Goal: Task Accomplishment & Management: Manage account settings

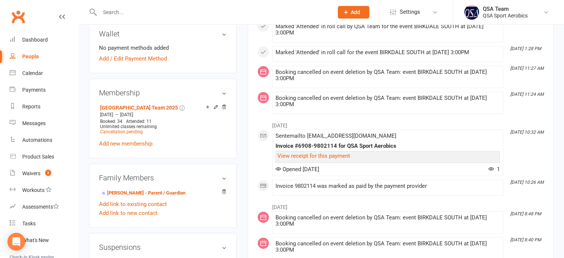
click at [242, 16] on input "text" at bounding box center [213, 12] width 231 height 10
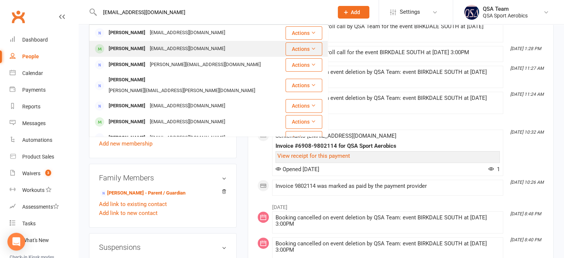
type input "jessbrownie@hotmail.com"
click at [198, 52] on div "jessbrownie@hotmail.com" at bounding box center [188, 48] width 80 height 11
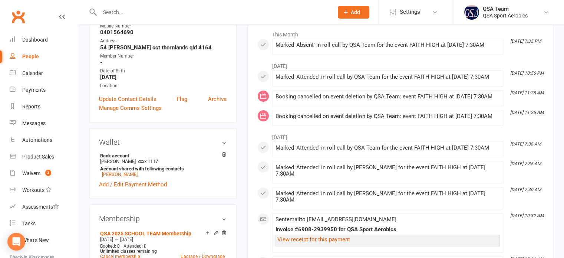
scroll to position [74, 0]
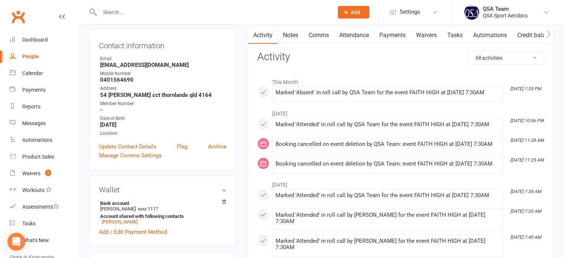
click at [398, 30] on link "Payments" at bounding box center [392, 35] width 37 height 17
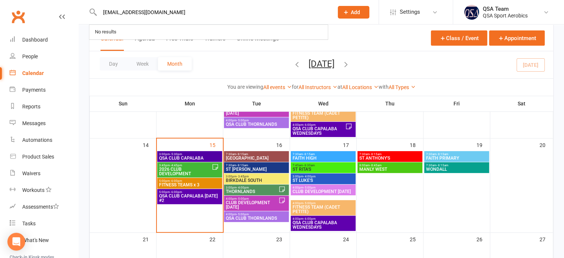
scroll to position [207, 0]
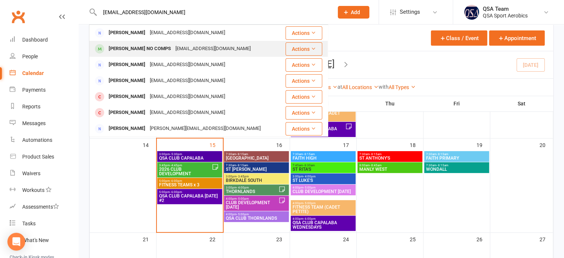
type input "[EMAIL_ADDRESS][DOMAIN_NAME]"
click at [196, 44] on div "katrinaghidella@outlook.com" at bounding box center [213, 48] width 80 height 11
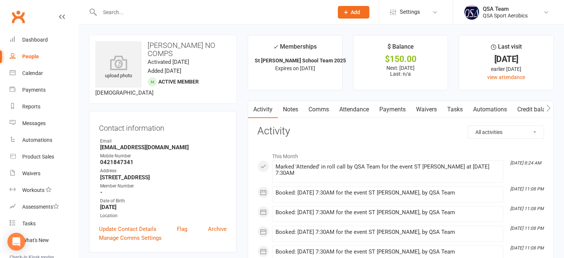
click at [289, 110] on link "Notes" at bounding box center [291, 109] width 26 height 17
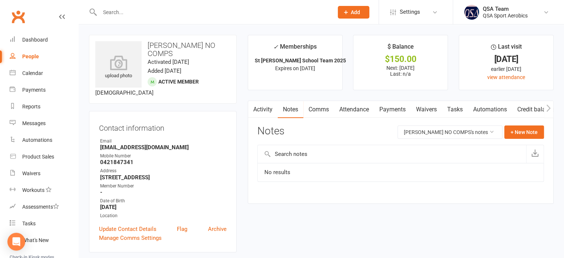
click at [253, 108] on icon "button" at bounding box center [252, 108] width 4 height 8
click at [262, 108] on link "Activity" at bounding box center [263, 109] width 30 height 17
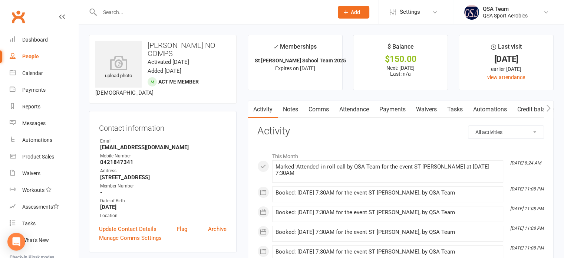
click at [403, 110] on link "Payments" at bounding box center [392, 109] width 37 height 17
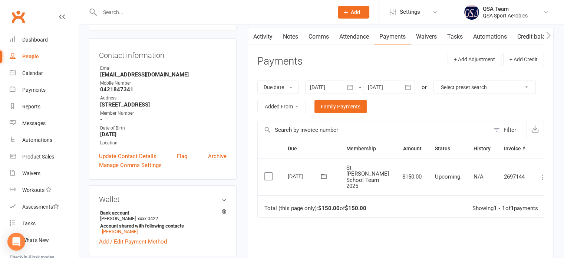
scroll to position [74, 0]
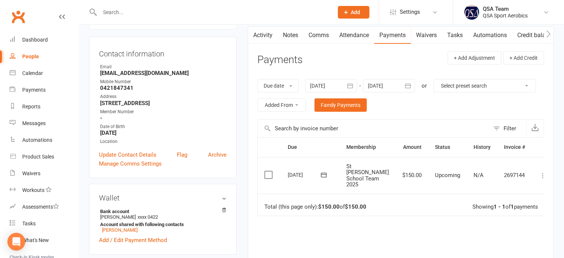
click at [159, 15] on input "text" at bounding box center [213, 12] width 231 height 10
paste input "rach.seiler@gmail.com"
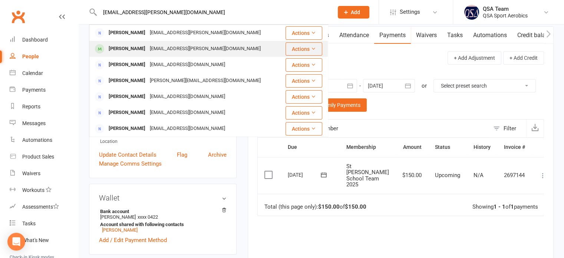
type input "rach.seiler@gmail.com"
click at [146, 49] on div "Rory Wysoczanski" at bounding box center [126, 48] width 41 height 11
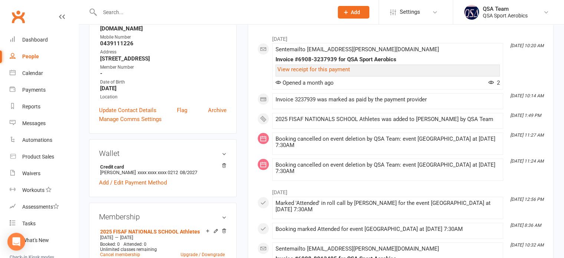
scroll to position [37, 0]
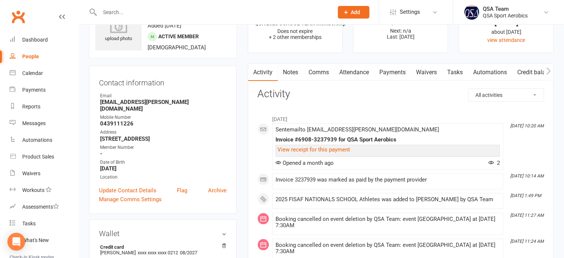
click at [388, 72] on link "Payments" at bounding box center [392, 72] width 37 height 17
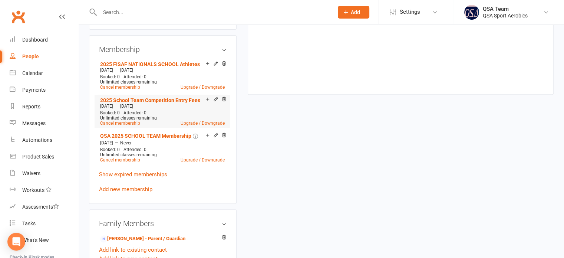
scroll to position [260, 0]
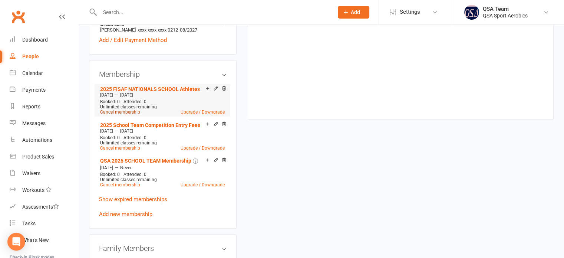
click at [121, 109] on link "Cancel membership" at bounding box center [120, 111] width 40 height 5
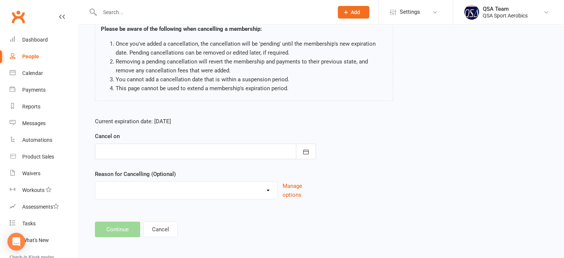
scroll to position [62, 0]
click at [199, 149] on div at bounding box center [205, 150] width 221 height 16
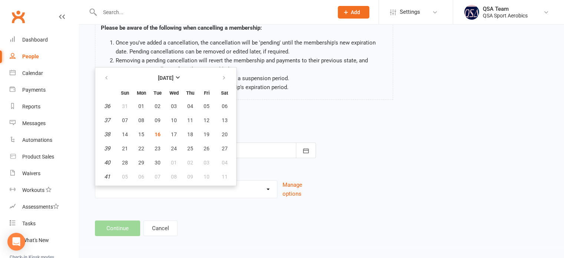
click at [134, 227] on footer "Continue Cancel" at bounding box center [321, 228] width 453 height 16
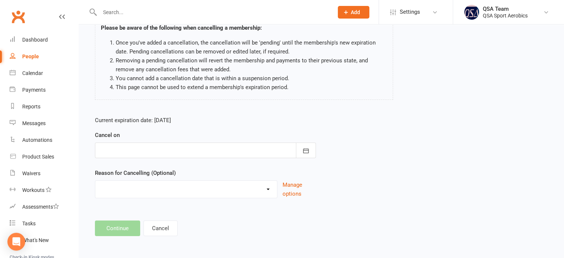
click at [138, 149] on div at bounding box center [205, 150] width 221 height 16
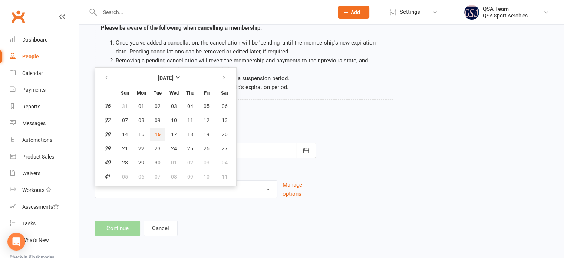
click at [156, 131] on span "16" at bounding box center [158, 134] width 6 height 6
type input "[DATE]"
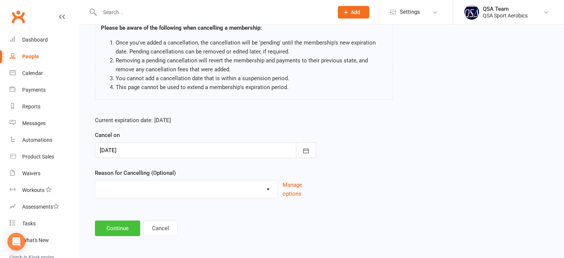
click at [122, 225] on button "Continue" at bounding box center [117, 228] width 45 height 16
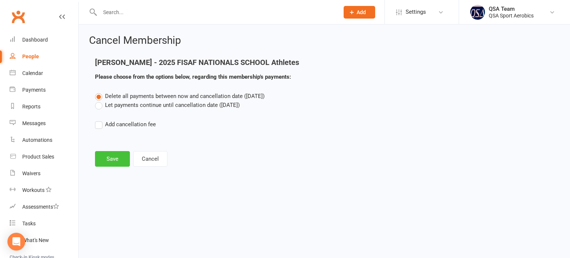
click at [111, 163] on button "Save" at bounding box center [112, 159] width 35 height 16
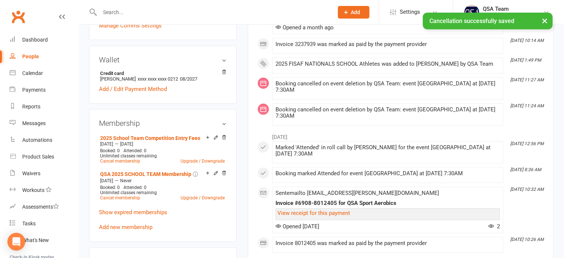
scroll to position [222, 0]
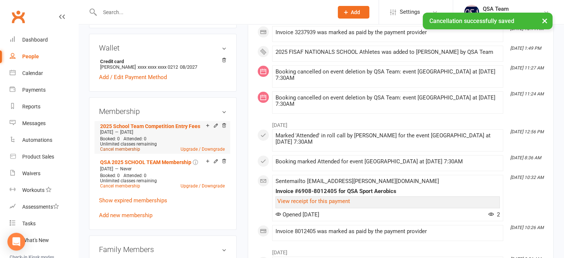
click at [121, 146] on link "Cancel membership" at bounding box center [120, 148] width 40 height 5
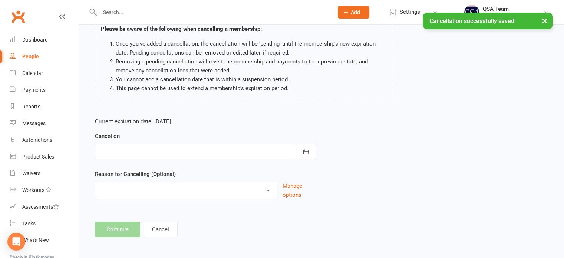
scroll to position [62, 0]
click at [161, 146] on div at bounding box center [205, 150] width 221 height 16
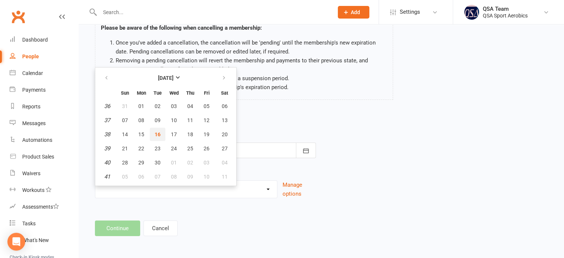
click at [158, 128] on button "16" at bounding box center [158, 134] width 16 height 13
type input "[DATE]"
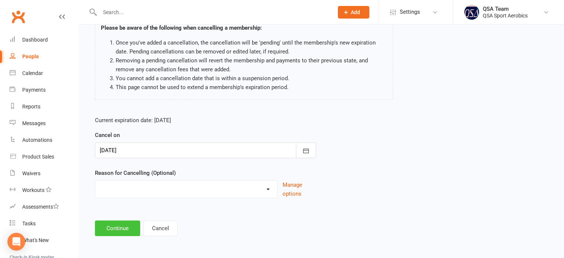
click at [115, 223] on button "Continue" at bounding box center [117, 228] width 45 height 16
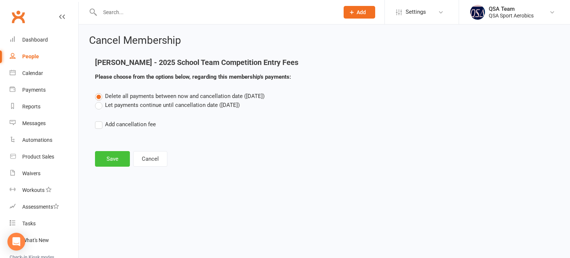
click at [111, 163] on button "Save" at bounding box center [112, 159] width 35 height 16
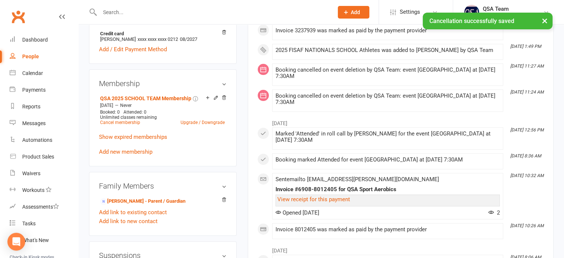
scroll to position [260, 0]
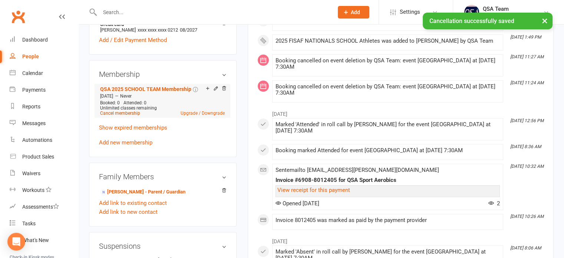
click at [123, 111] on link "Cancel membership" at bounding box center [120, 113] width 40 height 5
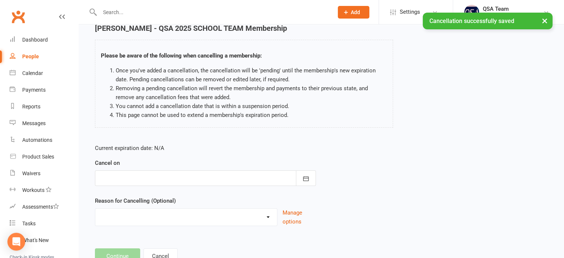
scroll to position [62, 0]
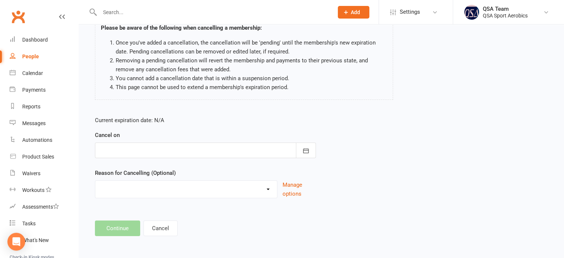
click at [171, 151] on div at bounding box center [205, 150] width 221 height 16
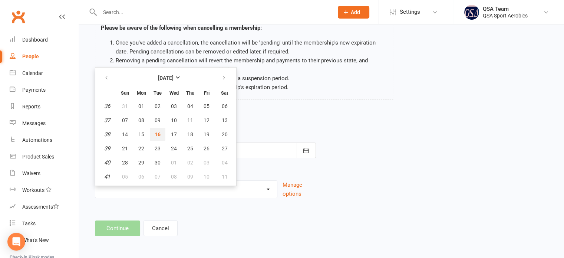
click at [158, 133] on span "16" at bounding box center [158, 134] width 6 height 6
type input "[DATE]"
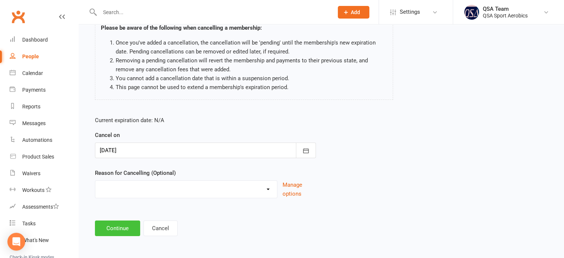
click at [119, 230] on button "Continue" at bounding box center [117, 228] width 45 height 16
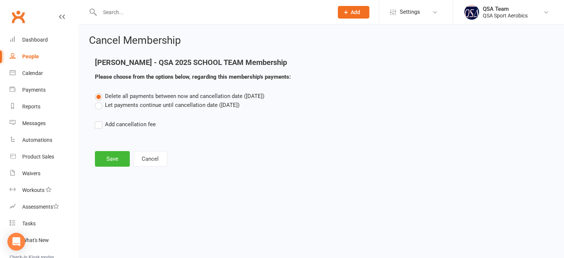
scroll to position [0, 0]
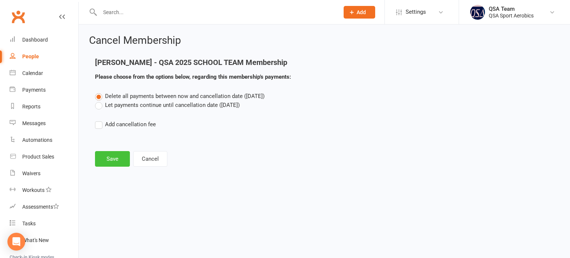
click at [112, 162] on button "Save" at bounding box center [112, 159] width 35 height 16
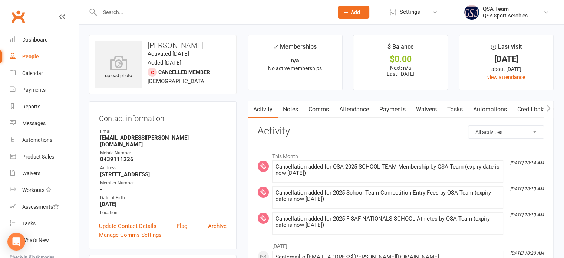
drag, startPoint x: 290, startPoint y: 106, endPoint x: 336, endPoint y: 113, distance: 46.5
click at [290, 106] on link "Notes" at bounding box center [291, 109] width 26 height 17
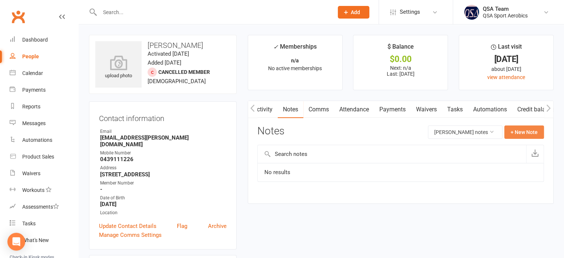
click at [526, 136] on button "+ New Note" at bounding box center [524, 131] width 40 height 13
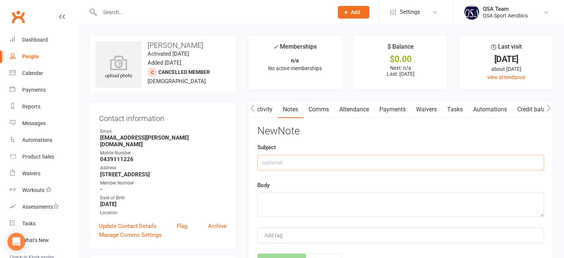
click at [345, 165] on input "text" at bounding box center [400, 163] width 287 height 16
type input "Cancelled Term 4"
click at [345, 207] on textarea at bounding box center [400, 204] width 287 height 24
paste textarea "Hi Team, Rory Wysoczanski won’t be continuing with sports aerobics so I can ple…"
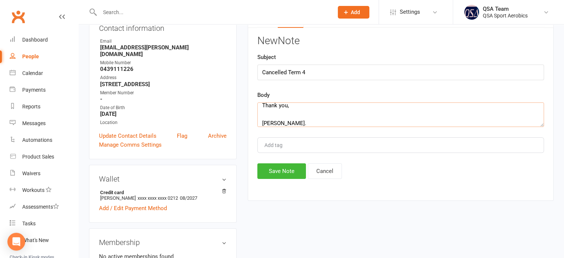
scroll to position [111, 0]
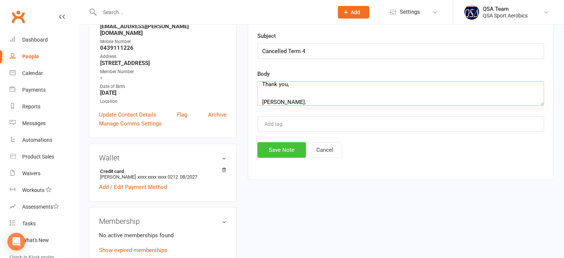
type textarea "Hi Team, Rory Wysoczanski won’t be continuing with sports aerobics so I can ple…"
click at [276, 149] on button "Save Note" at bounding box center [281, 150] width 49 height 16
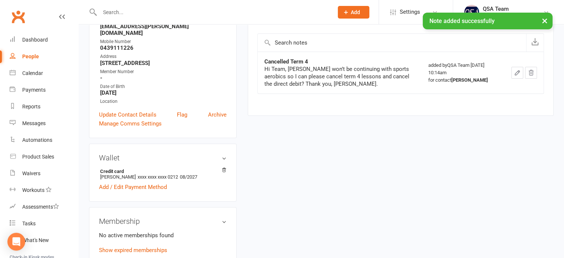
scroll to position [0, 0]
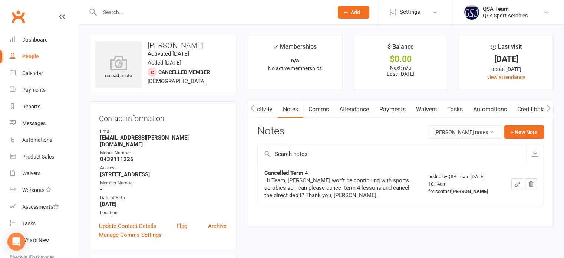
click at [184, 8] on input "text" at bounding box center [213, 12] width 231 height 10
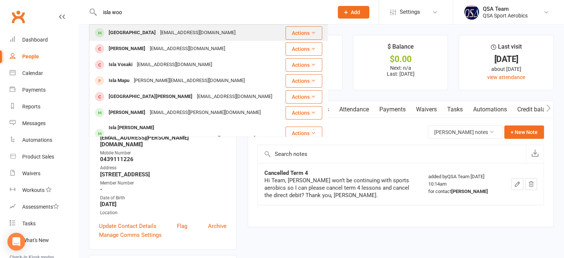
type input "isla woo"
click at [140, 32] on div "Isla Woodfield" at bounding box center [132, 32] width 52 height 11
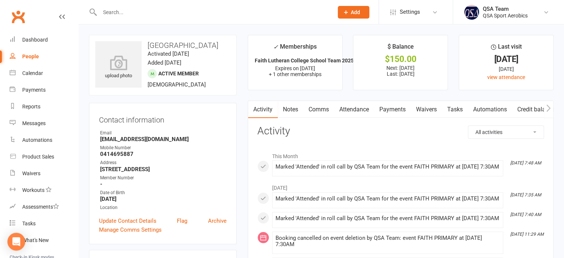
click at [218, 11] on input "text" at bounding box center [213, 12] width 231 height 10
paste input "ljager@outlook.com.au"
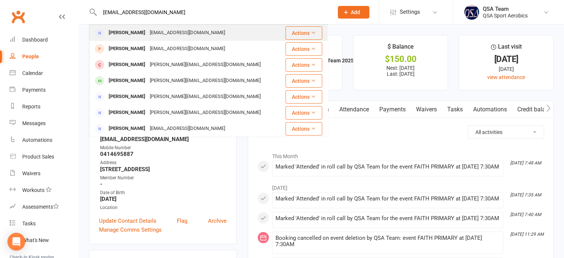
type input "ljager@outlook.com.au"
click at [135, 29] on div "Lorilee Jager" at bounding box center [126, 32] width 41 height 11
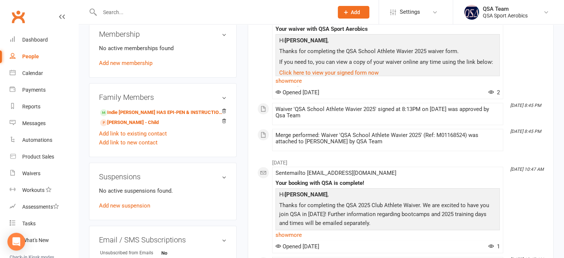
scroll to position [297, 0]
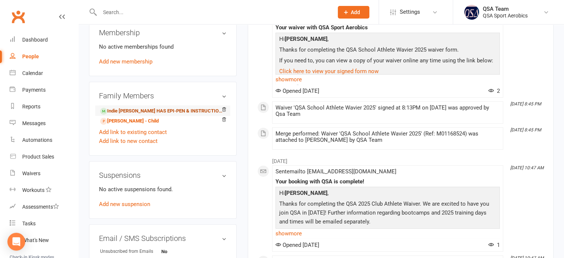
click at [141, 109] on link "Indie Forrester HAS EPI-PEN & INSTRUCTIONS on her at all times - Child" at bounding box center [161, 111] width 123 height 8
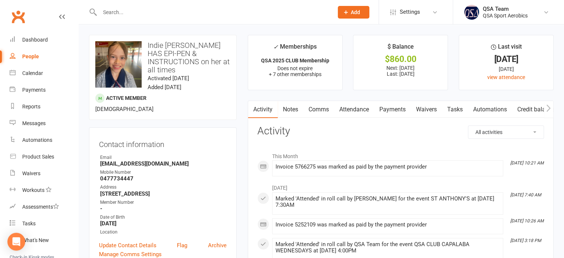
click at [394, 105] on link "Payments" at bounding box center [392, 109] width 37 height 17
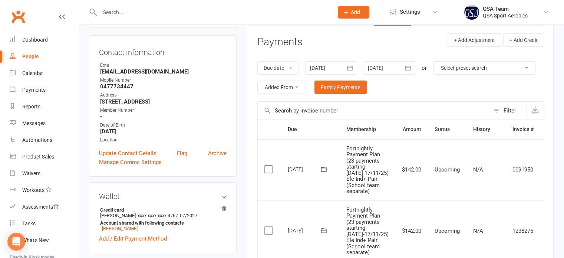
scroll to position [74, 0]
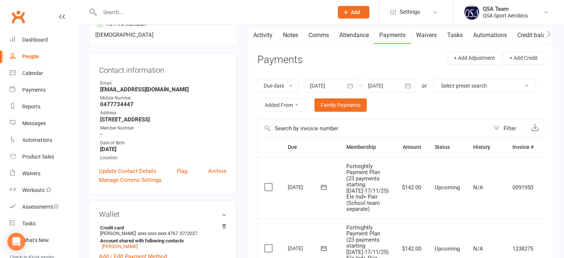
click at [411, 84] on icon "button" at bounding box center [408, 85] width 6 height 5
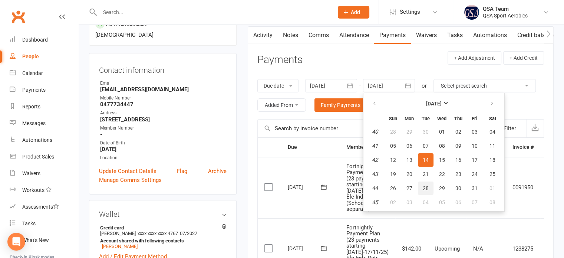
click at [429, 185] on button "28" at bounding box center [426, 187] width 16 height 13
type input "28 Oct 2025"
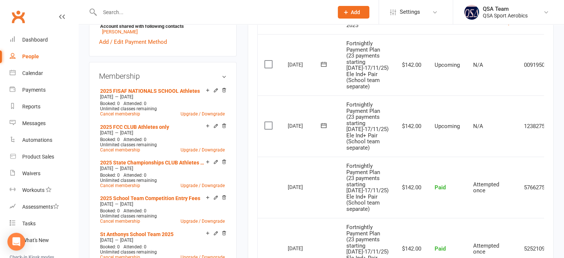
scroll to position [297, 0]
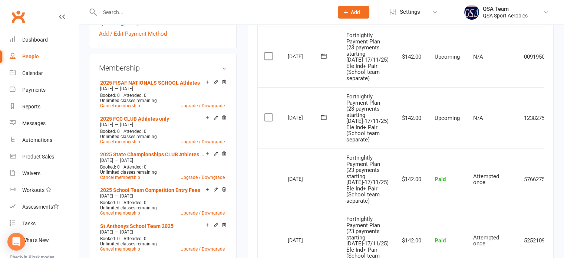
click at [189, 8] on input "text" at bounding box center [213, 12] width 231 height 10
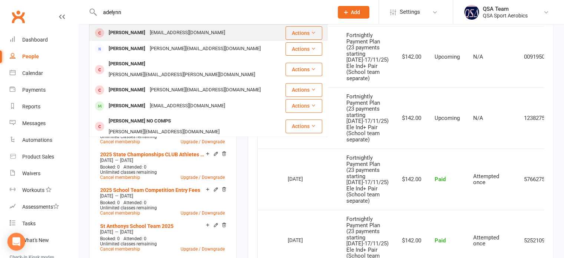
type input "adelynn"
click at [175, 27] on div "kdevere91@gmail.com" at bounding box center [188, 32] width 80 height 11
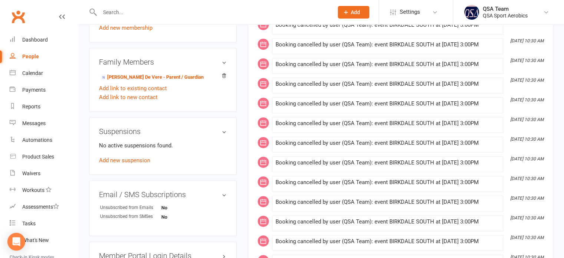
scroll to position [334, 0]
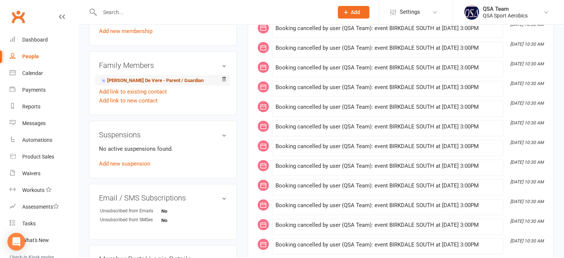
click at [149, 81] on link "Kerri De Vere - Parent / Guardian" at bounding box center [151, 81] width 103 height 8
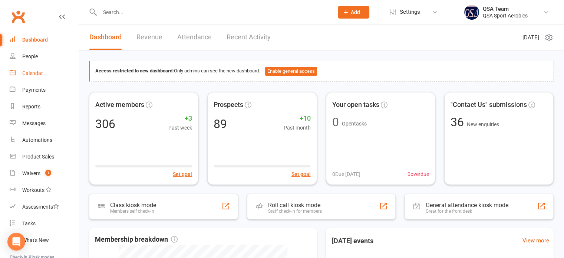
click at [37, 74] on div "Calendar" at bounding box center [32, 73] width 21 height 6
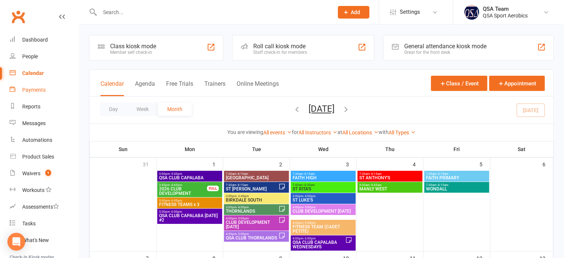
click at [32, 93] on link "Payments" at bounding box center [44, 90] width 69 height 17
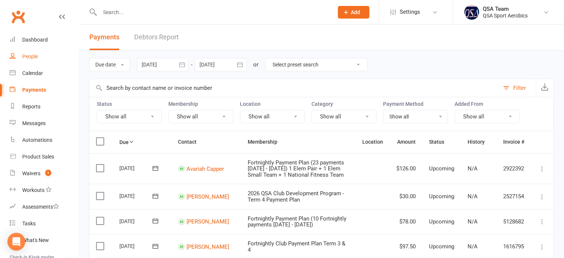
click at [31, 57] on div "People" at bounding box center [30, 56] width 16 height 6
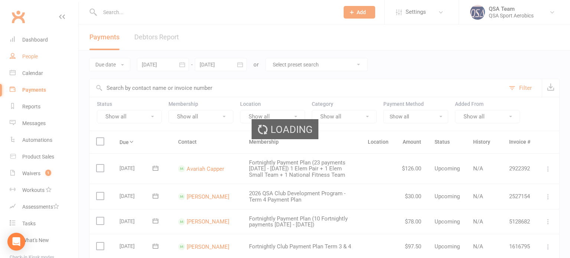
select select "100"
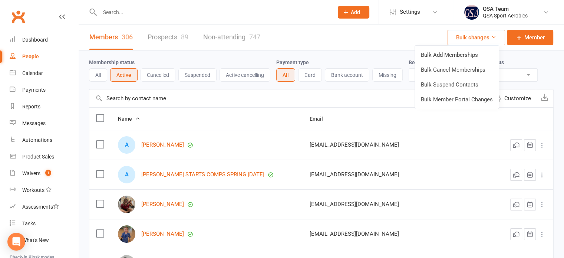
click at [479, 39] on button "Bulk changes" at bounding box center [476, 38] width 57 height 16
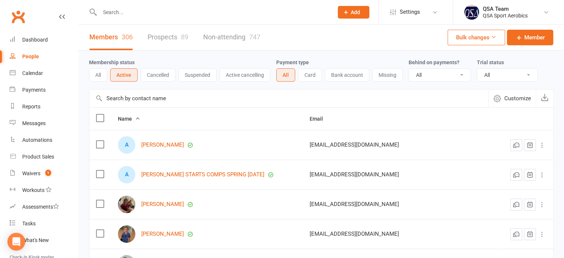
click at [479, 39] on button "Bulk changes" at bounding box center [476, 38] width 57 height 16
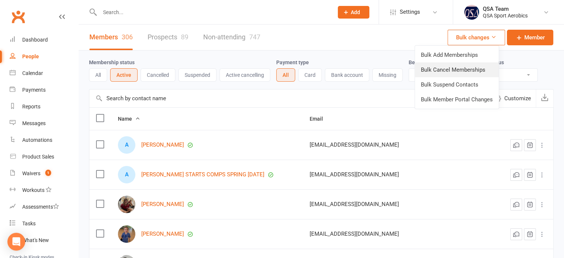
click at [461, 66] on link "Bulk Cancel Memberships" at bounding box center [457, 69] width 84 height 15
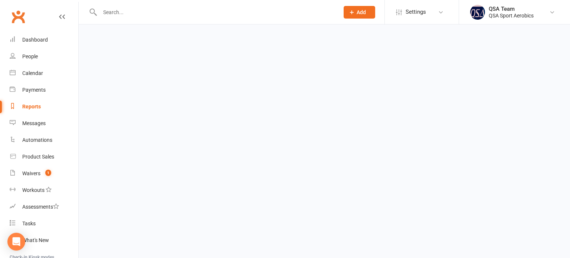
select select "false"
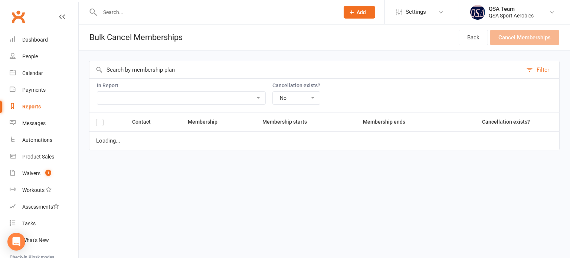
click at [157, 72] on input "text" at bounding box center [305, 69] width 433 height 17
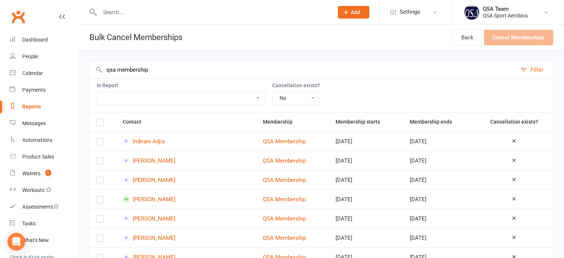
type input "qsa membership"
click at [206, 82] on div "In Report 2024 QSA Memberships 2024 School Comp Members & Club Members 2024 Sch…" at bounding box center [321, 95] width 465 height 34
click at [100, 123] on label at bounding box center [99, 123] width 7 height 0
click at [100, 119] on input "checkbox" at bounding box center [99, 119] width 7 height 0
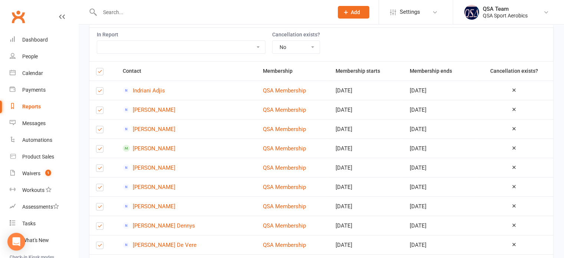
scroll to position [111, 0]
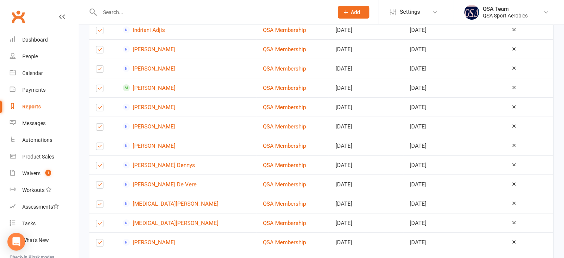
click at [99, 90] on label at bounding box center [99, 90] width 7 height 0
click at [99, 85] on input "checkbox" at bounding box center [99, 85] width 7 height 0
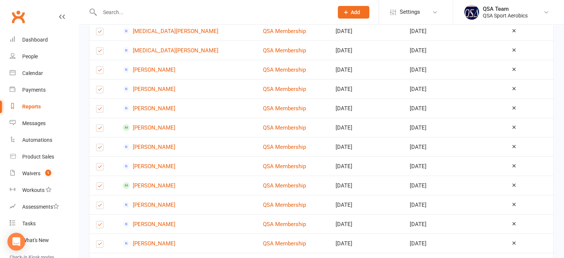
scroll to position [297, 0]
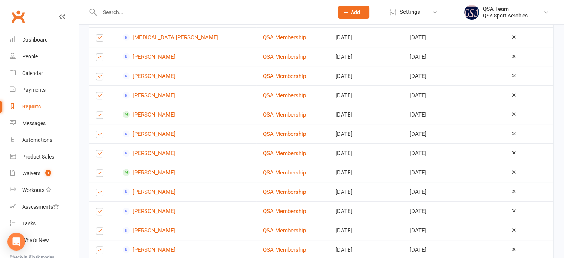
click at [100, 116] on label at bounding box center [99, 116] width 7 height 0
click at [100, 112] on input "checkbox" at bounding box center [99, 112] width 7 height 0
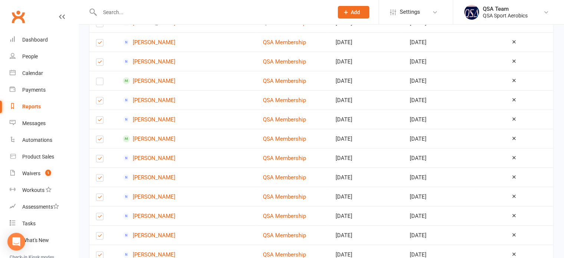
scroll to position [375, 0]
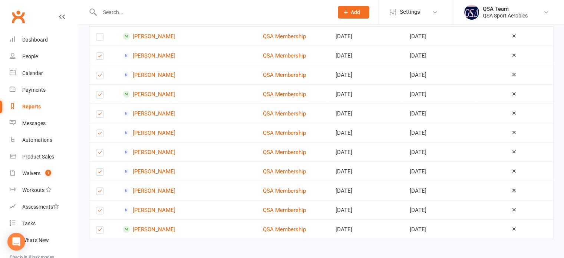
click at [100, 115] on label at bounding box center [99, 115] width 7 height 0
click at [100, 111] on input "checkbox" at bounding box center [99, 111] width 7 height 0
click at [100, 115] on label at bounding box center [99, 115] width 7 height 0
click at [100, 111] on input "checkbox" at bounding box center [99, 111] width 7 height 0
click at [99, 96] on label at bounding box center [99, 96] width 7 height 0
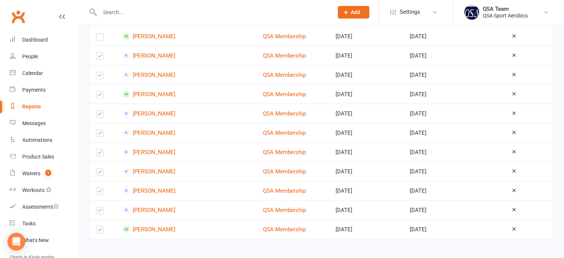
click at [99, 91] on input "checkbox" at bounding box center [99, 91] width 7 height 0
click at [96, 231] on label at bounding box center [99, 231] width 7 height 0
click at [96, 226] on input "checkbox" at bounding box center [99, 226] width 7 height 0
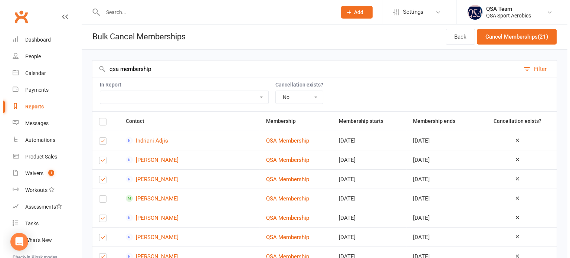
scroll to position [0, 0]
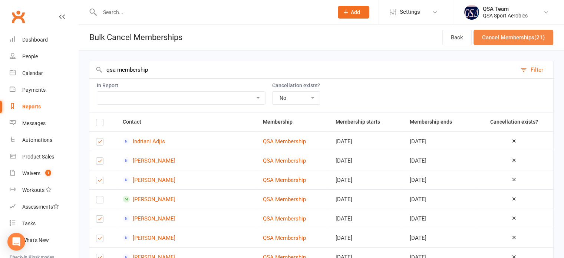
click at [495, 39] on button "Cancel Memberships (21)" at bounding box center [514, 38] width 80 height 16
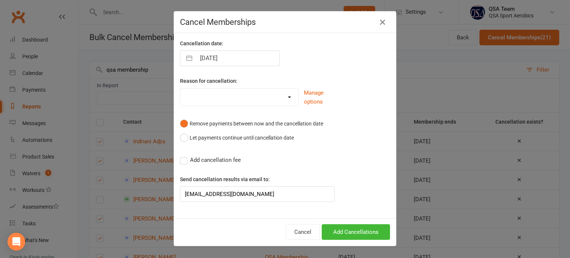
click at [250, 96] on select "Holiday Injury Other reason" at bounding box center [239, 96] width 118 height 15
select select "other"
click at [180, 89] on select "Holiday Injury Other reason" at bounding box center [239, 96] width 118 height 15
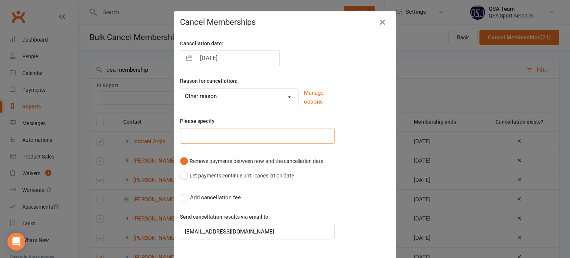
click at [217, 135] on input "text" at bounding box center [257, 136] width 155 height 16
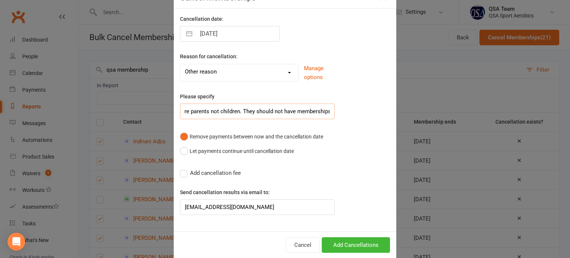
scroll to position [36, 0]
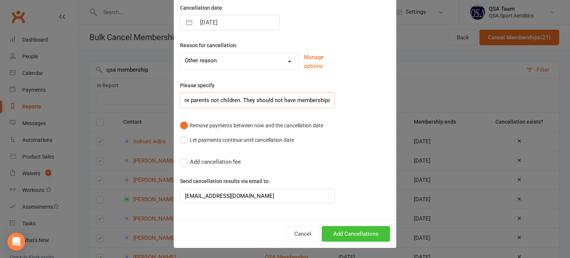
type input "These are parents not children. They should not have memberships"
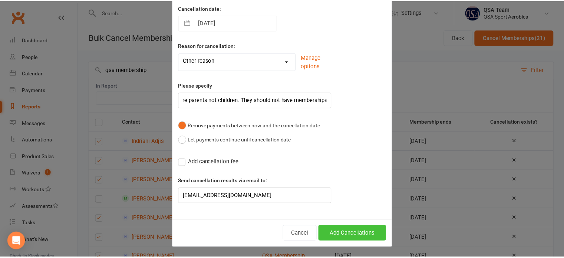
scroll to position [0, 0]
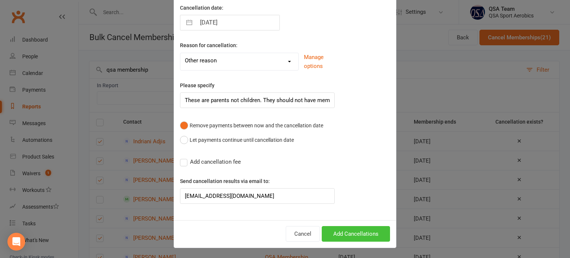
click at [352, 229] on button "Add Cancellations" at bounding box center [356, 234] width 68 height 16
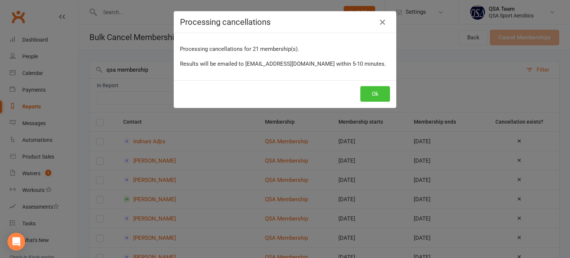
click at [372, 95] on button "Ok" at bounding box center [375, 94] width 30 height 16
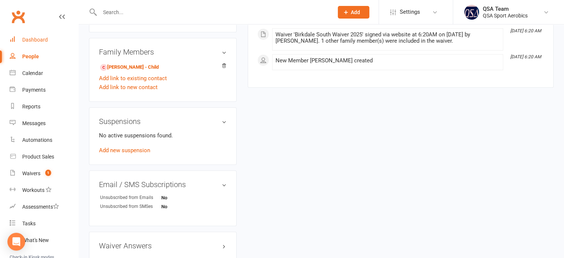
scroll to position [334, 0]
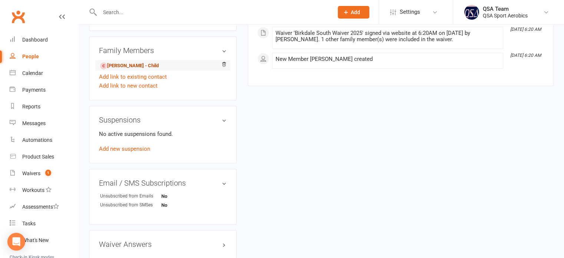
click at [129, 66] on link "Adelynn Plint - Child" at bounding box center [129, 66] width 59 height 8
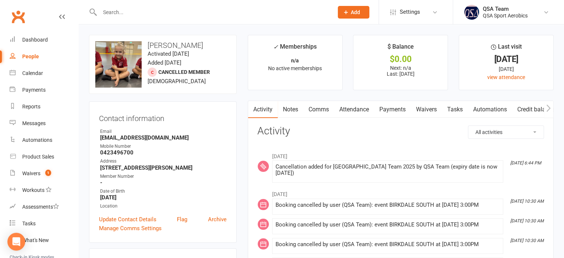
click at [299, 110] on link "Notes" at bounding box center [291, 109] width 26 height 17
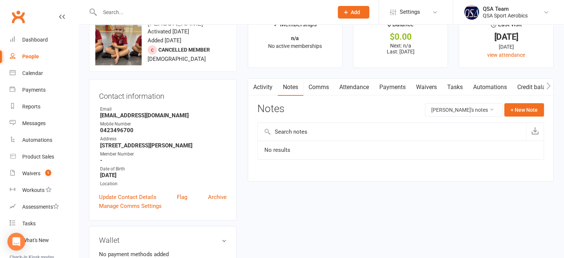
click at [257, 86] on button "button" at bounding box center [252, 87] width 9 height 17
click at [258, 85] on link "Activity" at bounding box center [263, 87] width 30 height 17
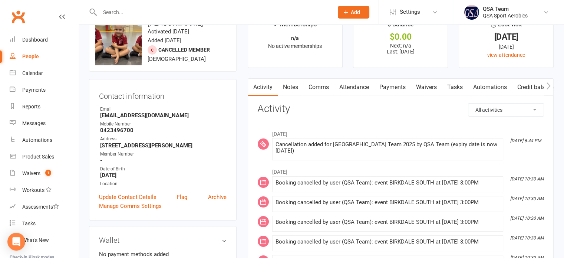
click at [187, 10] on input "text" at bounding box center [213, 12] width 231 height 10
paste input "tennille_bates@yahoo.com.au"
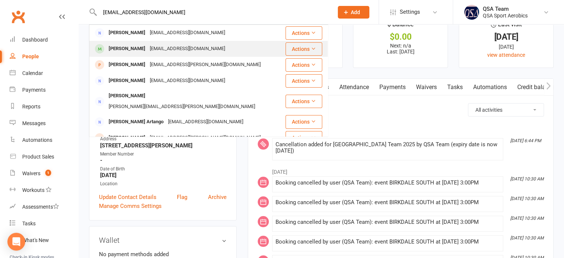
type input "tennille_bates@yahoo.com.au"
click at [137, 44] on div "Matilda Thomas" at bounding box center [126, 48] width 41 height 11
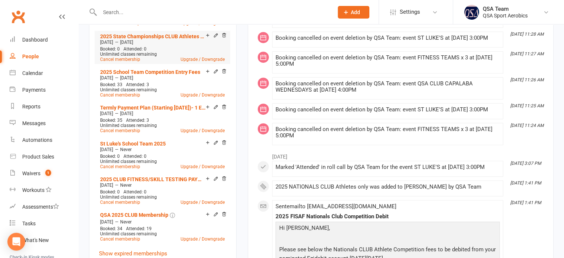
scroll to position [371, 0]
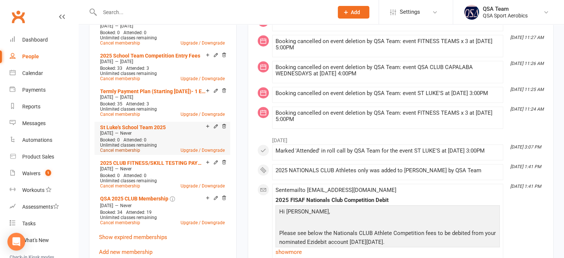
click at [119, 149] on link "Cancel membership" at bounding box center [120, 150] width 40 height 5
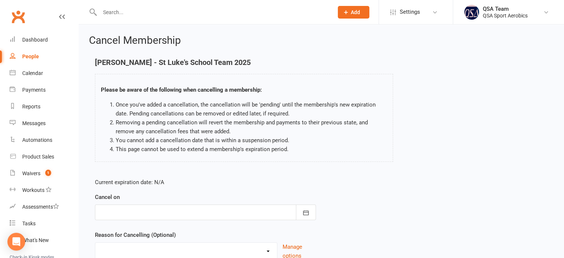
click at [131, 211] on div at bounding box center [205, 212] width 221 height 16
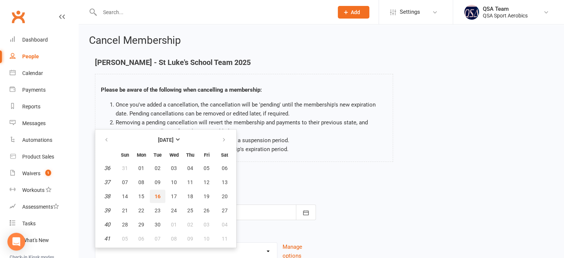
click at [160, 192] on button "16" at bounding box center [158, 195] width 16 height 13
type input "[DATE]"
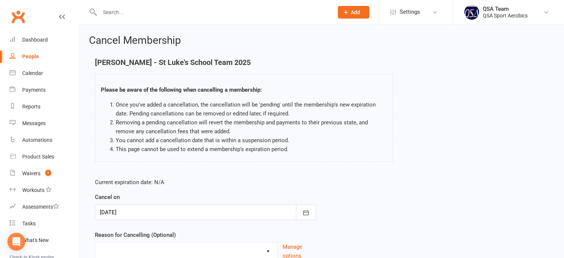
scroll to position [62, 0]
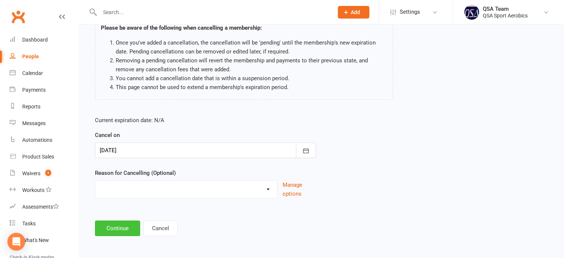
click at [126, 225] on button "Continue" at bounding box center [117, 228] width 45 height 16
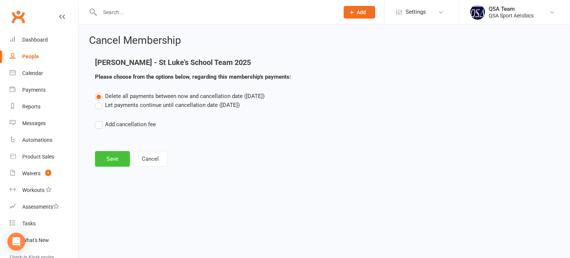
click at [118, 160] on button "Save" at bounding box center [112, 159] width 35 height 16
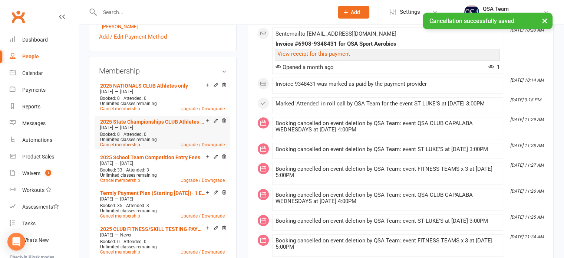
scroll to position [297, 0]
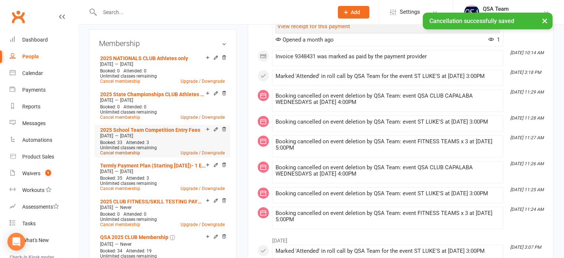
click at [125, 154] on link "Cancel membership" at bounding box center [120, 152] width 40 height 5
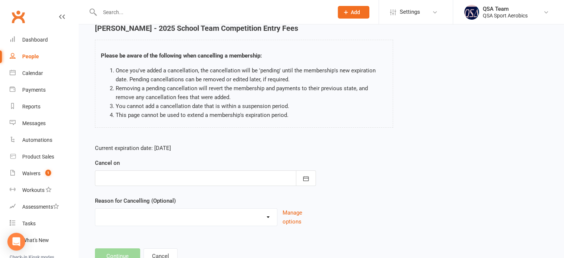
scroll to position [62, 0]
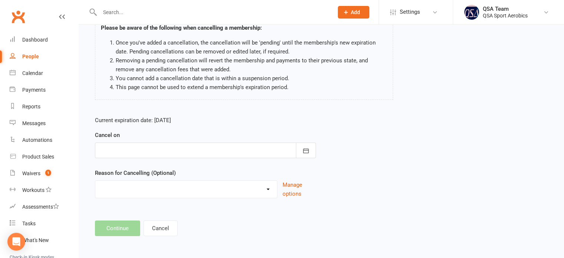
click at [136, 151] on div at bounding box center [205, 150] width 221 height 16
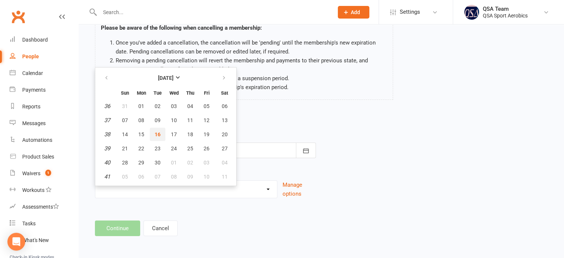
click at [160, 133] on button "16" at bounding box center [158, 134] width 16 height 13
type input "[DATE]"
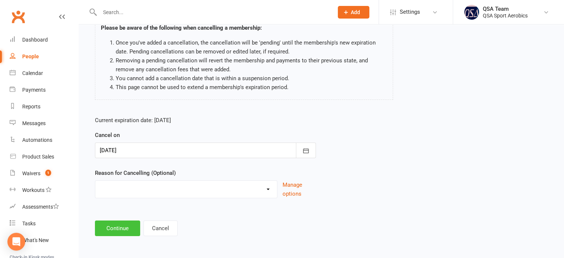
click at [130, 227] on button "Continue" at bounding box center [117, 228] width 45 height 16
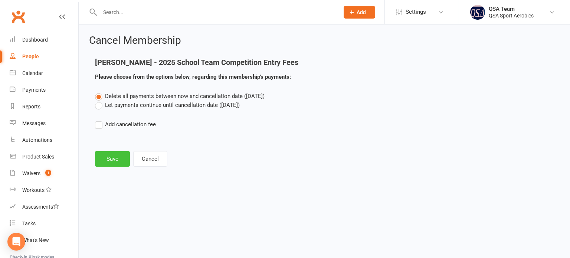
click at [114, 158] on button "Save" at bounding box center [112, 159] width 35 height 16
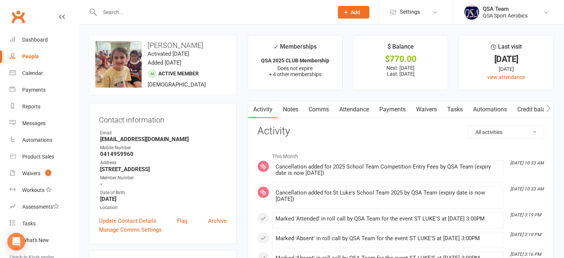
click at [293, 115] on link "Notes" at bounding box center [291, 109] width 26 height 17
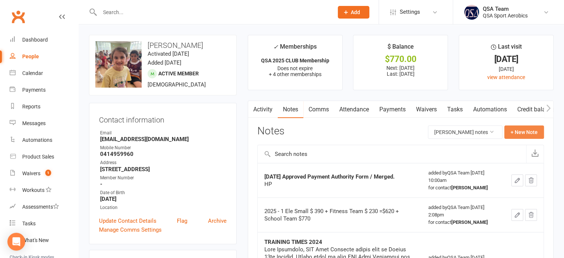
click at [527, 131] on button "+ New Note" at bounding box center [524, 131] width 40 height 13
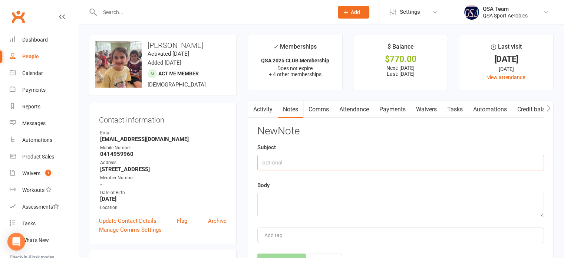
click at [298, 164] on input "text" at bounding box center [400, 163] width 287 height 16
type input "S"
type input "Cancelled School Team for Term 4 2025"
click at [267, 198] on textarea at bounding box center [400, 204] width 287 height 24
paste textarea "Hi Holly and Lauryn, I’m not sure if I’m a bit too early on this one, but I jus…"
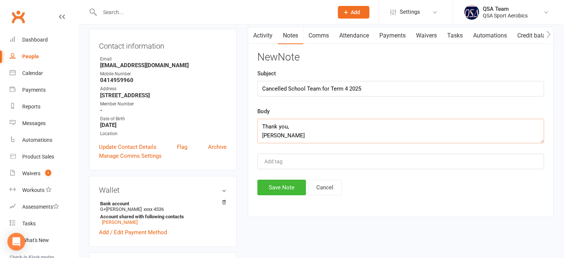
scroll to position [74, 0]
type textarea "Hi Holly and Lauryn, I’m not sure if I’m a bit too early on this one, but I jus…"
click at [281, 191] on button "Save Note" at bounding box center [281, 187] width 49 height 16
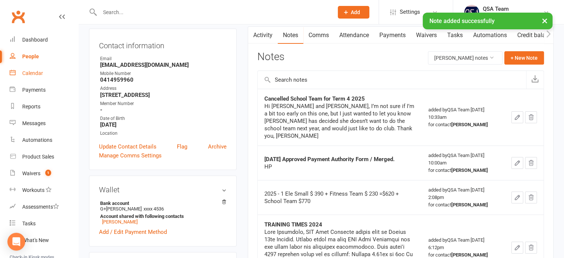
click at [34, 72] on div "Calendar" at bounding box center [32, 73] width 21 height 6
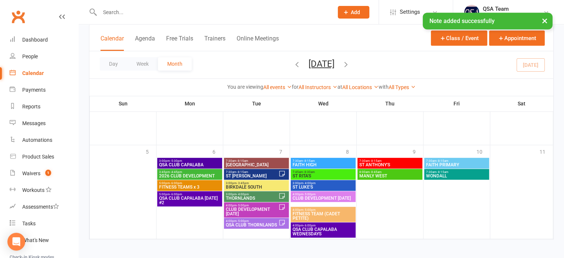
scroll to position [406, 0]
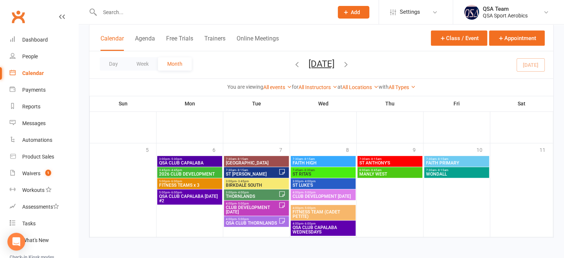
click at [301, 184] on span "ST LUKE'S" at bounding box center [323, 185] width 62 height 4
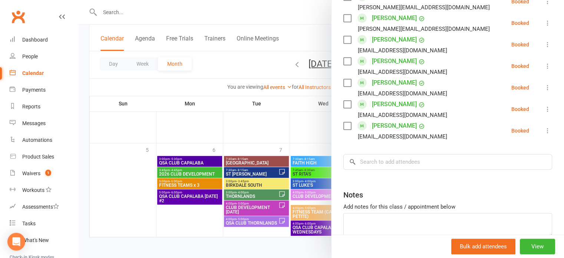
scroll to position [667, 0]
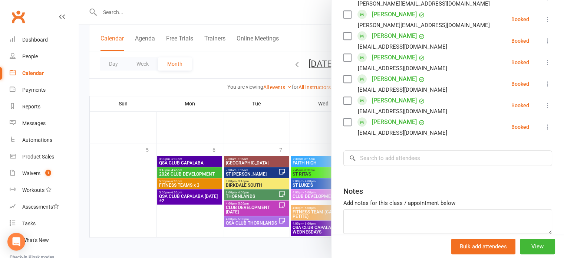
click at [544, 126] on icon at bounding box center [547, 126] width 7 height 7
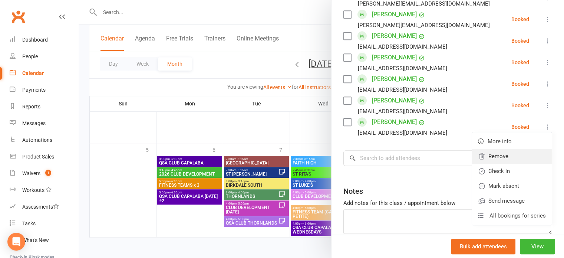
click at [500, 157] on link "Remove" at bounding box center [512, 156] width 80 height 15
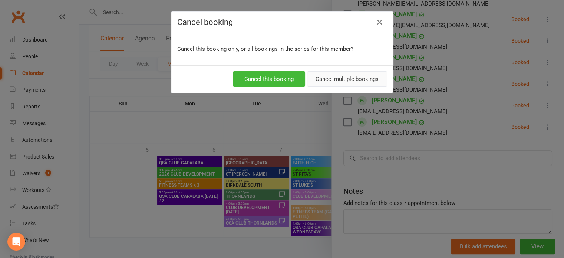
click at [329, 79] on button "Cancel multiple bookings" at bounding box center [347, 79] width 80 height 16
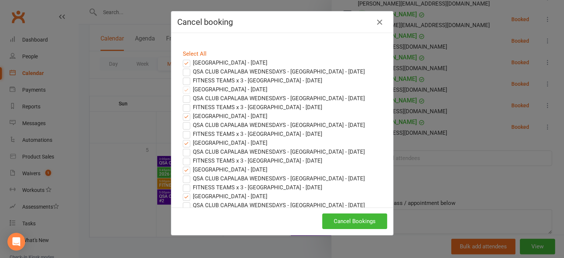
click at [184, 62] on label "ST LUKE'S - St Luke's School Hall - Sep 17, 2025" at bounding box center [225, 62] width 85 height 9
click at [182, 58] on input "ST LUKE'S - St Luke's School Hall - Sep 17, 2025" at bounding box center [179, 58] width 5 height 0
click at [331, 221] on button "Cancel Bookings" at bounding box center [354, 221] width 65 height 16
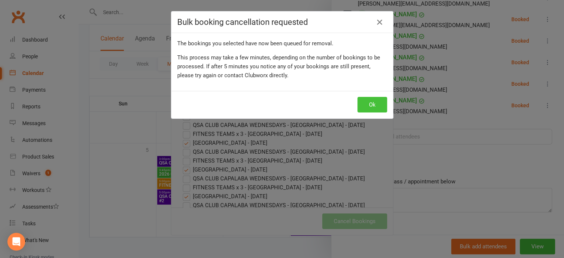
click at [379, 106] on button "Ok" at bounding box center [372, 105] width 30 height 16
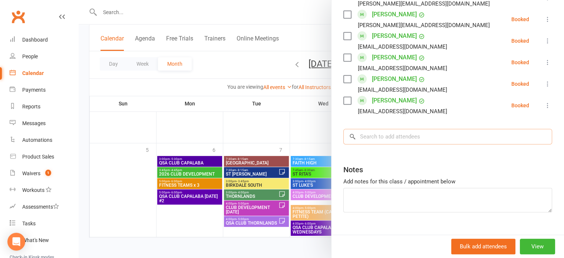
click at [388, 136] on input "search" at bounding box center [447, 137] width 209 height 16
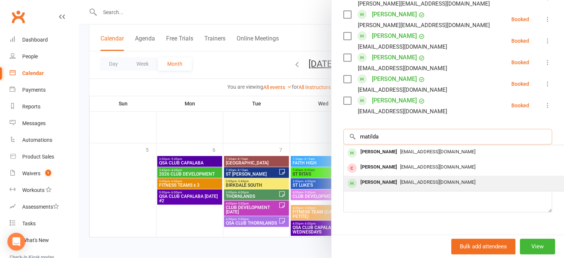
type input "matilda"
click at [392, 182] on div "Matilda Thomas" at bounding box center [378, 182] width 43 height 11
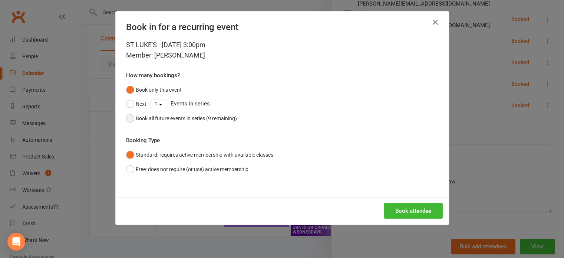
drag, startPoint x: 129, startPoint y: 118, endPoint x: 133, endPoint y: 117, distance: 4.9
click at [129, 118] on button "Book all future events in series (9 remaining)" at bounding box center [181, 118] width 111 height 14
click at [410, 205] on button "Book attendee" at bounding box center [413, 211] width 59 height 16
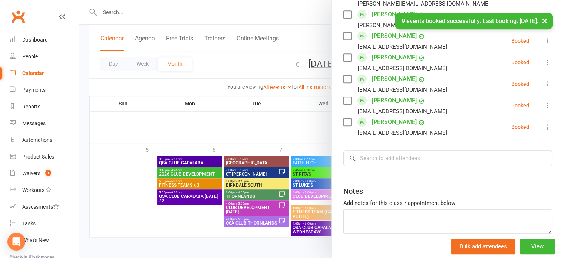
click at [120, 9] on div at bounding box center [321, 129] width 485 height 258
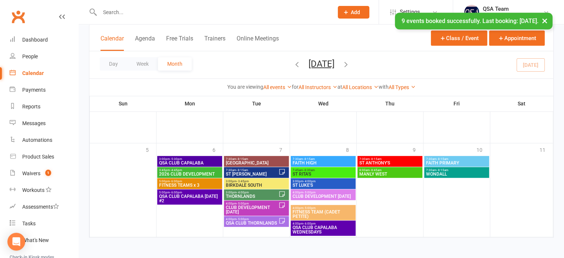
click at [122, 9] on input "text" at bounding box center [213, 12] width 231 height 10
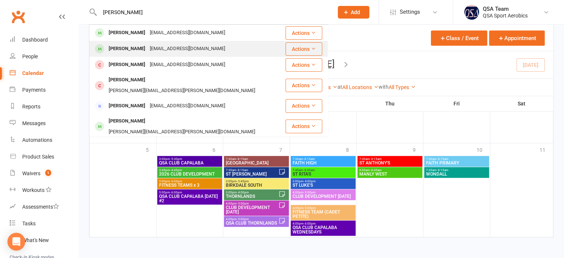
type input "matilda t"
click at [133, 47] on div "Matilda Thomas" at bounding box center [126, 48] width 41 height 11
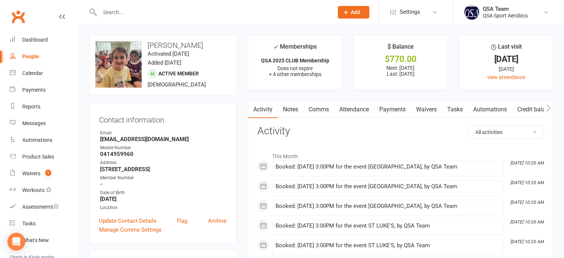
click at [291, 108] on link "Notes" at bounding box center [291, 109] width 26 height 17
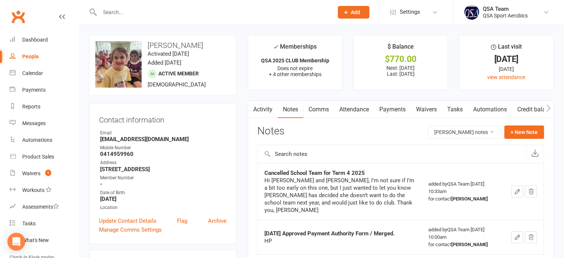
click at [532, 189] on icon "button" at bounding box center [531, 191] width 5 height 5
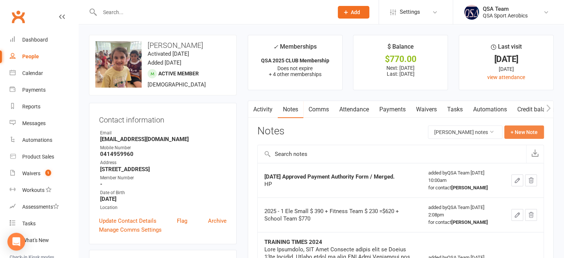
click at [518, 132] on button "+ New Note" at bounding box center [524, 131] width 40 height 13
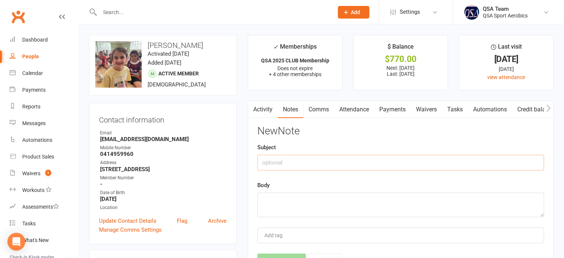
click at [336, 165] on input "text" at bounding box center [400, 163] width 287 height 16
type input "D"
type input "Does not want to do school team in 2026"
click at [278, 204] on textarea at bounding box center [400, 204] width 287 height 24
paste textarea "Hi Holly and Lauryn, I’m not sure if I’m a bit too early on this one, but I jus…"
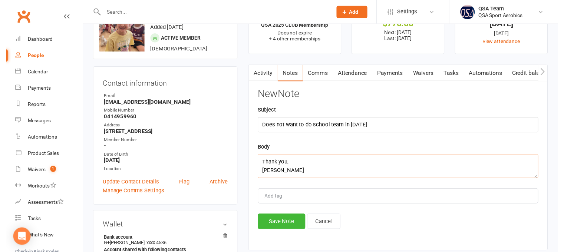
scroll to position [74, 0]
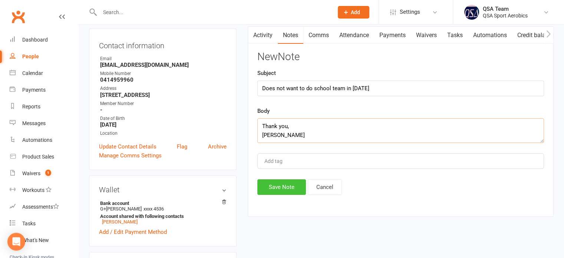
type textarea "Hi Holly and Lauryn, I’m not sure if I’m a bit too early on this one, but I jus…"
click at [270, 185] on button "Save Note" at bounding box center [281, 187] width 49 height 16
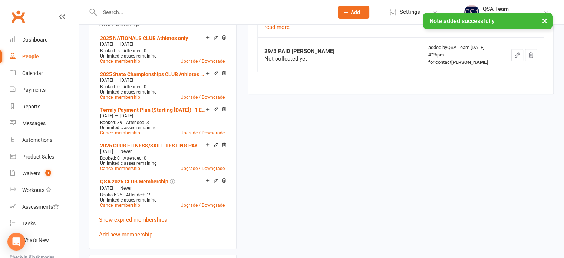
scroll to position [334, 0]
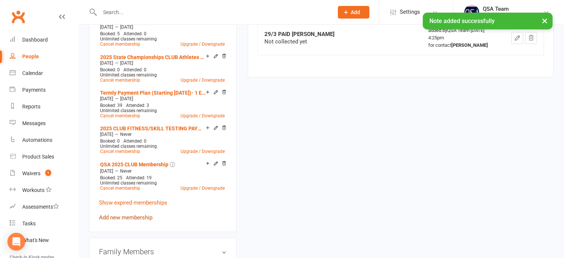
click at [129, 217] on link "Add new membership" at bounding box center [125, 217] width 53 height 7
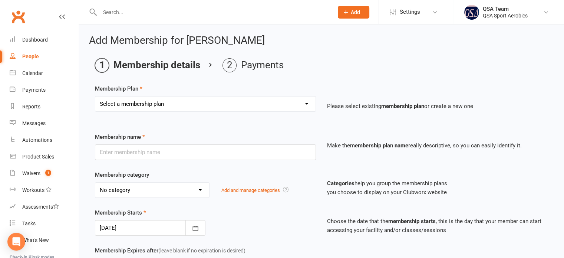
click at [147, 103] on select "Select a membership plan Create new Membership Plan QSA Membership Thornlands S…" at bounding box center [205, 103] width 220 height 15
select select "51"
click at [95, 96] on select "Select a membership plan Create new Membership Plan QSA Membership Thornlands S…" at bounding box center [205, 103] width 220 height 15
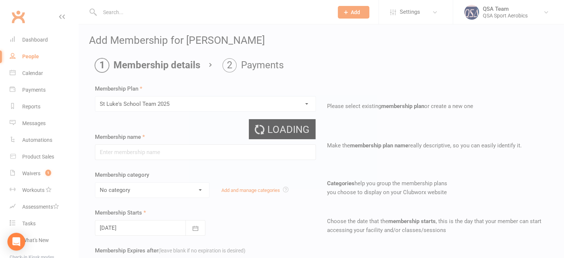
type input "St Luke's School Team 2025"
select select "26"
type input "27 Jan 2025"
type input "47"
select select "1"
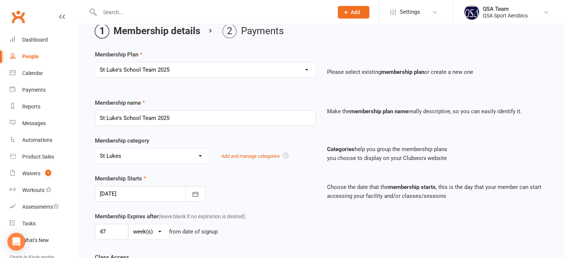
scroll to position [111, 0]
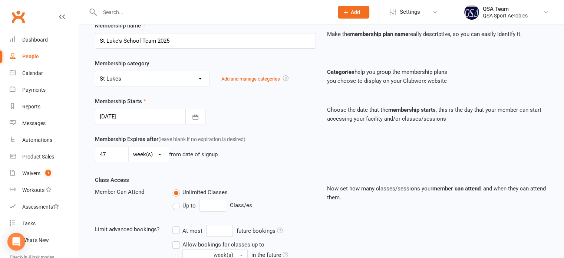
click at [159, 115] on div at bounding box center [150, 117] width 111 height 16
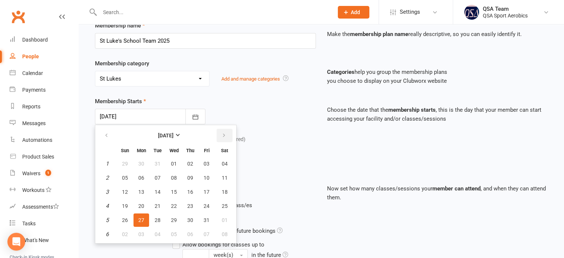
click at [221, 133] on icon "button" at bounding box center [223, 135] width 5 height 6
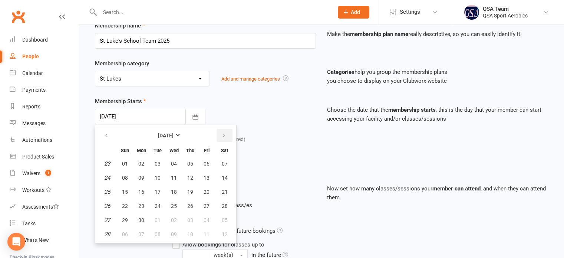
click at [221, 133] on icon "button" at bounding box center [223, 135] width 5 height 6
click at [253, 96] on div "Membership category No category 2025 FCC CLUB 2025 FCC CLUB & NATIONALS CLUB 20…" at bounding box center [321, 78] width 464 height 38
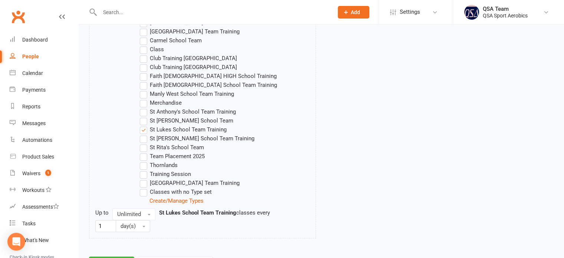
scroll to position [447, 0]
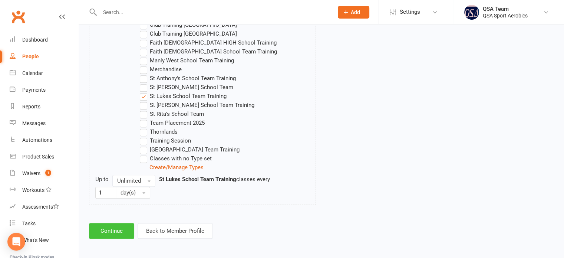
click at [119, 225] on button "Continue" at bounding box center [111, 231] width 45 height 16
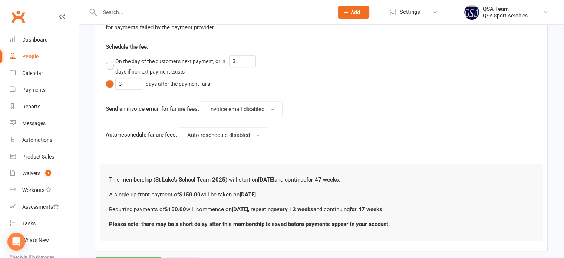
scroll to position [0, 0]
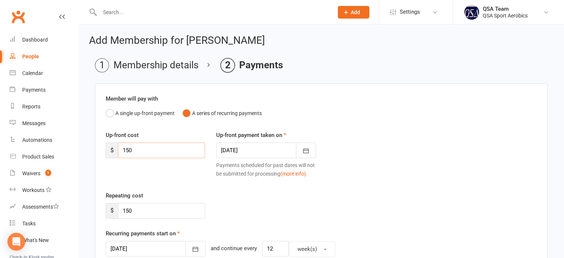
drag, startPoint x: 131, startPoint y: 149, endPoint x: 105, endPoint y: 145, distance: 25.9
click at [106, 145] on div "$ 150" at bounding box center [155, 150] width 99 height 16
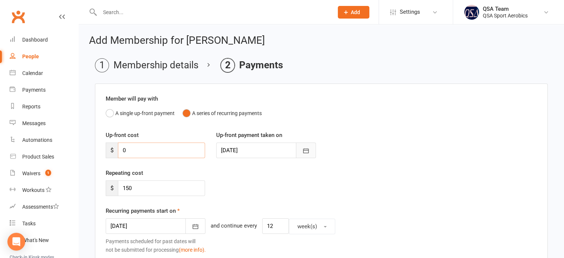
type input "0"
click at [303, 150] on icon "button" at bounding box center [306, 150] width 6 height 5
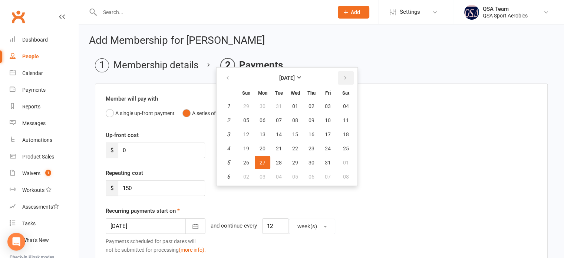
click at [343, 78] on icon "button" at bounding box center [345, 78] width 5 height 6
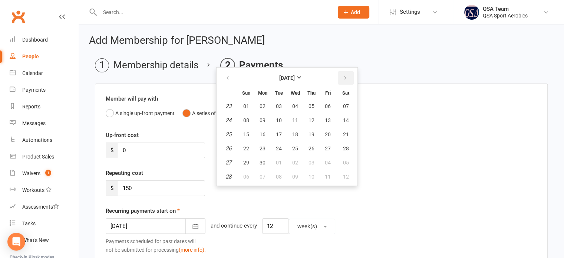
click at [343, 78] on icon "button" at bounding box center [345, 78] width 5 height 6
click at [225, 78] on icon "button" at bounding box center [227, 78] width 5 height 6
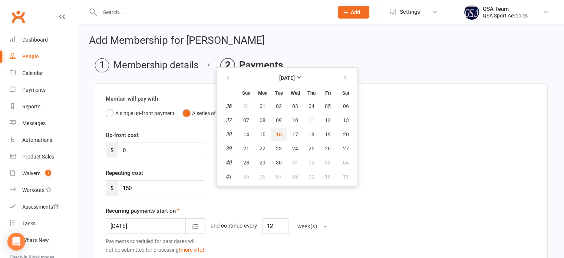
click at [276, 135] on span "16" at bounding box center [279, 134] width 6 height 6
type input "[DATE]"
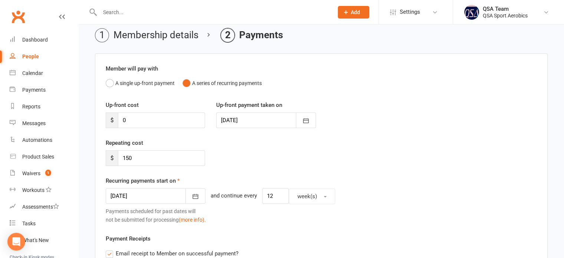
scroll to position [74, 0]
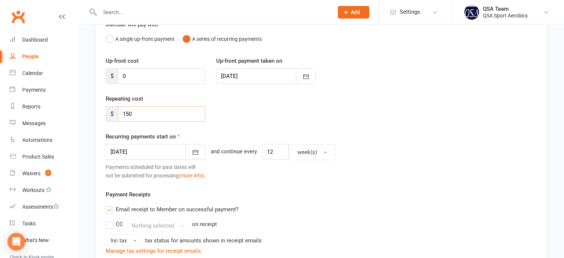
click at [161, 115] on input "150" at bounding box center [161, 114] width 87 height 16
click at [192, 155] on icon "button" at bounding box center [195, 151] width 7 height 7
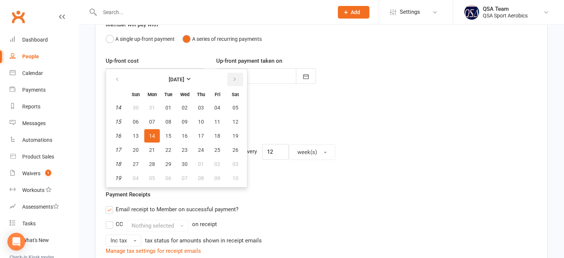
click at [229, 79] on button "button" at bounding box center [235, 79] width 16 height 13
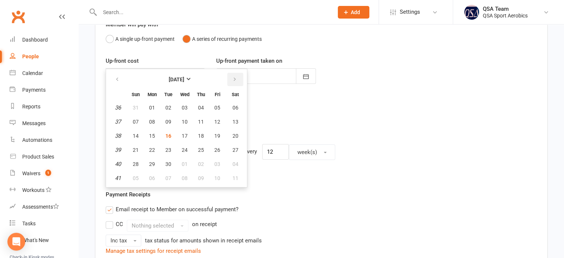
click at [229, 79] on button "button" at bounding box center [235, 79] width 16 height 13
click at [153, 108] on span "29" at bounding box center [152, 108] width 6 height 6
type input "29 Sep 2025"
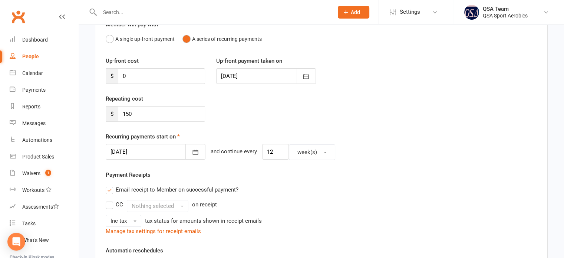
click at [271, 179] on div "Payment Receipts Email receipt to Member on successful payment? CC Nothing sele…" at bounding box center [321, 202] width 431 height 65
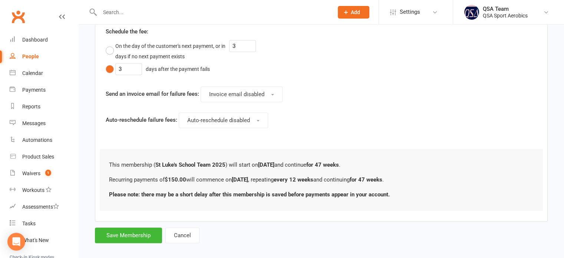
scroll to position [425, 0]
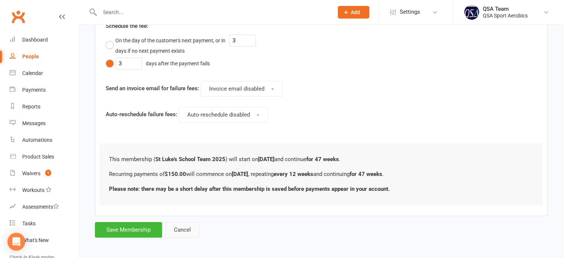
click at [182, 230] on button "Cancel" at bounding box center [182, 230] width 34 height 16
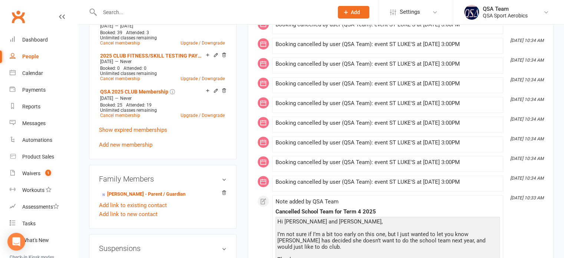
scroll to position [445, 0]
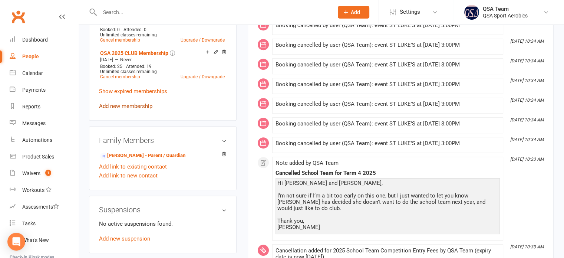
click at [129, 106] on link "Add new membership" at bounding box center [125, 106] width 53 height 7
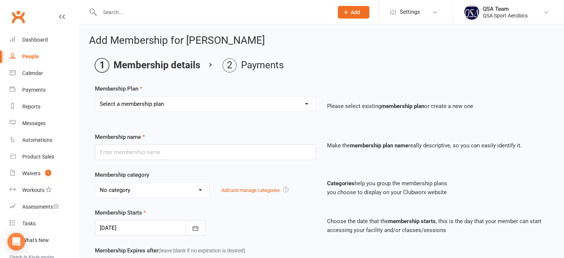
click at [149, 103] on select "Select a membership plan Create new Membership Plan QSA Membership Thornlands S…" at bounding box center [205, 103] width 220 height 15
select select "51"
click at [95, 96] on select "Select a membership plan Create new Membership Plan QSA Membership Thornlands S…" at bounding box center [205, 103] width 220 height 15
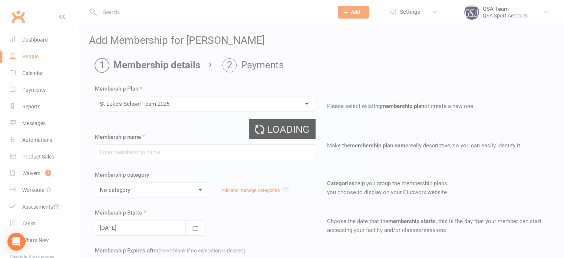
type input "St Luke's School Team 2025"
select select "26"
type input "27 Jan 2025"
type input "47"
select select "1"
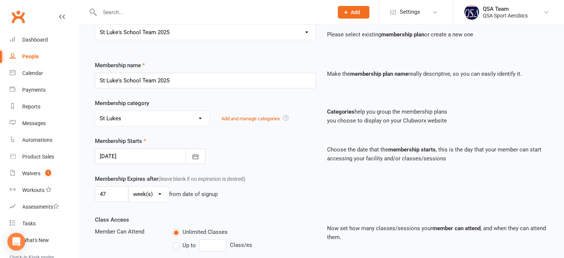
scroll to position [74, 0]
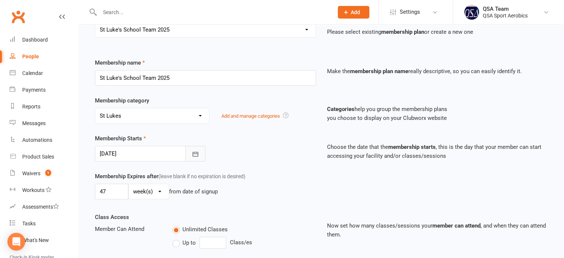
click at [192, 156] on icon "button" at bounding box center [195, 153] width 7 height 7
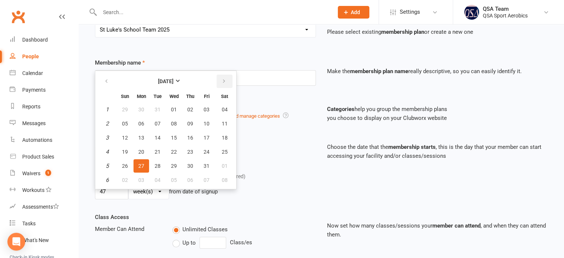
click at [217, 76] on button "button" at bounding box center [225, 81] width 16 height 13
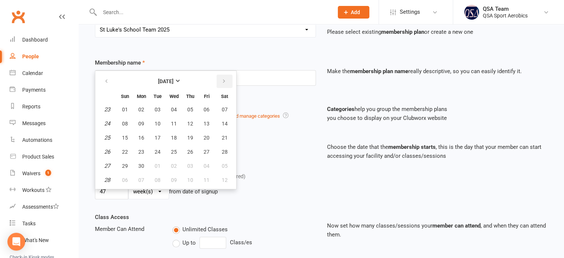
click at [217, 76] on button "button" at bounding box center [225, 81] width 16 height 13
click at [153, 138] on button "16" at bounding box center [158, 137] width 16 height 13
type input "[DATE]"
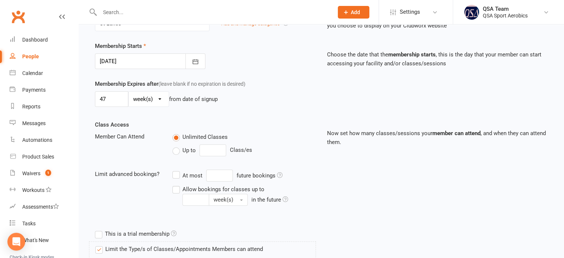
scroll to position [148, 0]
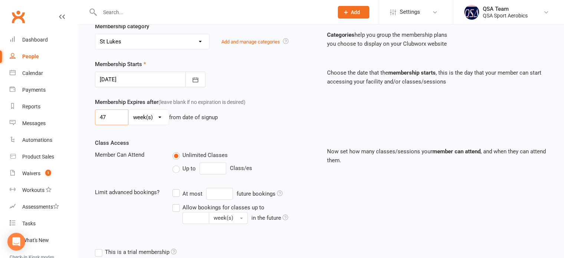
drag, startPoint x: 109, startPoint y: 118, endPoint x: 85, endPoint y: 115, distance: 24.7
click at [85, 115] on div "Add Membership for Matilda Thomas Membership details Payments Membership Plan S…" at bounding box center [321, 211] width 485 height 671
type input "15"
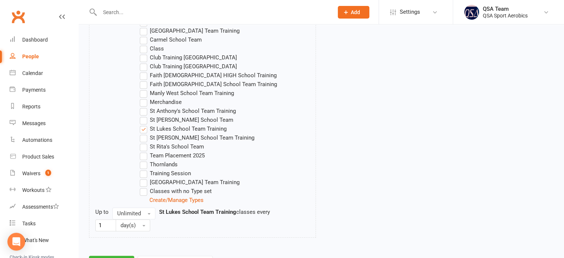
scroll to position [447, 0]
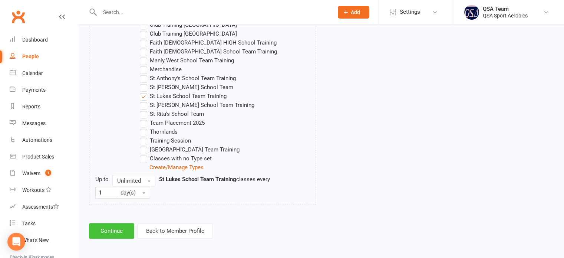
click at [112, 231] on button "Continue" at bounding box center [111, 231] width 45 height 16
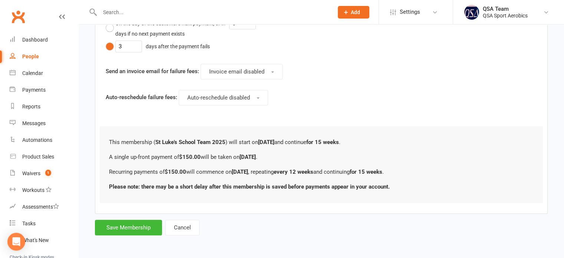
scroll to position [0, 0]
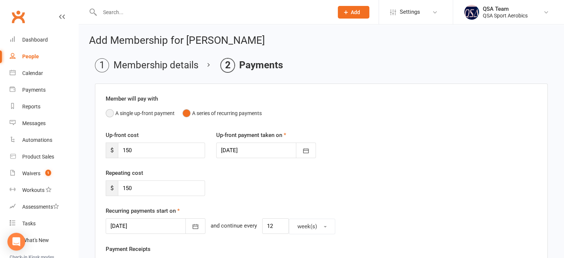
drag, startPoint x: 111, startPoint y: 111, endPoint x: 131, endPoint y: 135, distance: 31.1
click at [112, 111] on button "A single up-front payment" at bounding box center [140, 113] width 69 height 14
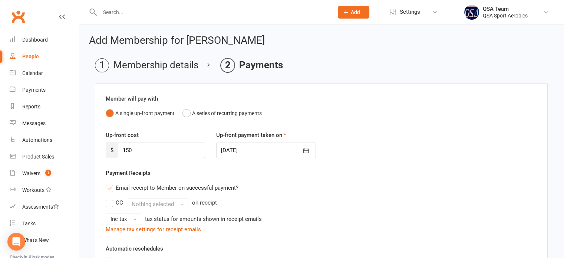
click at [281, 148] on div at bounding box center [265, 150] width 99 height 16
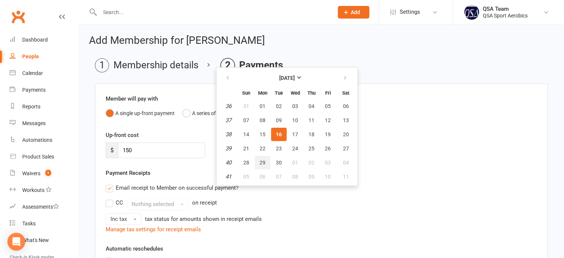
click at [263, 159] on span "29" at bounding box center [263, 162] width 6 height 6
type input "29 Sep 2025"
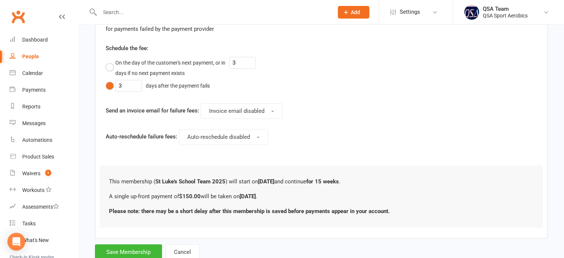
scroll to position [350, 0]
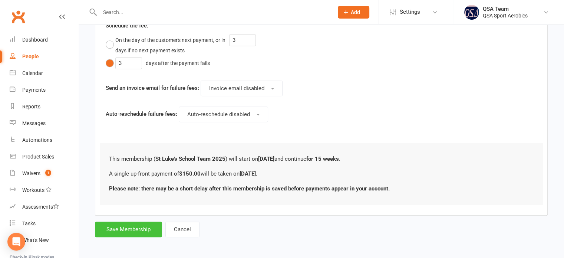
click at [149, 227] on button "Save Membership" at bounding box center [128, 229] width 67 height 16
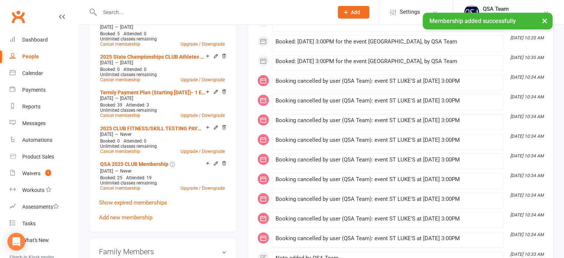
scroll to position [445, 0]
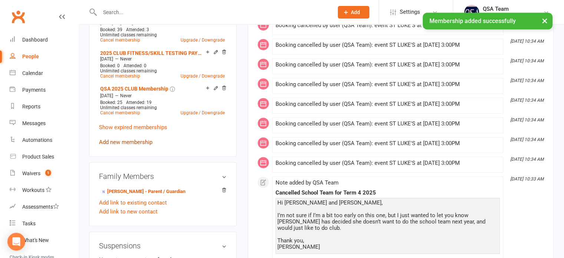
click at [135, 142] on link "Add new membership" at bounding box center [125, 142] width 53 height 7
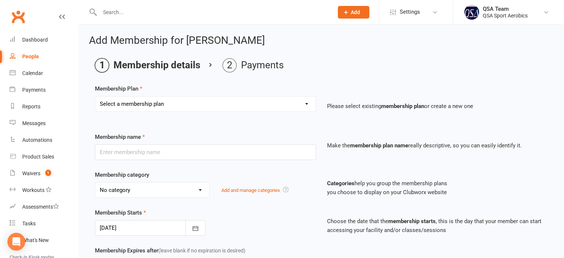
click at [135, 103] on select "Select a membership plan Create new Membership Plan QSA Membership Thornlands S…" at bounding box center [205, 103] width 220 height 15
select select "59"
click at [95, 96] on select "Select a membership plan Create new Membership Plan QSA Membership Thornlands S…" at bounding box center [205, 103] width 220 height 15
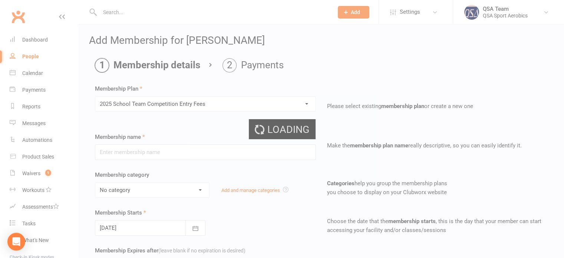
type input "2025 School Team Competition Entry Fees"
select select "31"
type input "9"
select select "2"
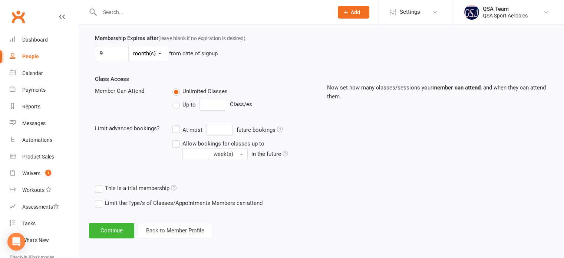
scroll to position [212, 0]
drag, startPoint x: 107, startPoint y: 51, endPoint x: 76, endPoint y: 44, distance: 32.4
click at [76, 44] on ui-view "Prospect Member Non-attending contact Class / event Appointment Task Membership…" at bounding box center [282, 19] width 564 height 459
type input "3"
click at [121, 229] on button "Continue" at bounding box center [111, 230] width 45 height 16
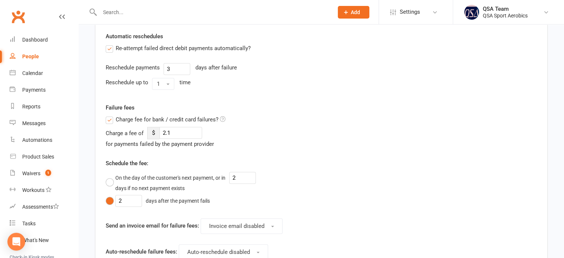
scroll to position [0, 0]
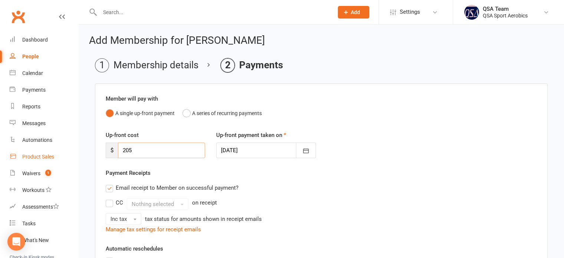
drag, startPoint x: 162, startPoint y: 152, endPoint x: 63, endPoint y: 152, distance: 98.3
type input "0"
click at [370, 140] on div "Up-front cost $ 0 Up-front payment taken on 16 Sep 2025 September 2025 Sun Mon …" at bounding box center [321, 150] width 442 height 38
click at [108, 189] on label "Email receipt to Member on successful payment?" at bounding box center [172, 187] width 133 height 9
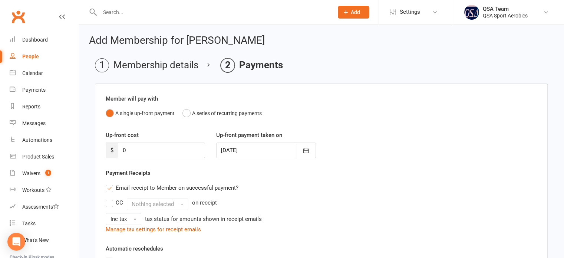
click at [108, 183] on input "Email receipt to Member on successful payment?" at bounding box center [108, 183] width 5 height 0
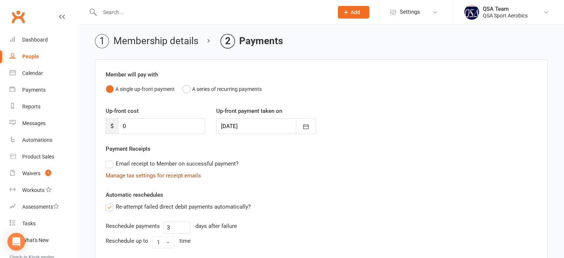
scroll to position [111, 0]
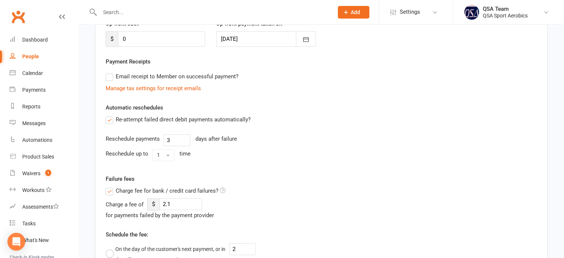
click at [105, 121] on div "Re-attempt failed direct debit payments automatically? Reschedule payments 3 da…" at bounding box center [321, 139] width 442 height 49
click at [109, 119] on label "Re-attempt failed direct debit payments automatically?" at bounding box center [178, 119] width 145 height 9
click at [109, 115] on input "Re-attempt failed direct debit payments automatically?" at bounding box center [108, 115] width 5 height 0
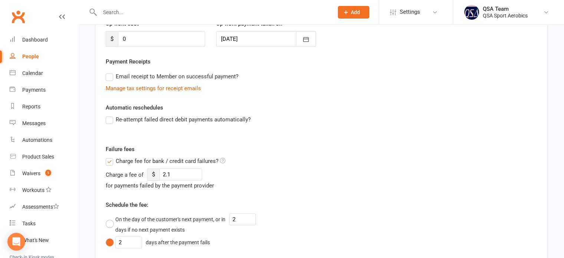
click at [110, 161] on label "Charge fee for bank / credit card failures?" at bounding box center [166, 160] width 120 height 9
click at [110, 156] on input "Charge fee for bank / credit card failures?" at bounding box center [166, 156] width 120 height 0
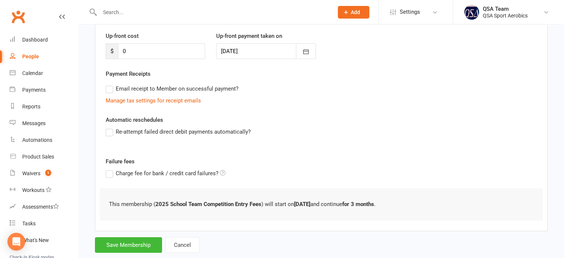
scroll to position [116, 0]
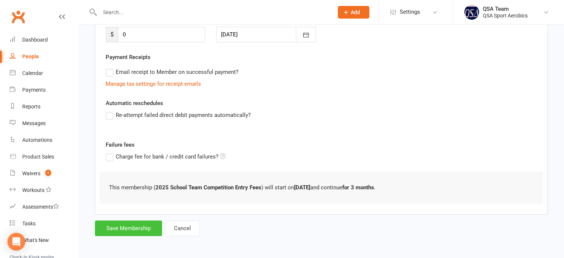
click at [131, 221] on button "Save Membership" at bounding box center [128, 228] width 67 height 16
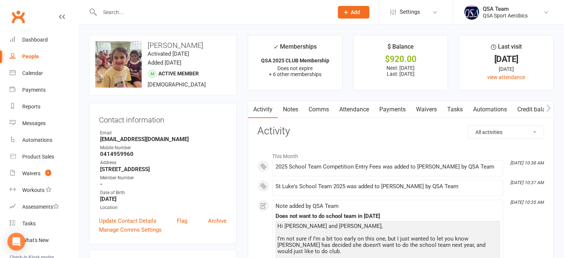
click at [277, 13] on input "text" at bounding box center [213, 12] width 231 height 10
paste input "SCKelly83@hotmail.com"
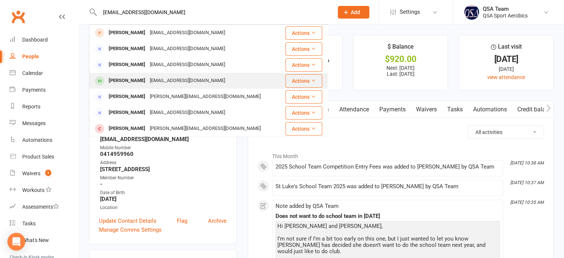
type input "SCKelly83@hotmail.com"
click at [174, 82] on div "sckelly83@hotmail.com" at bounding box center [188, 80] width 80 height 11
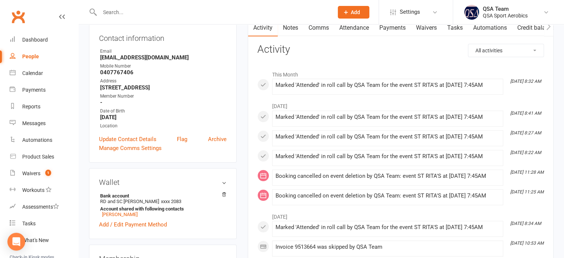
scroll to position [37, 0]
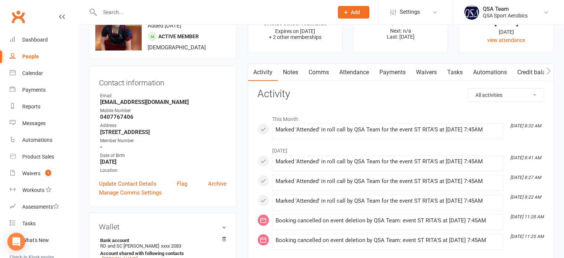
click at [402, 69] on link "Payments" at bounding box center [392, 72] width 37 height 17
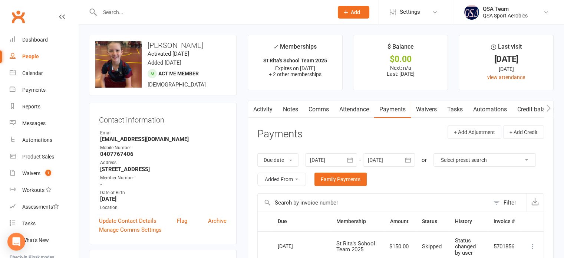
click at [169, 10] on input "text" at bounding box center [213, 12] width 231 height 10
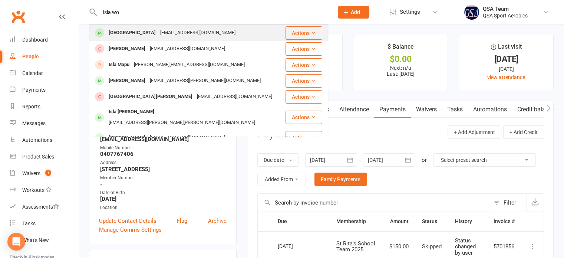
type input "isla wo"
click at [164, 32] on div "katrinawoodfield@gmail.com" at bounding box center [198, 32] width 80 height 11
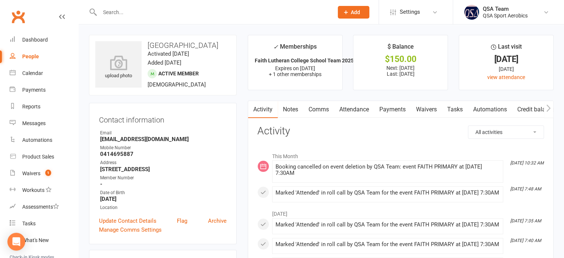
click at [295, 112] on link "Notes" at bounding box center [291, 109] width 26 height 17
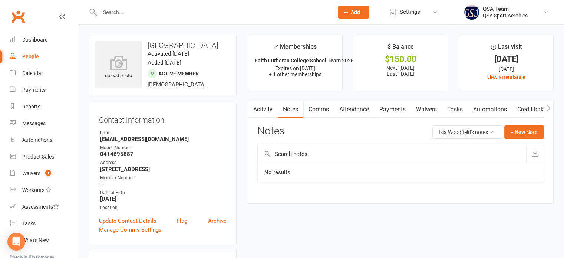
click at [531, 123] on div "Activity Notes Comms Attendance Payments Waivers Tasks Automations Credit balan…" at bounding box center [401, 151] width 306 height 103
click at [530, 132] on button "+ New Note" at bounding box center [524, 131] width 40 height 13
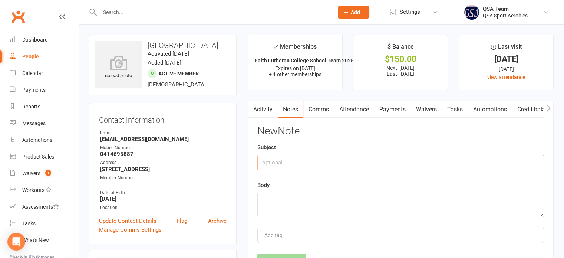
click at [316, 164] on input "text" at bounding box center [400, 163] width 287 height 16
type input "Adjusted Term 4 payment to $60"
click at [351, 197] on textarea at bounding box center [400, 204] width 287 height 24
paste textarea "Hi ladies Thanks for the reminder. Isla Woodfield attends at Faith Lutheran. Sh…"
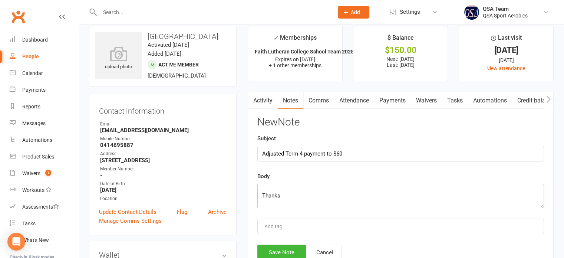
scroll to position [74, 0]
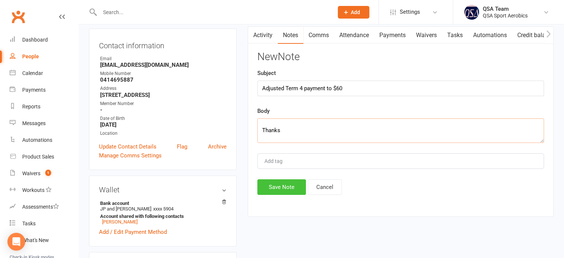
type textarea "Hi ladies Thanks for the reminder. Isla Woodfield attends at Faith Lutheran. Sh…"
click at [297, 185] on button "Save Note" at bounding box center [281, 187] width 49 height 16
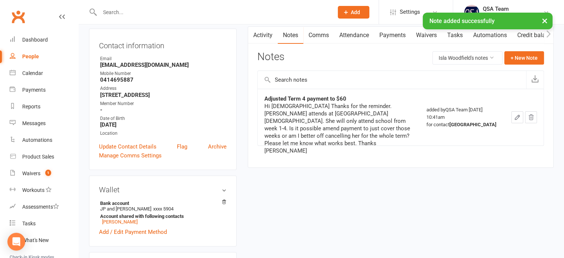
click at [393, 38] on link "Payments" at bounding box center [392, 35] width 37 height 17
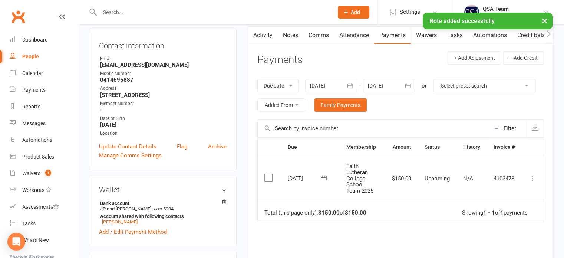
click at [535, 179] on icon at bounding box center [532, 178] width 7 height 7
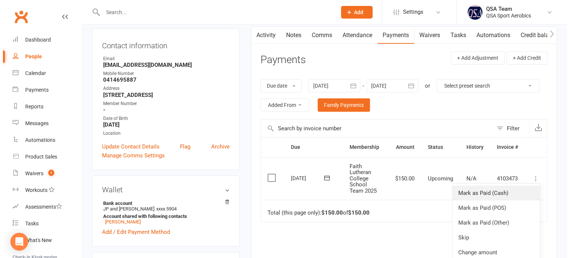
scroll to position [18, 0]
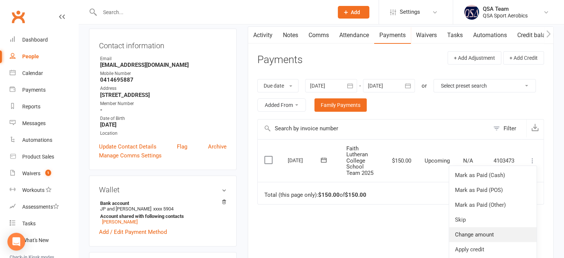
click at [478, 229] on link "Change amount" at bounding box center [493, 234] width 88 height 15
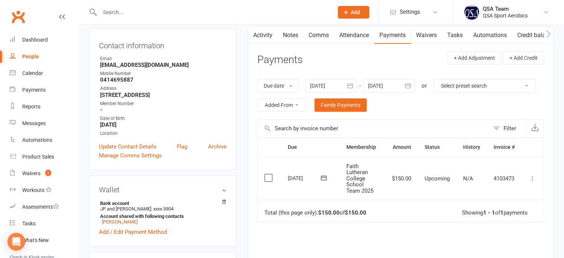
scroll to position [0, 0]
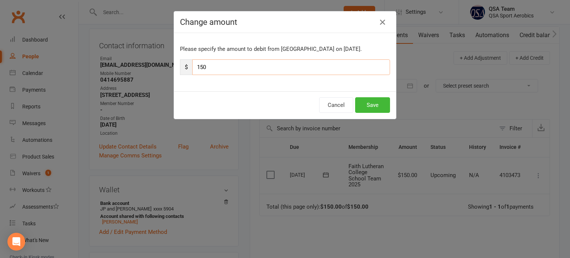
click at [225, 68] on input "150" at bounding box center [291, 67] width 198 height 16
type input "1"
type input "60"
click at [369, 104] on button "Save" at bounding box center [372, 105] width 35 height 16
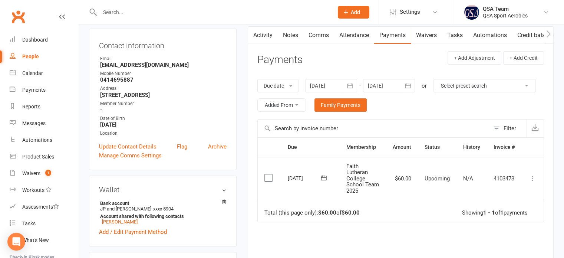
click at [198, 13] on input "text" at bounding box center [213, 12] width 231 height 10
paste input "moriely@optusnet.com.au"
click at [104, 11] on input "moriely@optusnet.com.au" at bounding box center [213, 12] width 231 height 10
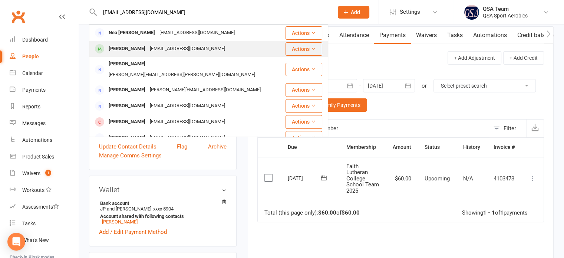
type input "moriely@optusnet.com.au"
click at [182, 51] on div "moriely@optusnet.com.au" at bounding box center [188, 48] width 80 height 11
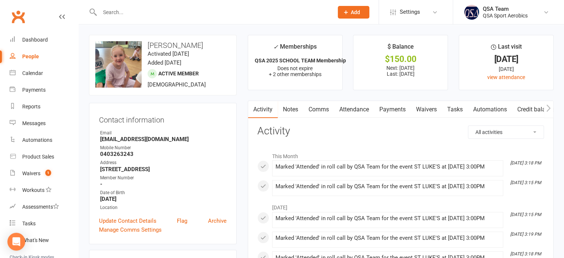
click at [260, 13] on input "text" at bounding box center [213, 12] width 231 height 10
paste input "rosiebalcon7@gmail.com"
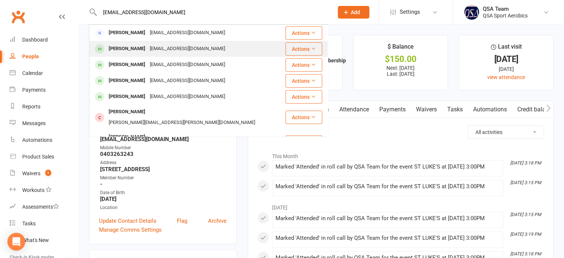
type input "rosiebalcon7@gmail.com"
click at [172, 48] on div "Rosiebalcon7@gmail.com" at bounding box center [188, 48] width 80 height 11
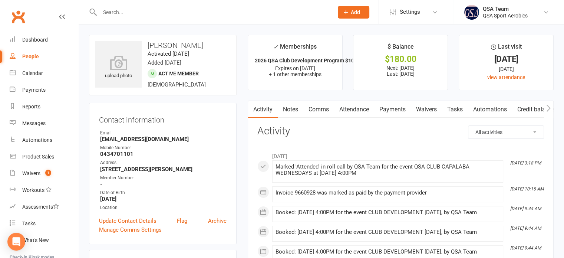
click at [396, 108] on link "Payments" at bounding box center [392, 109] width 37 height 17
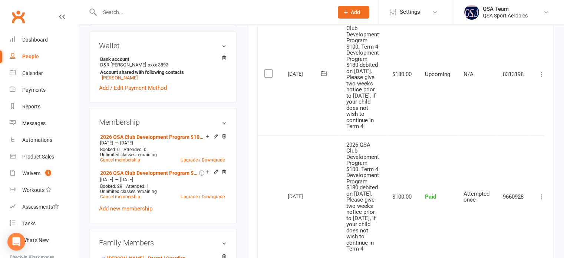
scroll to position [222, 0]
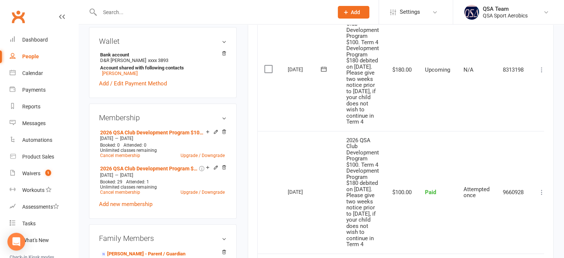
drag, startPoint x: 224, startPoint y: 13, endPoint x: 227, endPoint y: 0, distance: 13.0
click at [224, 13] on input "text" at bounding box center [213, 12] width 231 height 10
paste input "megan.lumgair@hotmail.com"
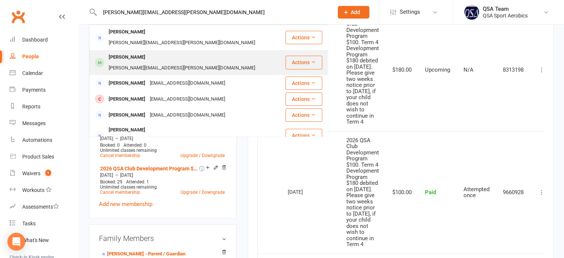
type input "megan.lumgair@hotmail.com"
click at [192, 63] on div "megan.lumgair@hotmail.com" at bounding box center [181, 68] width 151 height 11
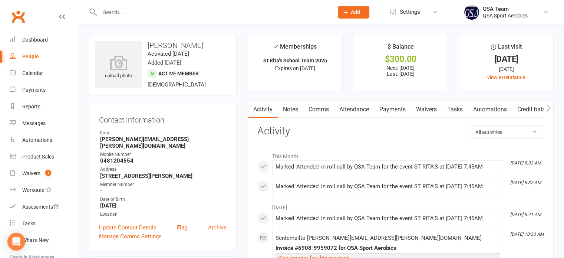
click at [397, 114] on link "Payments" at bounding box center [392, 109] width 37 height 17
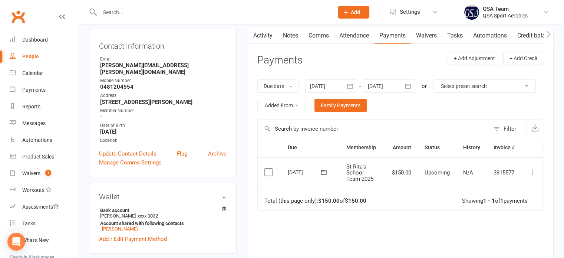
scroll to position [74, 0]
click at [175, 10] on input "text" at bounding box center [213, 12] width 231 height 10
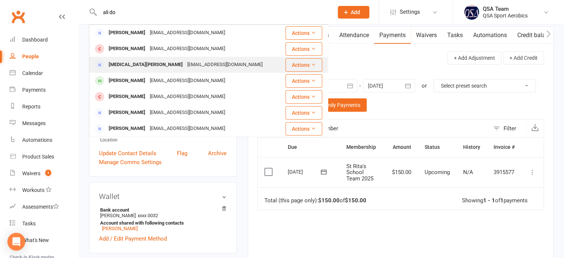
type input "ali do"
click at [185, 64] on div "A-wilson1@live.com.au" at bounding box center [225, 64] width 80 height 11
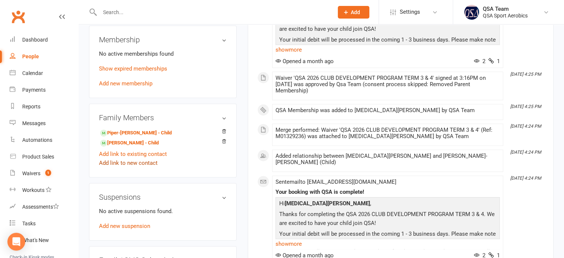
scroll to position [297, 0]
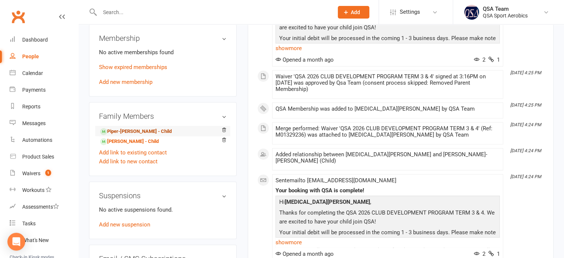
click at [138, 128] on link "Piper-Rose Dougall - Child" at bounding box center [136, 132] width 72 height 8
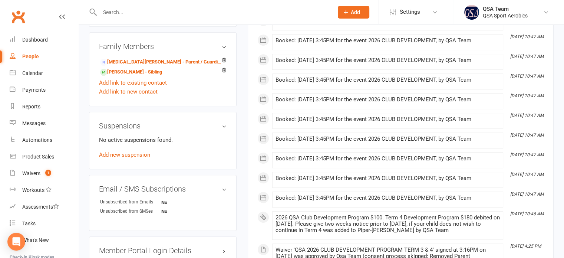
scroll to position [420, 0]
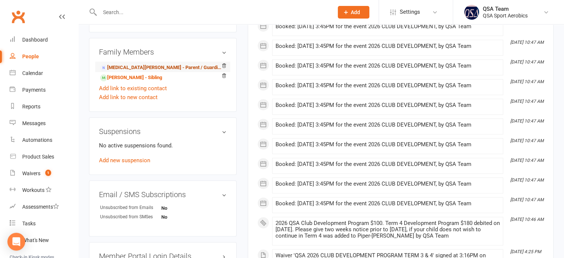
click at [122, 64] on link "Alli Dougall - Parent / Guardian" at bounding box center [161, 68] width 123 height 8
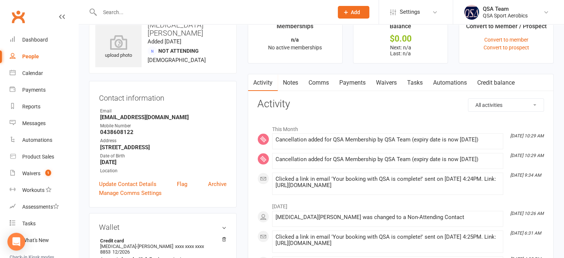
scroll to position [37, 0]
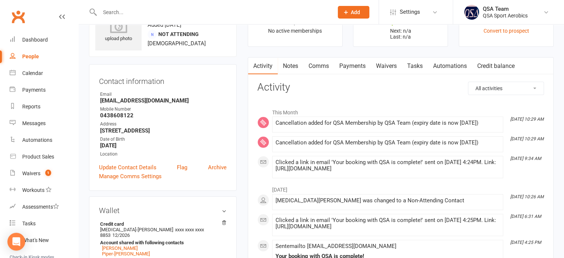
click at [385, 65] on link "Waivers" at bounding box center [386, 65] width 31 height 17
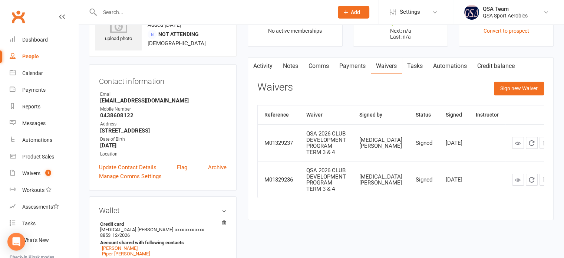
click at [267, 63] on link "Activity" at bounding box center [263, 65] width 30 height 17
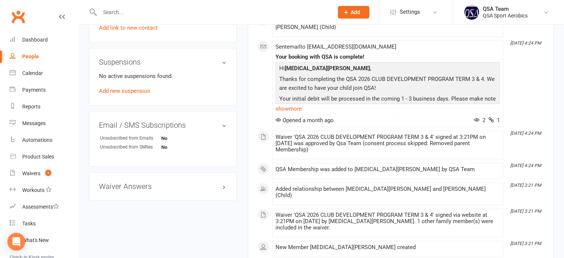
scroll to position [280, 0]
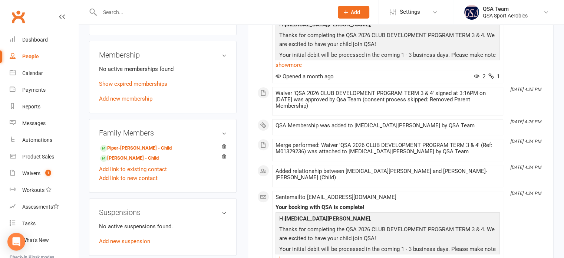
drag, startPoint x: 158, startPoint y: 21, endPoint x: 156, endPoint y: 10, distance: 11.2
click at [156, 17] on div at bounding box center [208, 12] width 239 height 24
click at [156, 10] on input "text" at bounding box center [213, 12] width 231 height 10
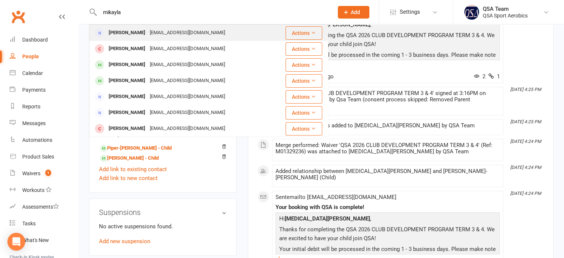
type input "mikayla"
click at [154, 37] on div "mikaylalobley@outlook.com" at bounding box center [188, 32] width 80 height 11
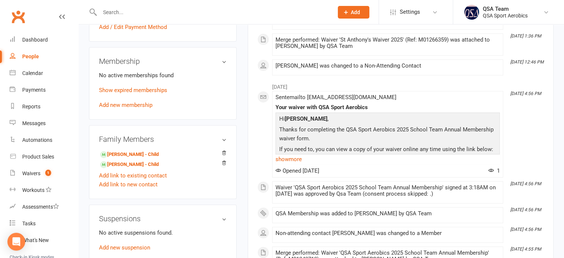
scroll to position [297, 0]
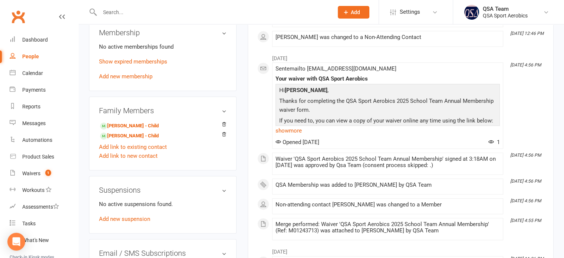
click at [149, 9] on input "text" at bounding box center [213, 12] width 231 height 10
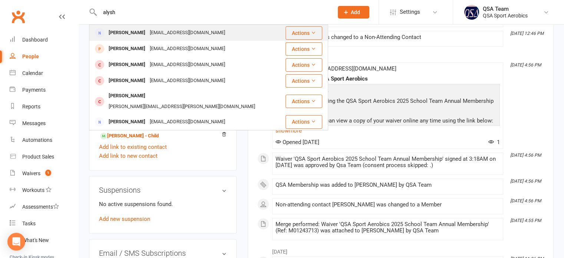
type input "alysh"
click at [148, 38] on div "atbt2025@gmail.com" at bounding box center [188, 32] width 80 height 11
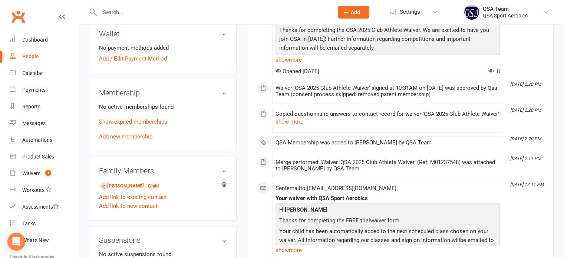
scroll to position [222, 0]
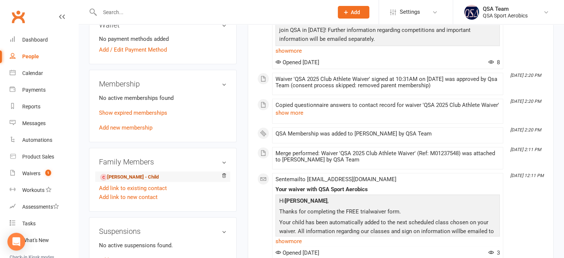
click at [132, 174] on link "Astrid Beattie - Child" at bounding box center [129, 177] width 59 height 8
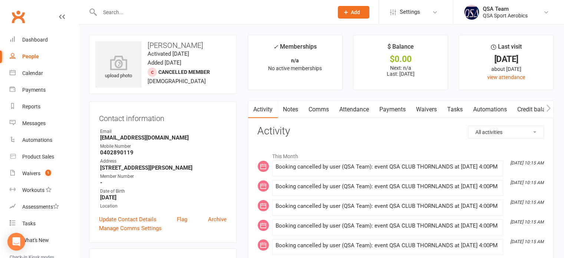
click at [294, 111] on link "Notes" at bounding box center [291, 109] width 26 height 17
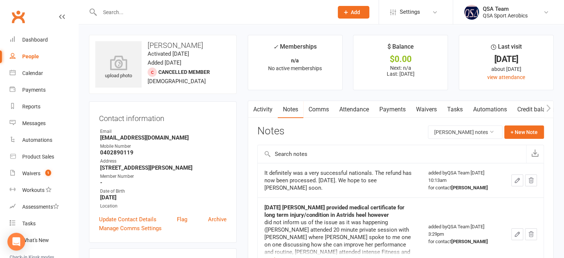
click at [157, 15] on input "text" at bounding box center [213, 12] width 231 height 10
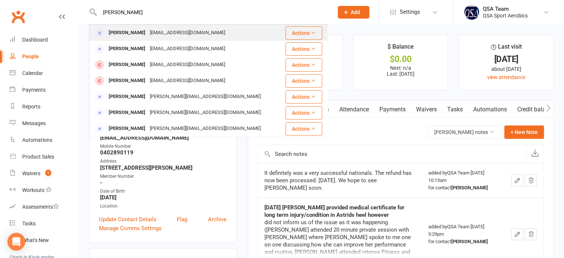
type input "bianca s"
click at [148, 34] on div "Biancastubbs@icloud.com" at bounding box center [188, 32] width 80 height 11
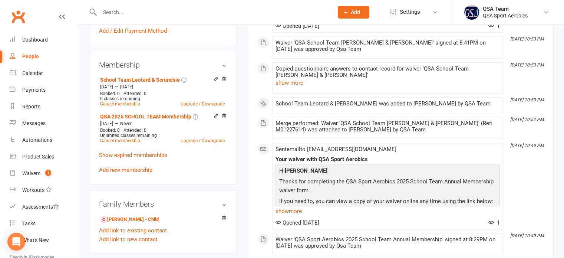
scroll to position [260, 0]
click at [116, 220] on link "Piper Stubbs - Child" at bounding box center [129, 219] width 59 height 8
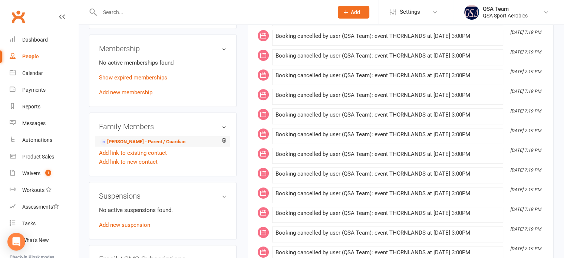
scroll to position [334, 0]
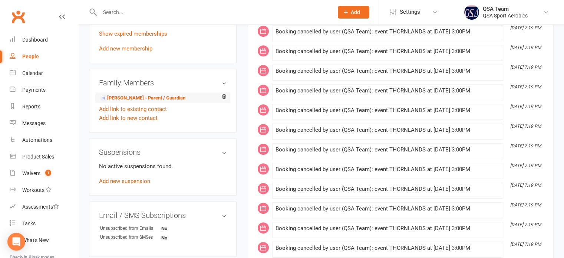
click at [182, 97] on li "Bianca Stubbs - Parent / Guardian" at bounding box center [163, 97] width 128 height 10
click at [171, 100] on link "Bianca Stubbs - Parent / Guardian" at bounding box center [142, 98] width 85 height 8
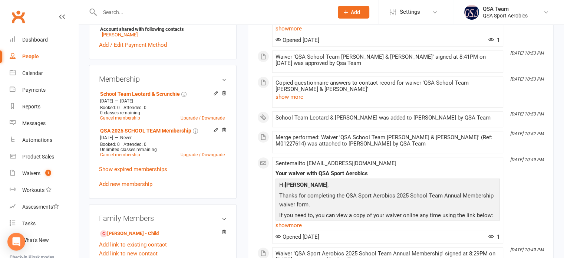
scroll to position [260, 0]
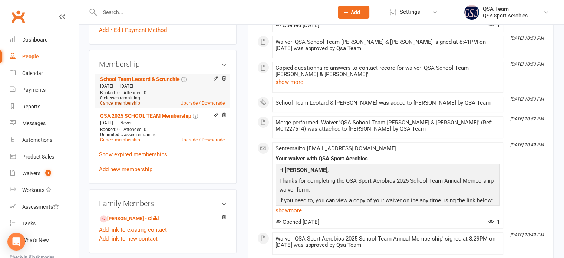
click at [120, 105] on link "Cancel membership" at bounding box center [120, 102] width 40 height 5
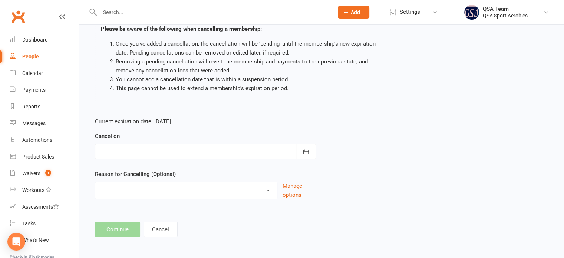
scroll to position [62, 0]
click at [150, 144] on div at bounding box center [205, 150] width 221 height 16
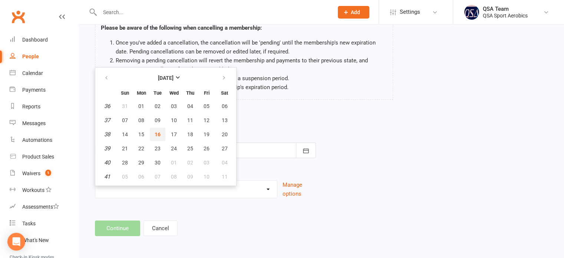
click at [151, 130] on button "16" at bounding box center [158, 134] width 16 height 13
type input "[DATE]"
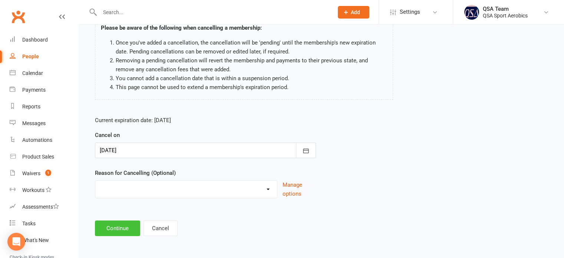
click at [126, 225] on button "Continue" at bounding box center [117, 228] width 45 height 16
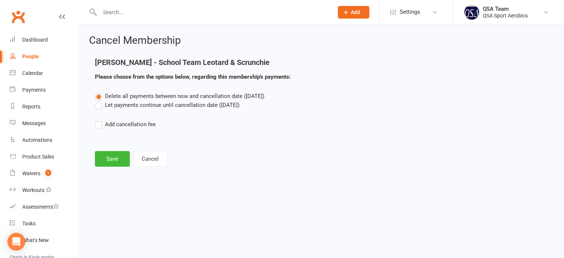
scroll to position [0, 0]
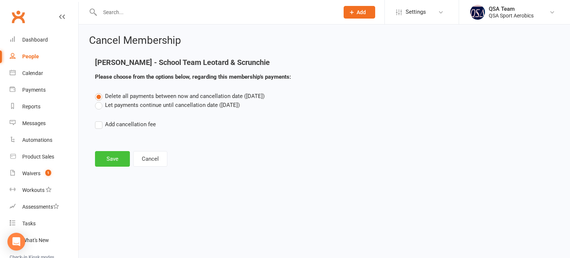
click at [124, 155] on button "Save" at bounding box center [112, 159] width 35 height 16
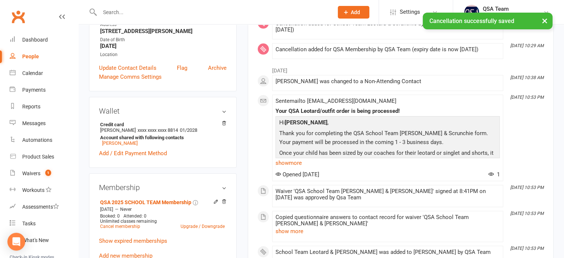
scroll to position [222, 0]
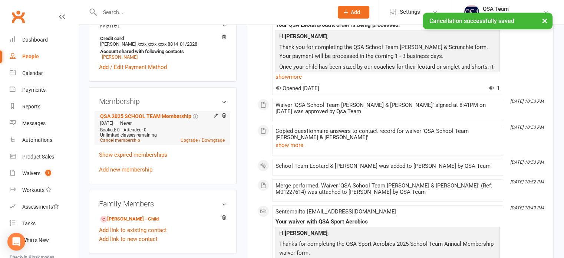
click at [128, 141] on link "Cancel membership" at bounding box center [120, 140] width 40 height 5
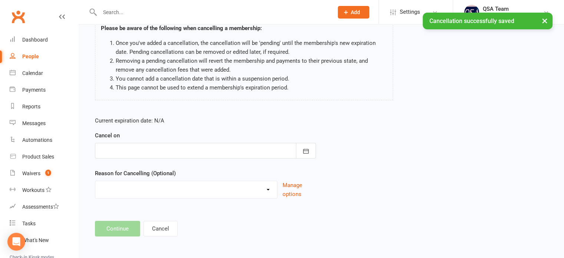
scroll to position [62, 0]
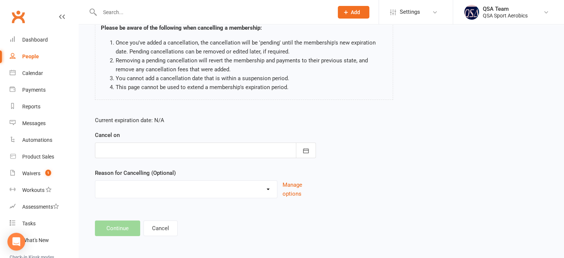
click at [150, 141] on div "Cancel on September 2025 Sun Mon Tue Wed Thu Fri Sat 36 31 01 02 03 04 05 06 37…" at bounding box center [205, 144] width 221 height 27
click at [150, 150] on div at bounding box center [205, 150] width 221 height 16
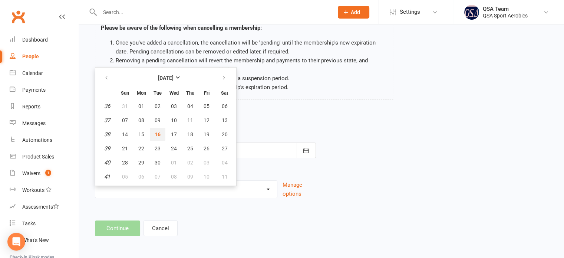
click at [158, 133] on span "16" at bounding box center [158, 134] width 6 height 6
type input "[DATE]"
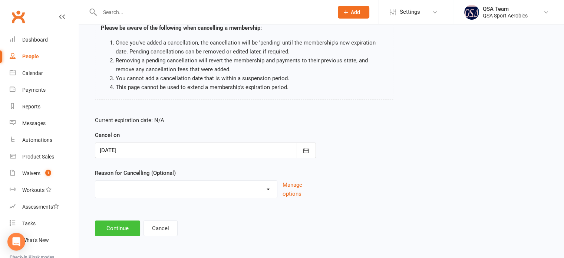
click at [123, 226] on button "Continue" at bounding box center [117, 228] width 45 height 16
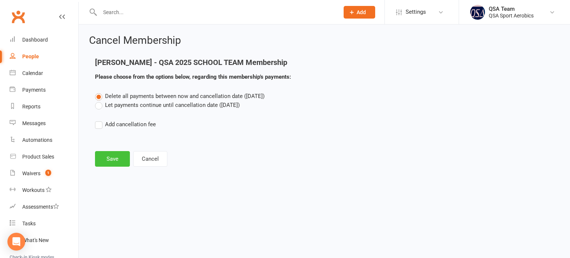
click at [103, 160] on button "Save" at bounding box center [112, 159] width 35 height 16
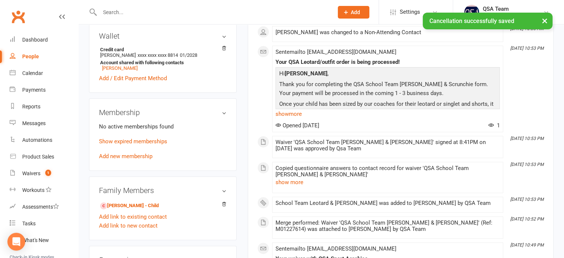
scroll to position [222, 0]
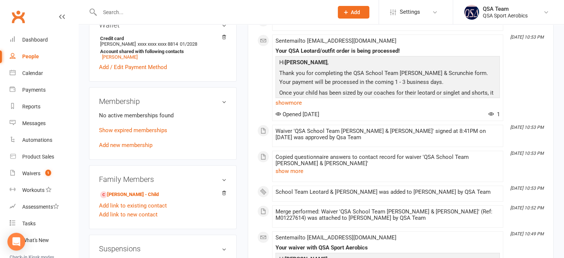
click at [215, 8] on input "text" at bounding box center [213, 12] width 231 height 10
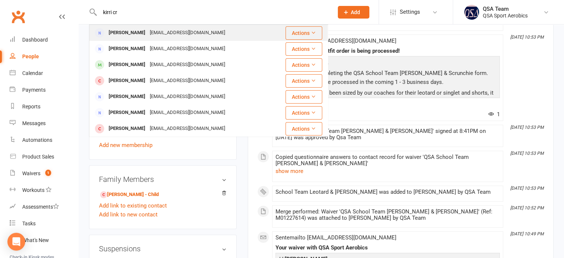
type input "kirri cr"
click at [148, 35] on div "kirri_24@hotmail.com" at bounding box center [188, 32] width 80 height 11
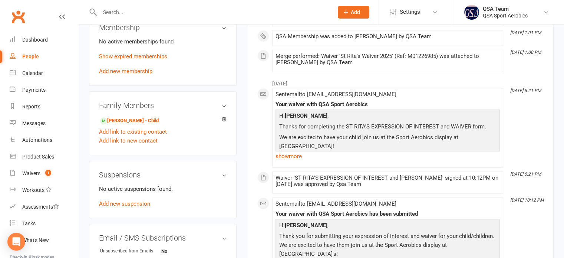
scroll to position [297, 0]
click at [157, 10] on input "text" at bounding box center [213, 12] width 231 height 10
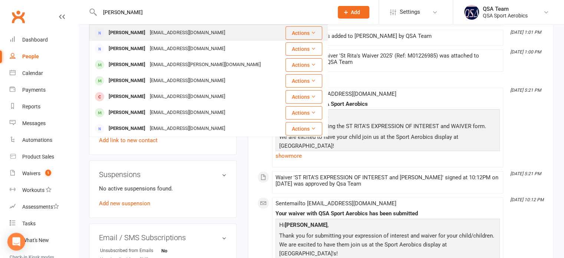
type input "alana ag"
click at [157, 31] on div "Cookie2311@gmail.com" at bounding box center [188, 32] width 80 height 11
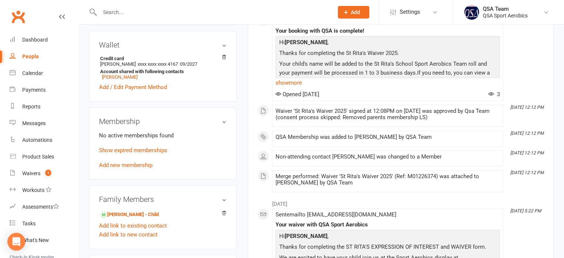
scroll to position [222, 0]
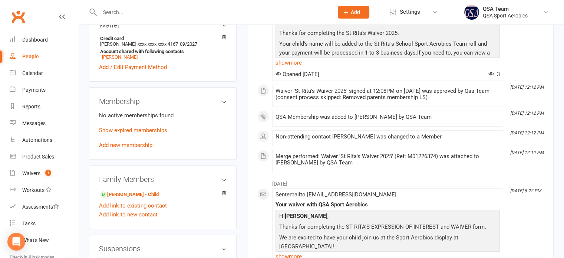
drag, startPoint x: 150, startPoint y: 16, endPoint x: 144, endPoint y: 16, distance: 5.9
click at [150, 16] on input "text" at bounding box center [213, 12] width 231 height 10
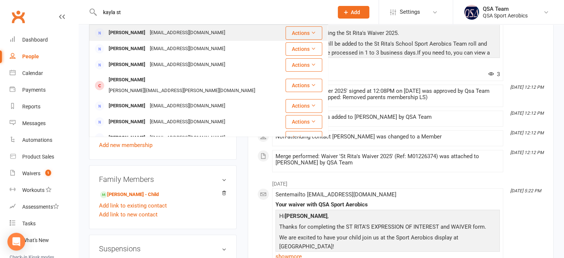
type input "kayla st"
click at [142, 29] on div "Kayla Stylianou" at bounding box center [126, 32] width 41 height 11
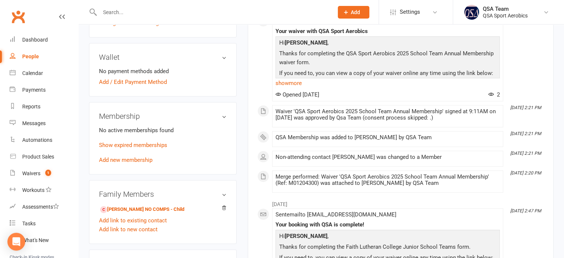
scroll to position [222, 0]
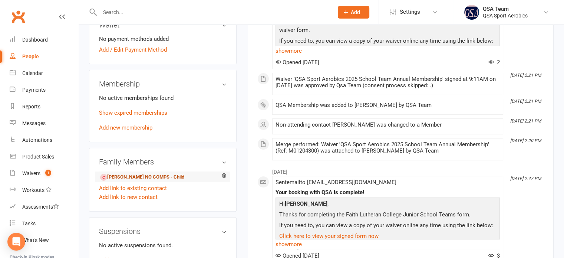
click at [148, 177] on link "Macy Krasinski NO COMPS - Child" at bounding box center [142, 177] width 84 height 8
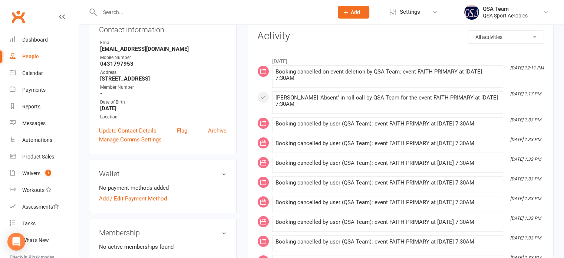
scroll to position [222, 0]
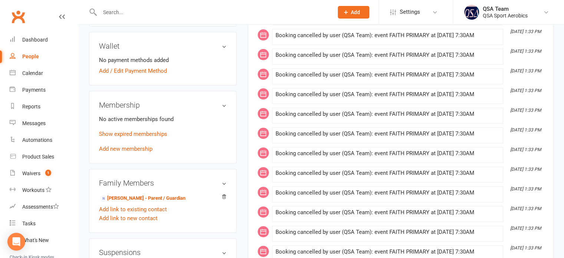
click at [139, 14] on input "text" at bounding box center [213, 12] width 231 height 10
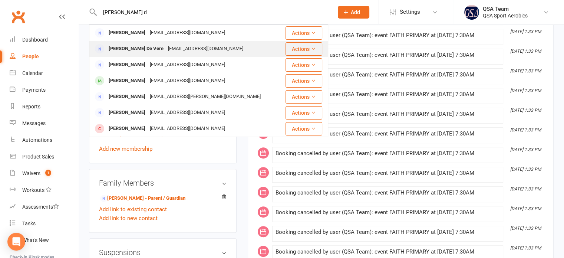
type input "kerrie d"
click at [166, 46] on div "kdevere91@gmail.com" at bounding box center [206, 48] width 80 height 11
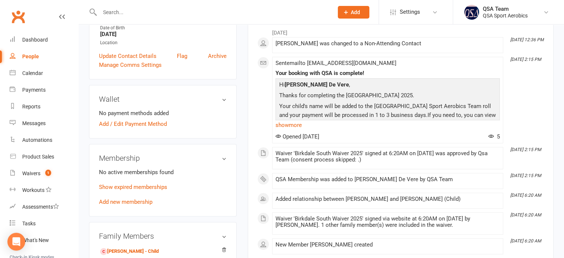
scroll to position [222, 0]
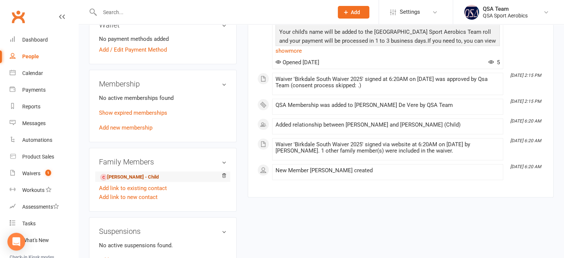
click at [149, 177] on link "Adelynn Plint - Child" at bounding box center [129, 177] width 59 height 8
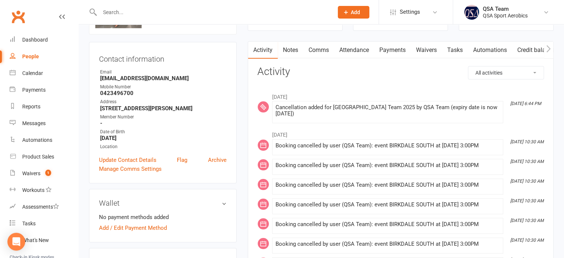
scroll to position [37, 0]
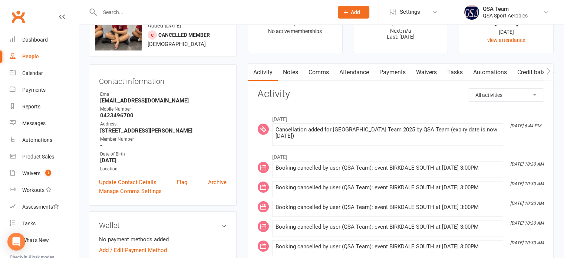
click at [298, 74] on link "Notes" at bounding box center [291, 72] width 26 height 17
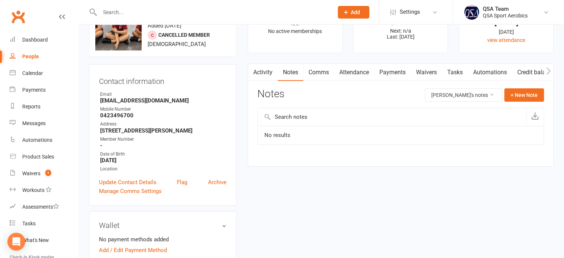
click at [264, 68] on link "Activity" at bounding box center [263, 72] width 30 height 17
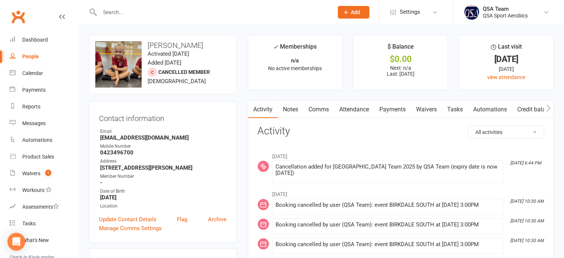
click at [202, 10] on input "text" at bounding box center [213, 12] width 231 height 10
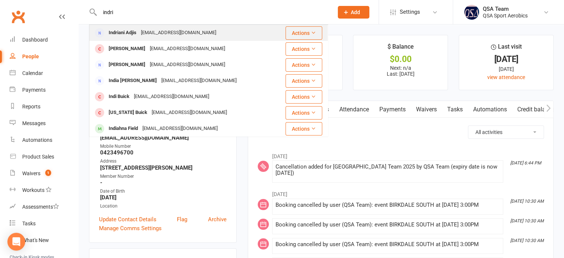
type input "indri"
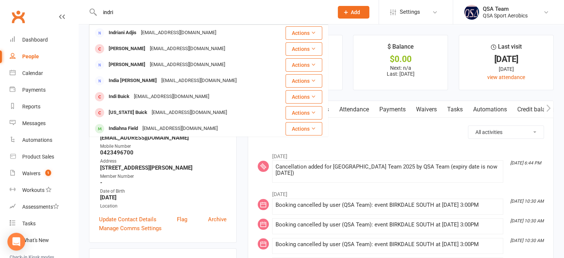
click at [195, 37] on div "Indriani.adjis@hotmail.com" at bounding box center [179, 32] width 80 height 11
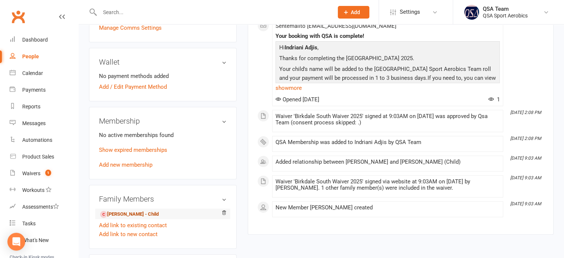
scroll to position [222, 0]
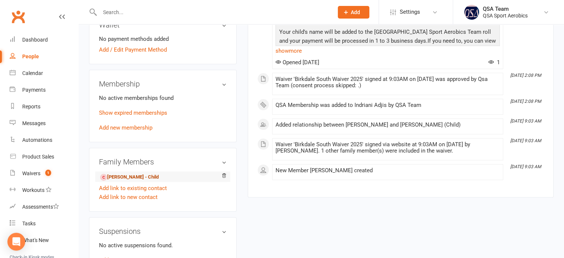
click at [145, 181] on link "Aliyah Gammidge - Child" at bounding box center [129, 177] width 59 height 8
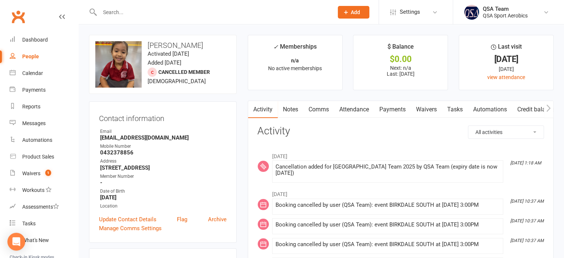
scroll to position [37, 0]
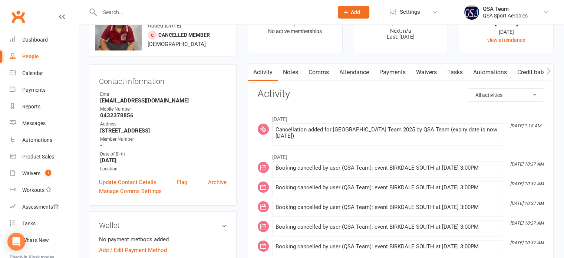
click at [224, 9] on input "text" at bounding box center [213, 12] width 231 height 10
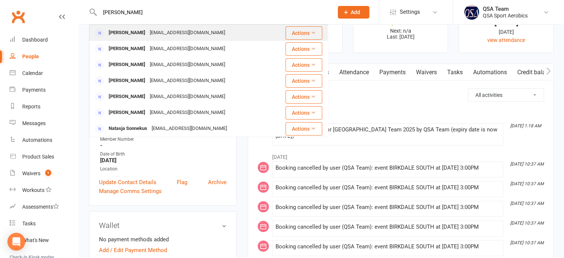
type input "natalie ba"
click at [148, 32] on div "natfreeman87@gmail.com" at bounding box center [188, 32] width 80 height 11
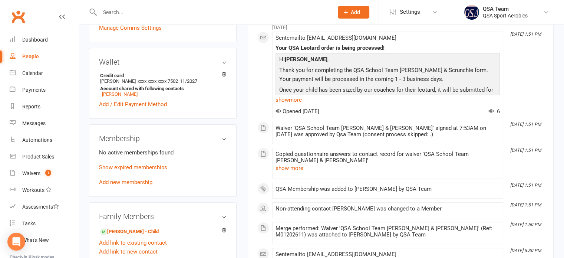
scroll to position [260, 0]
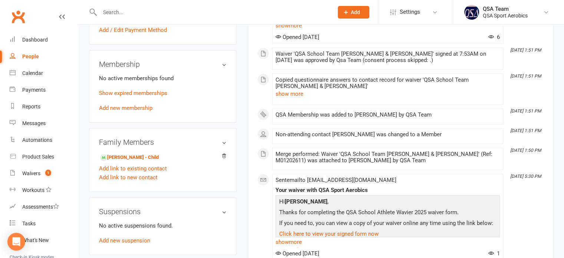
click at [181, 12] on input "text" at bounding box center [213, 12] width 231 height 10
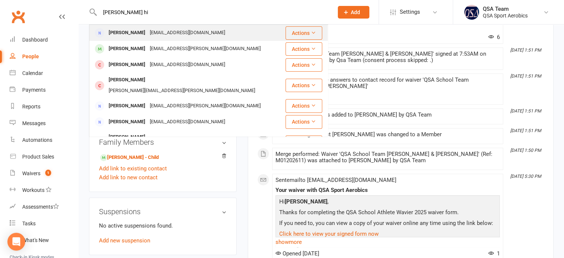
type input "tandi hi"
click at [159, 37] on div "tandigerrard78@gmail.com" at bounding box center [188, 32] width 80 height 11
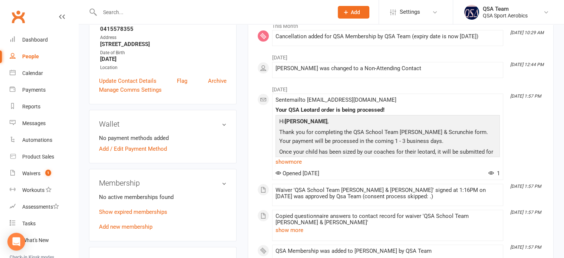
scroll to position [222, 0]
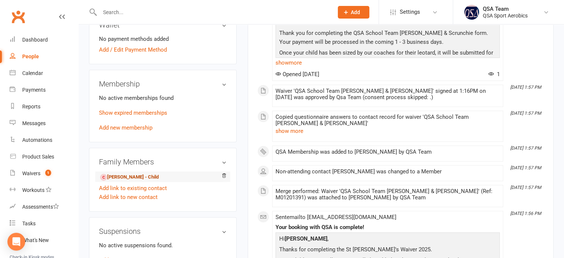
click at [153, 177] on link "Lexie Hinchliffe - Child" at bounding box center [129, 177] width 59 height 8
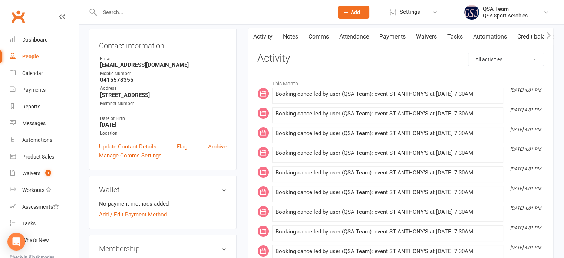
scroll to position [74, 0]
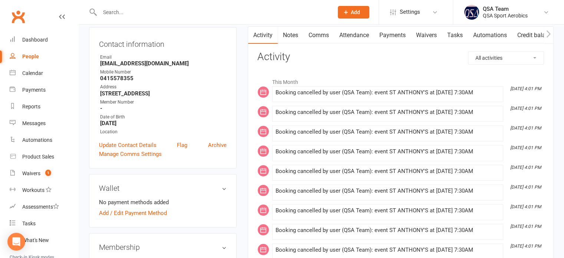
click at [291, 33] on link "Notes" at bounding box center [291, 35] width 26 height 17
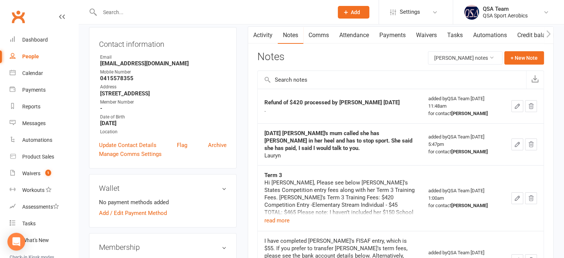
click at [136, 14] on input "text" at bounding box center [213, 12] width 231 height 10
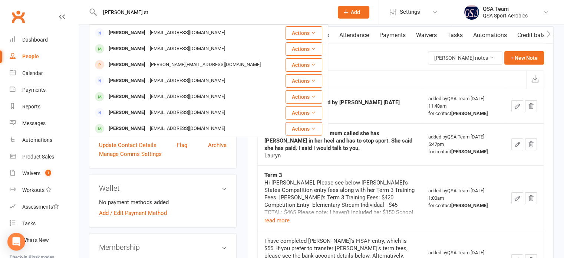
type input "shalene st"
click at [136, 28] on div "Shalene Stonell" at bounding box center [126, 32] width 41 height 11
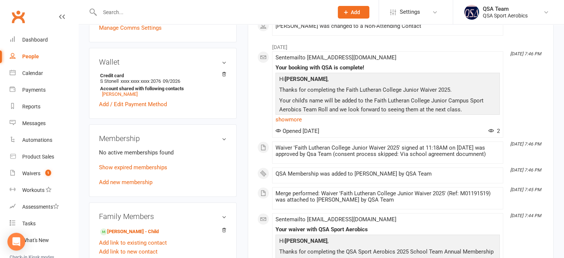
scroll to position [222, 0]
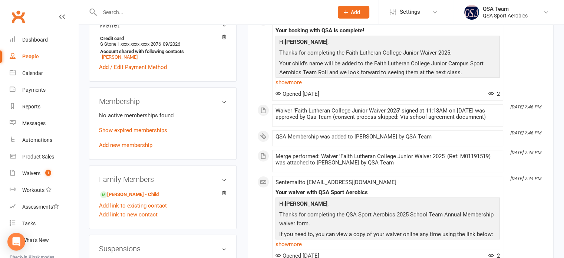
click at [171, 10] on input "text" at bounding box center [213, 12] width 231 height 10
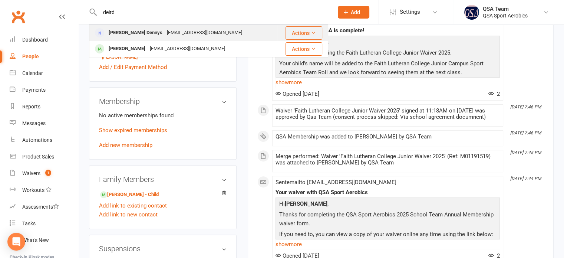
type input "deird"
click at [169, 34] on div "deirdredennys@gmail.com" at bounding box center [205, 32] width 80 height 11
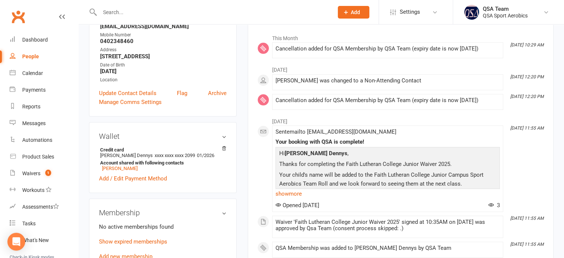
scroll to position [185, 0]
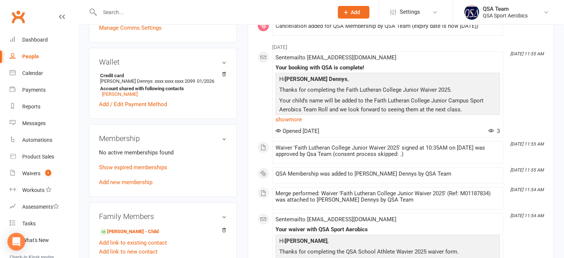
click at [224, 11] on input "text" at bounding box center [213, 12] width 231 height 10
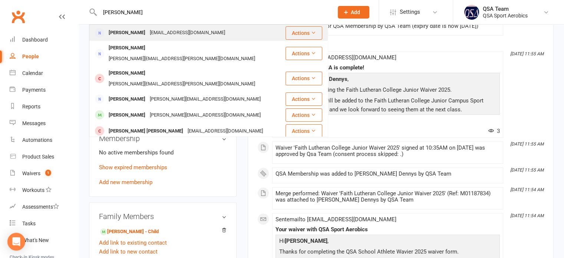
type input "julieann"
click at [194, 29] on div "julesgal@hotmail.com" at bounding box center [188, 32] width 80 height 11
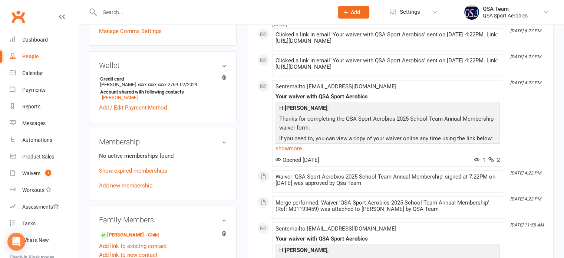
scroll to position [260, 0]
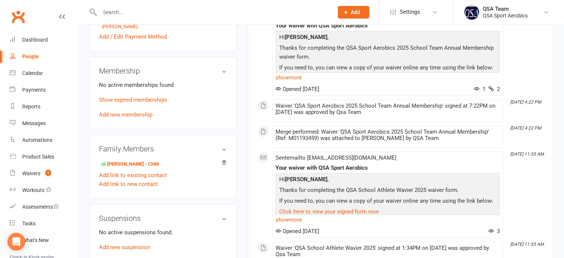
drag, startPoint x: 249, startPoint y: 15, endPoint x: 237, endPoint y: 1, distance: 18.2
click at [245, 10] on input "text" at bounding box center [213, 12] width 231 height 10
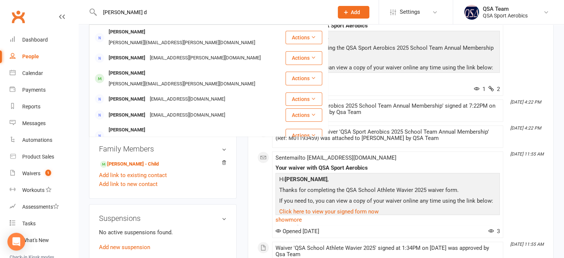
type input "kristy d"
click at [159, 37] on div "Kristy.daley@hotmail.com" at bounding box center [181, 42] width 151 height 11
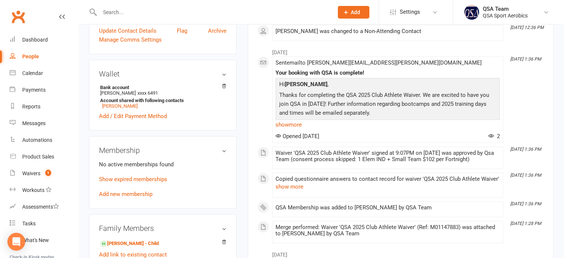
scroll to position [222, 0]
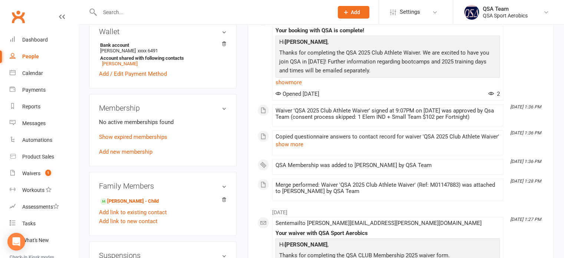
click at [129, 14] on input "text" at bounding box center [213, 12] width 231 height 10
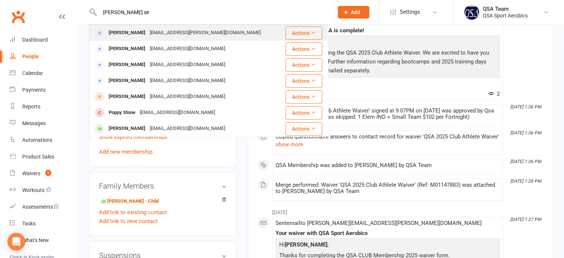
type input "rachel se"
click at [133, 32] on div "Rachel Seiler" at bounding box center [126, 32] width 41 height 11
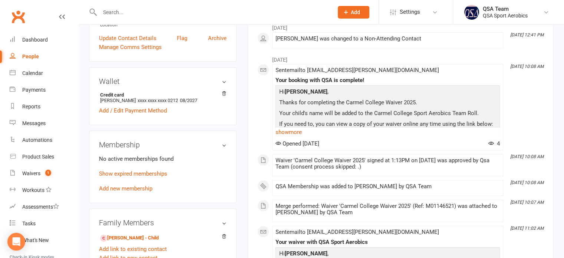
scroll to position [185, 0]
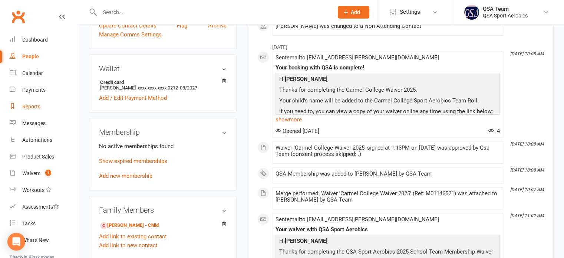
click at [33, 103] on div "Reports" at bounding box center [31, 106] width 18 height 6
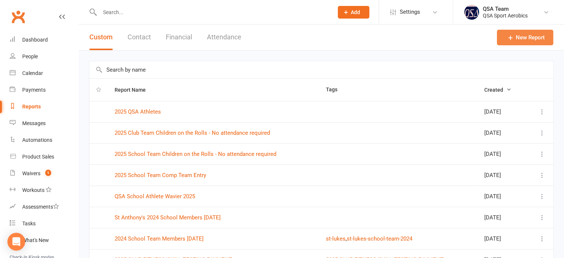
click at [529, 38] on link "New Report" at bounding box center [525, 38] width 56 height 16
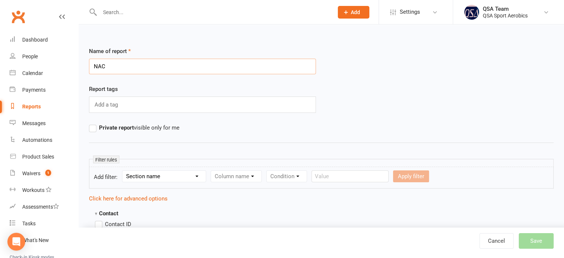
type input "NAC"
click at [190, 175] on select "Section name Contact Attendance Aggregate Payment Booking Waitlist Attendees Ca…" at bounding box center [163, 176] width 83 height 11
click at [123, 171] on select "Section name Contact Attendance Aggregate Payment Booking Waitlist Attendees Ca…" at bounding box center [163, 176] width 83 height 11
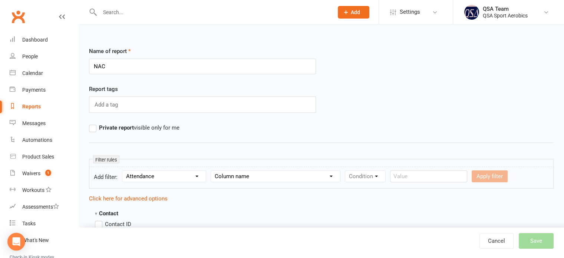
click at [231, 173] on select "Column name Attendance Last Marked Attendance First Marked Last Attended First …" at bounding box center [275, 176] width 129 height 11
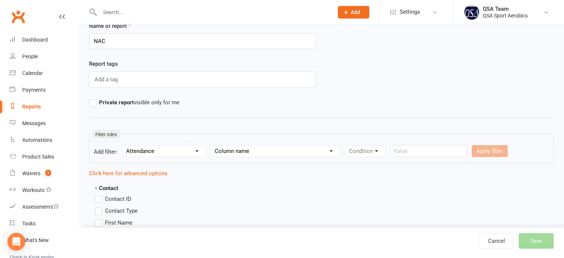
scroll to position [37, 0]
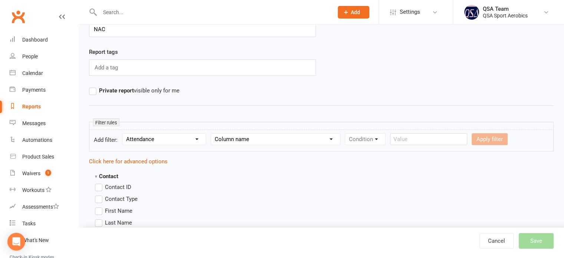
click at [168, 138] on select "Section name Contact Attendance Aggregate Payment Booking Waitlist Attendees Ca…" at bounding box center [163, 138] width 83 height 11
select select "0"
click at [123, 133] on select "Section name Contact Attendance Aggregate Payment Booking Waitlist Attendees Ca…" at bounding box center [163, 138] width 83 height 11
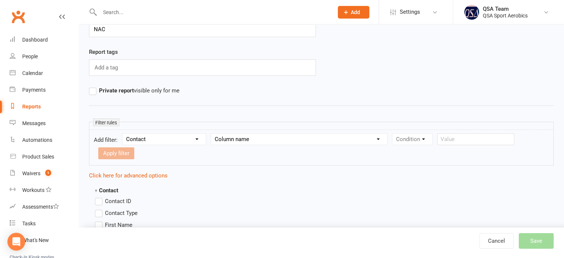
click at [221, 138] on select "Column name Contact Type First Name Last Name Full Name Email Phone Number Addr…" at bounding box center [299, 138] width 176 height 11
click at [182, 138] on select "Section name Contact Attendance Aggregate Payment Booking Waitlist Attendees Ca…" at bounding box center [163, 138] width 83 height 11
click at [123, 133] on select "Section name Contact Attendance Aggregate Payment Booking Waitlist Attendees Ca…" at bounding box center [163, 138] width 83 height 11
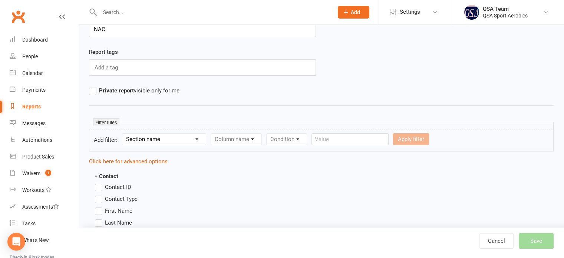
click at [182, 141] on select "Section name Contact Attendance Aggregate Payment Booking Waitlist Attendees Ca…" at bounding box center [163, 138] width 83 height 11
select select "10"
click at [123, 133] on select "Section name Contact Attendance Aggregate Payment Booking Waitlist Attendees Ca…" at bounding box center [163, 138] width 83 height 11
click at [282, 141] on select "Column name Membership ID Membership Name Membership Category Membership Start …" at bounding box center [283, 138] width 145 height 11
select select "1"
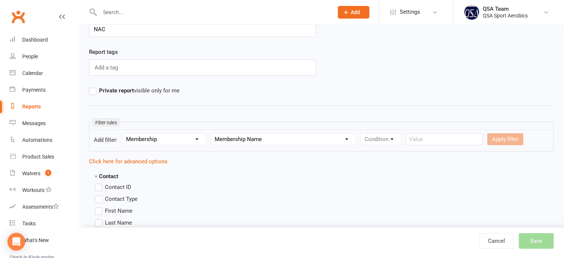
click at [211, 133] on select "Column name Membership ID Membership Name Membership Category Membership Start …" at bounding box center [283, 138] width 145 height 11
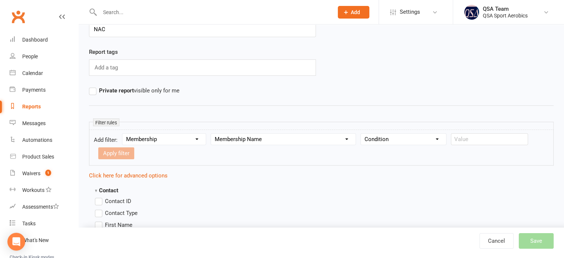
click at [393, 135] on select "Condition Equals Does not equal Contains Does not contain Is blank or does not …" at bounding box center [403, 138] width 85 height 11
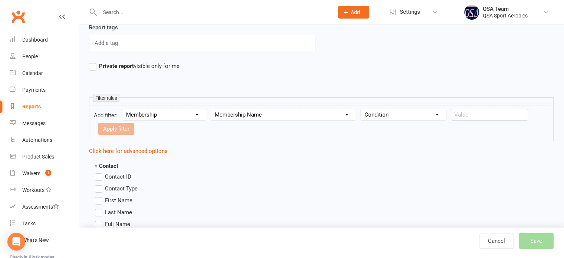
scroll to position [74, 0]
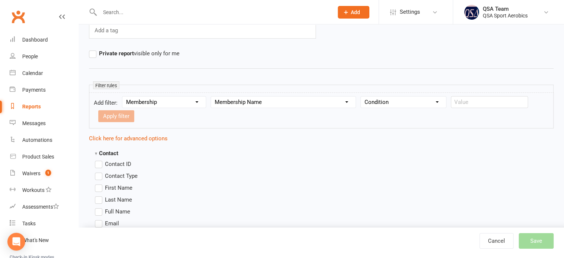
click at [393, 99] on select "Condition Equals Does not equal Contains Does not contain Is blank or does not …" at bounding box center [403, 101] width 85 height 11
click at [313, 124] on form "Add filter: Section name Contact Attendance Aggregate Payment Booking Waitlist …" at bounding box center [321, 110] width 465 height 36
click at [13, 241] on icon "Open Intercom Messenger" at bounding box center [16, 242] width 9 height 10
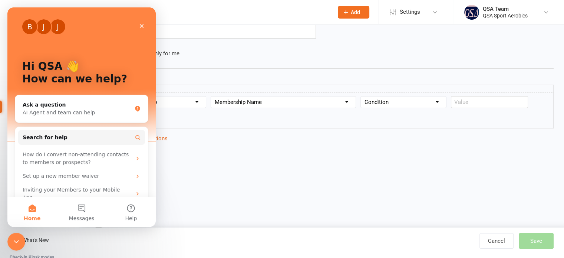
scroll to position [0, 0]
click at [85, 211] on button "Messages" at bounding box center [81, 212] width 49 height 30
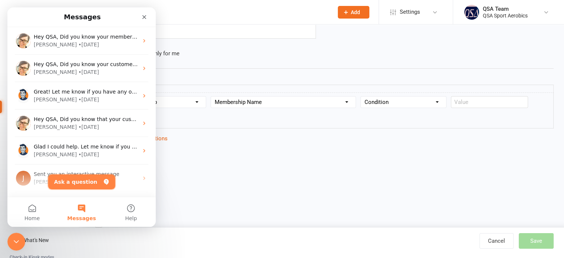
click at [80, 177] on button "Ask a question" at bounding box center [81, 181] width 67 height 15
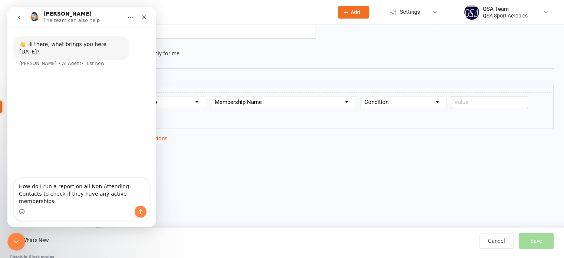
type textarea "How do I run a report on all Non Attending Contacts to check if they have any a…"
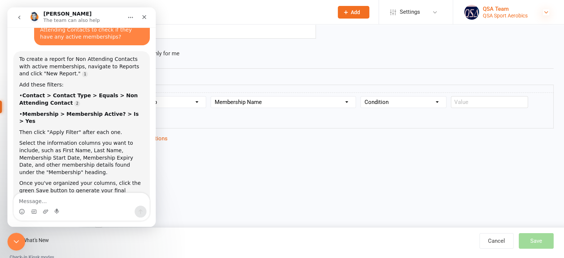
scroll to position [58, 0]
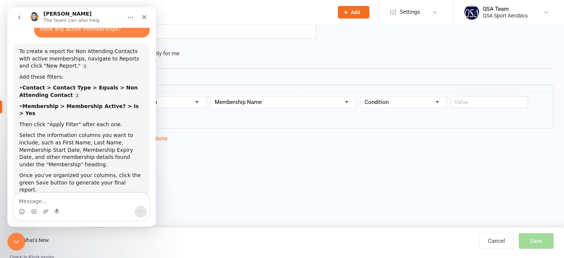
click at [234, 69] on hr at bounding box center [321, 68] width 465 height 9
click at [129, 18] on icon "Home" at bounding box center [131, 17] width 6 height 6
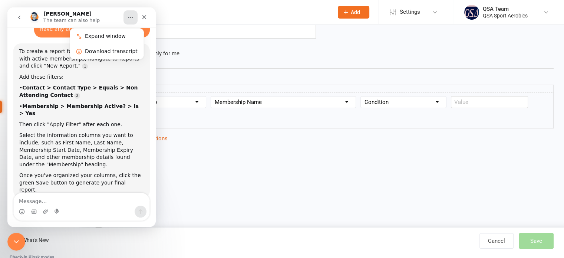
click at [221, 66] on hr at bounding box center [321, 68] width 465 height 9
click at [23, 17] on button "go back" at bounding box center [19, 17] width 14 height 14
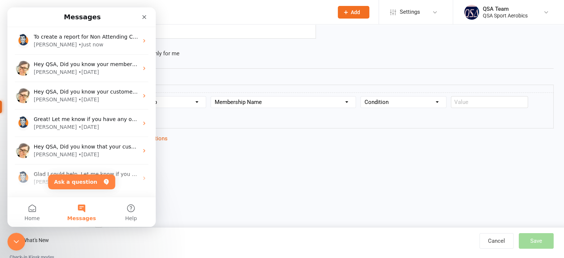
click at [127, 19] on div "Intercom messenger" at bounding box center [127, 16] width 48 height 13
click at [21, 238] on div "Close Intercom Messenger" at bounding box center [15, 240] width 18 height 18
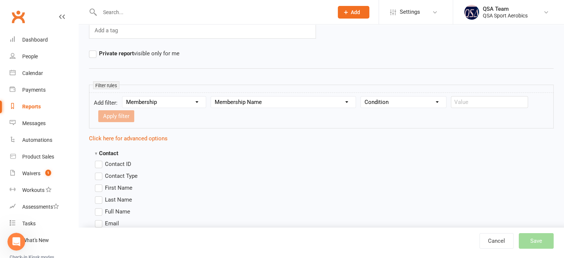
scroll to position [0, 0]
click at [157, 100] on select "Section name Contact Attendance Aggregate Payment Booking Waitlist Attendees Ca…" at bounding box center [163, 101] width 83 height 11
select select "0"
click at [123, 96] on select "Section name Contact Attendance Aggregate Payment Booking Waitlist Attendees Ca…" at bounding box center [163, 101] width 83 height 11
click at [263, 103] on select "Column name Contact Type First Name Last Name Full Name Email Phone Number Addr…" at bounding box center [299, 101] width 176 height 11
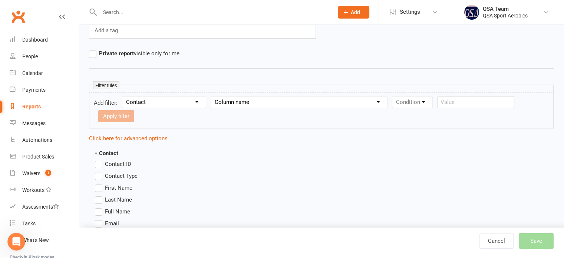
select select "0"
click at [211, 96] on select "Column name Contact Type First Name Last Name Full Name Email Phone Number Addr…" at bounding box center [299, 101] width 176 height 11
click at [432, 105] on select "Condition Equals Does not equal Contains Does not contain Is blank or does not …" at bounding box center [434, 101] width 85 height 11
select select "0"
click at [392, 96] on select "Condition Equals Does not equal Contains Does not contain Is blank or does not …" at bounding box center [434, 101] width 85 height 11
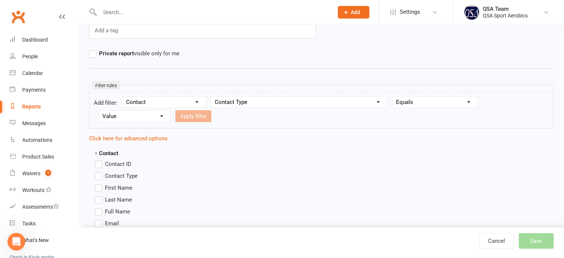
click at [136, 116] on select "Value Member Prospect Non-attending Contact" at bounding box center [135, 116] width 72 height 11
select select "2"
click at [99, 111] on select "Value Member Prospect Non-attending Contact" at bounding box center [135, 116] width 72 height 11
drag, startPoint x: 11, startPoint y: 240, endPoint x: 53, endPoint y: 431, distance: 196.2
click at [11, 240] on icon "Open Intercom Messenger" at bounding box center [15, 240] width 12 height 12
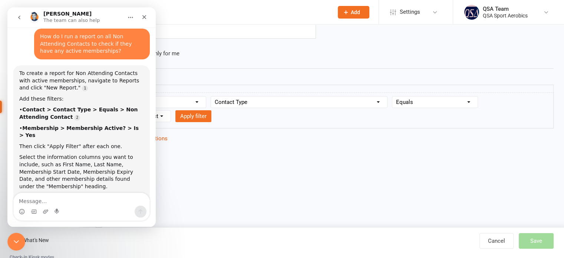
scroll to position [58, 0]
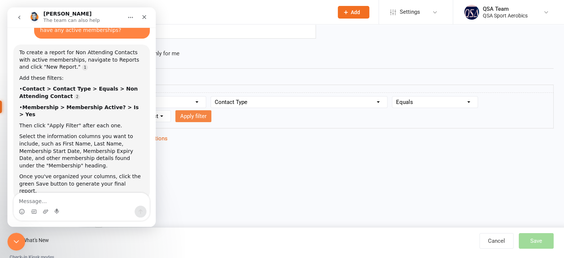
click at [198, 116] on button "Apply filter" at bounding box center [193, 116] width 36 height 12
select select
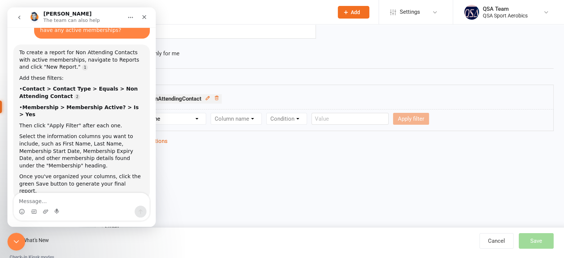
click at [133, 13] on button "Home" at bounding box center [130, 17] width 14 height 14
click at [83, 133] on div "Select the information columns you want to include, such as First Name, Last Na…" at bounding box center [81, 151] width 125 height 36
click at [131, 17] on icon "Home" at bounding box center [130, 17] width 5 height 1
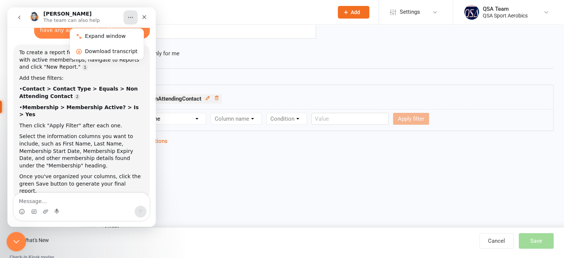
click at [16, 240] on icon "Close Intercom Messenger" at bounding box center [15, 240] width 9 height 9
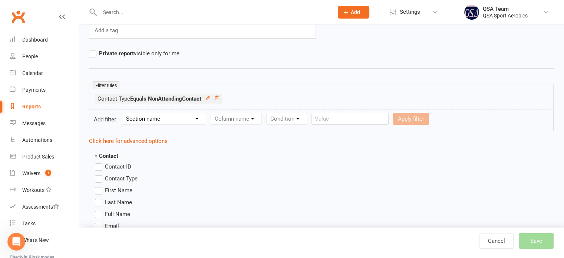
click at [147, 120] on select "Section name Contact Attendance Aggregate Payment Booking Waitlist Attendees Ca…" at bounding box center [163, 118] width 83 height 11
select select "10"
click at [123, 113] on select "Section name Contact Attendance Aggregate Payment Booking Waitlist Attendees Ca…" at bounding box center [163, 118] width 83 height 11
click at [222, 122] on select "Column name Membership ID Membership Name Membership Category Membership Start …" at bounding box center [283, 118] width 145 height 11
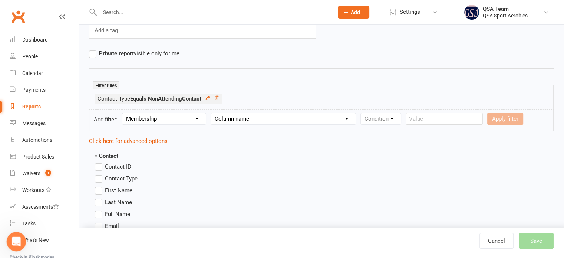
click at [14, 240] on icon "Open Intercom Messenger" at bounding box center [15, 240] width 12 height 12
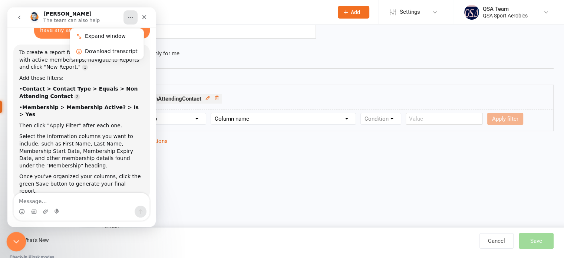
click at [14, 239] on icon "Close Intercom Messenger" at bounding box center [15, 240] width 9 height 9
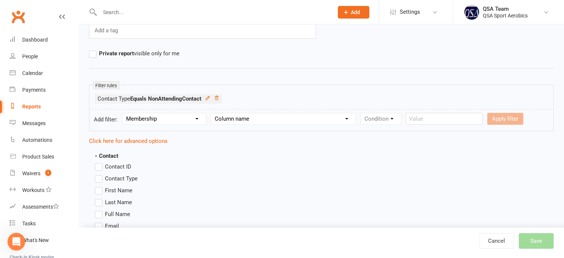
click at [238, 115] on select "Column name Membership ID Membership Name Membership Category Membership Start …" at bounding box center [283, 118] width 145 height 11
select select "29"
click at [211, 113] on select "Column name Membership ID Membership Name Membership Category Membership Start …" at bounding box center [283, 118] width 145 height 11
click at [389, 118] on select "Condition Is Is not Is blank Is not blank" at bounding box center [383, 118] width 45 height 11
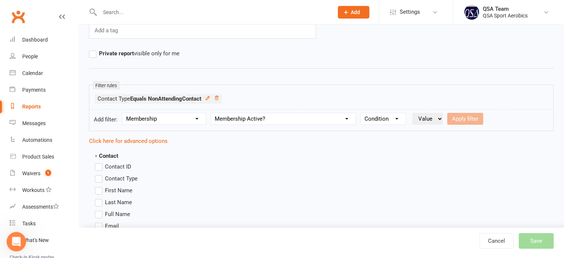
click at [13, 247] on div "Open Intercom Messenger" at bounding box center [15, 240] width 24 height 24
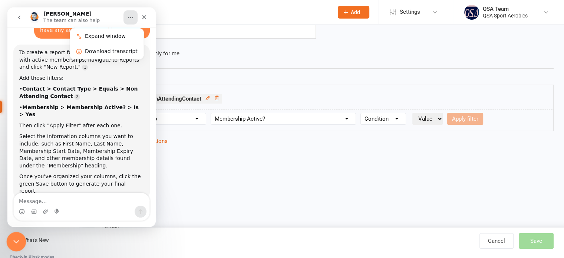
click at [14, 241] on icon "Close Intercom Messenger" at bounding box center [15, 240] width 9 height 9
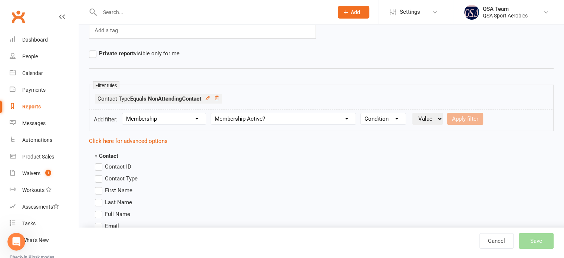
click at [383, 120] on select "Condition Is Is not Is blank Is not blank" at bounding box center [383, 118] width 45 height 11
select select "0"
click at [361, 113] on select "Condition Is Is not Is blank Is not blank" at bounding box center [383, 118] width 45 height 11
click at [431, 117] on select "Value Yes No" at bounding box center [427, 119] width 30 height 12
select select "true"
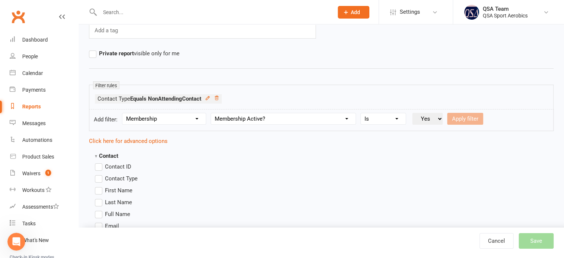
click at [412, 113] on select "Value Yes No" at bounding box center [427, 119] width 30 height 12
click at [465, 120] on button "Apply filter" at bounding box center [465, 119] width 36 height 12
select select
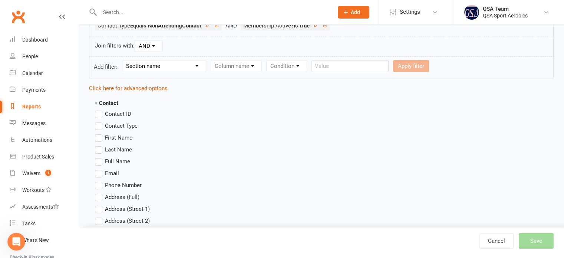
scroll to position [148, 0]
click at [98, 136] on label "First Name" at bounding box center [113, 136] width 37 height 9
click at [98, 132] on input "First Name" at bounding box center [97, 132] width 5 height 0
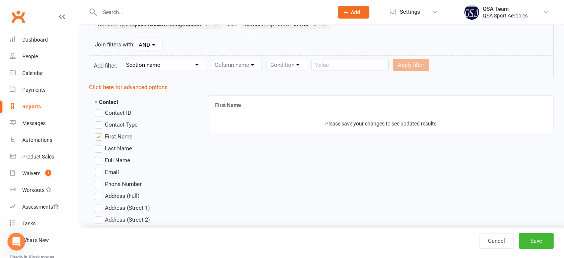
click at [99, 149] on label "Last Name" at bounding box center [113, 148] width 37 height 9
click at [99, 144] on input "Last Name" at bounding box center [97, 144] width 5 height 0
click at [99, 133] on label "First Name" at bounding box center [113, 136] width 37 height 9
click at [99, 132] on input "First Name" at bounding box center [97, 132] width 5 height 0
click at [98, 148] on label "Last Name" at bounding box center [113, 148] width 37 height 9
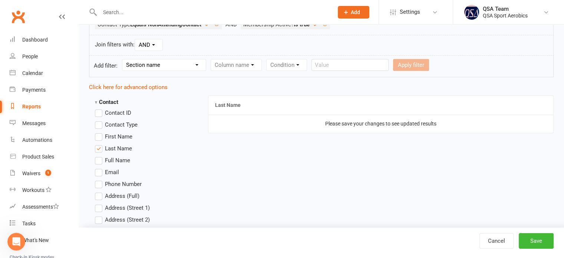
click at [98, 144] on input "Last Name" at bounding box center [97, 144] width 5 height 0
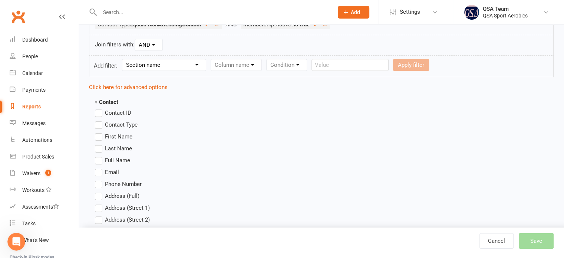
click at [98, 161] on label "Full Name" at bounding box center [112, 160] width 35 height 9
click at [98, 156] on input "Full Name" at bounding box center [97, 156] width 5 height 0
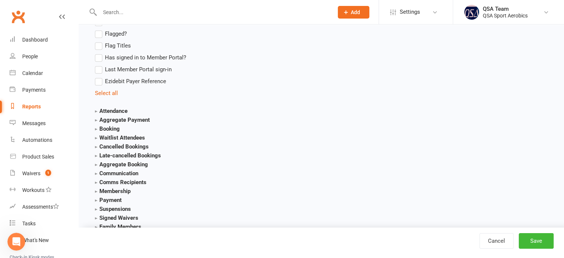
scroll to position [816, 0]
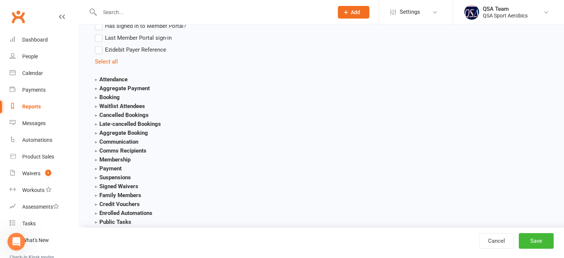
click at [96, 158] on strong "Membership" at bounding box center [113, 159] width 36 height 7
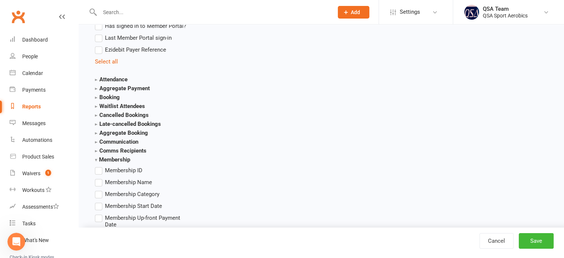
click at [98, 184] on label "Membership Name" at bounding box center [123, 182] width 57 height 9
click at [98, 178] on input "Membership Name" at bounding box center [97, 178] width 5 height 0
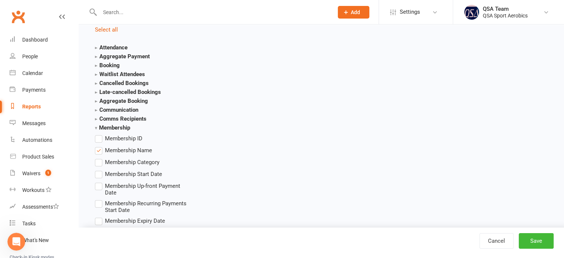
scroll to position [890, 0]
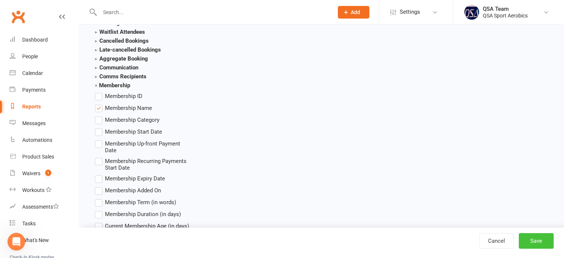
click at [525, 240] on button "Save" at bounding box center [536, 241] width 35 height 16
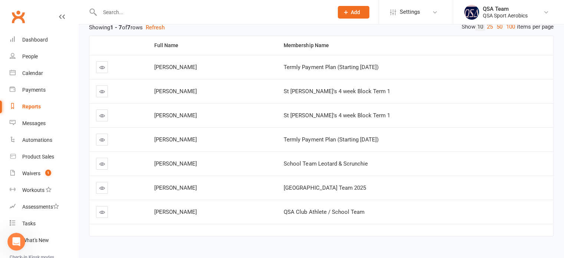
scroll to position [100, 0]
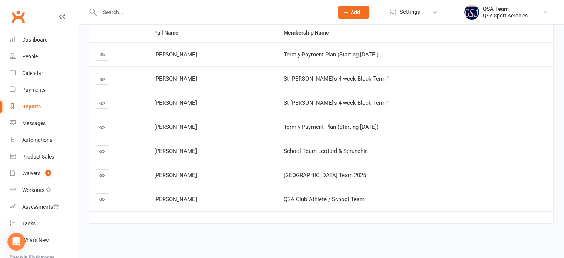
click at [148, 13] on input "text" at bounding box center [213, 12] width 231 height 10
click at [15, 241] on icon "Open Intercom Messenger" at bounding box center [15, 240] width 12 height 12
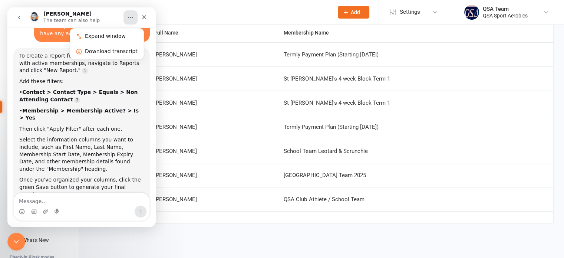
scroll to position [58, 0]
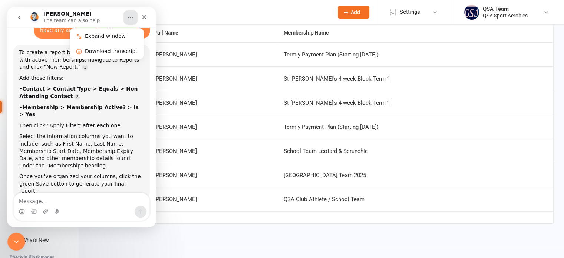
click at [18, 20] on button "go back" at bounding box center [19, 17] width 14 height 14
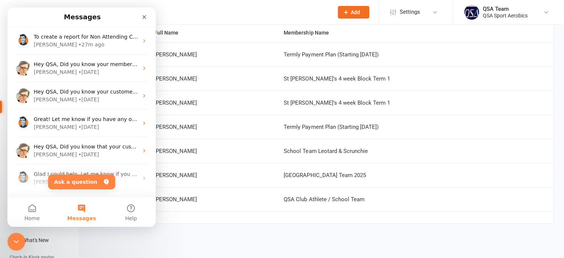
scroll to position [0, 0]
click at [86, 186] on button "Ask a question" at bounding box center [81, 181] width 67 height 15
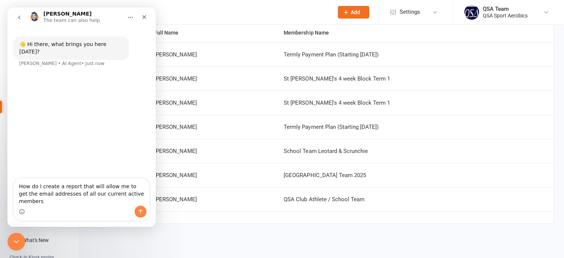
type textarea "How do I create a report that will allow me to get the email addresses of all o…"
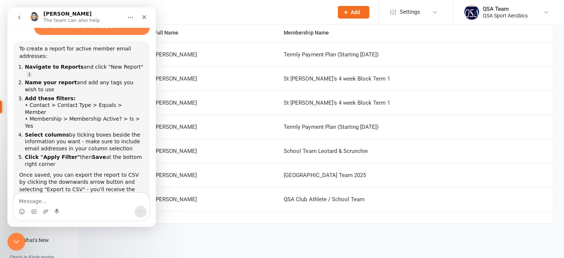
scroll to position [63, 0]
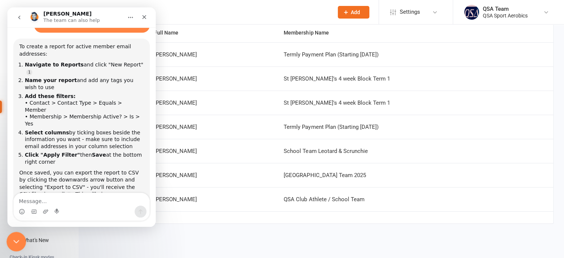
click at [8, 241] on div "Close Intercom Messenger" at bounding box center [15, 240] width 18 height 18
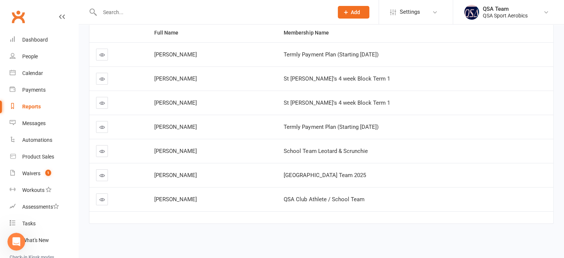
click at [43, 108] on link "Reports" at bounding box center [44, 106] width 69 height 17
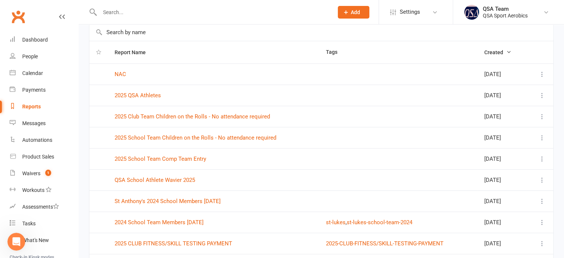
scroll to position [74, 0]
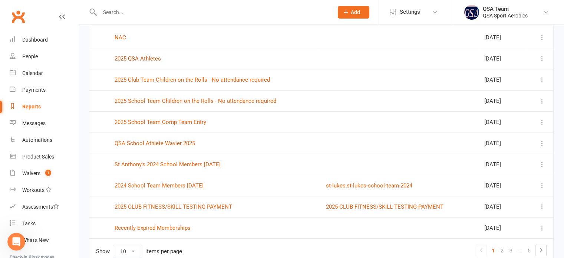
click at [144, 60] on link "2025 QSA Athletes" at bounding box center [138, 58] width 46 height 7
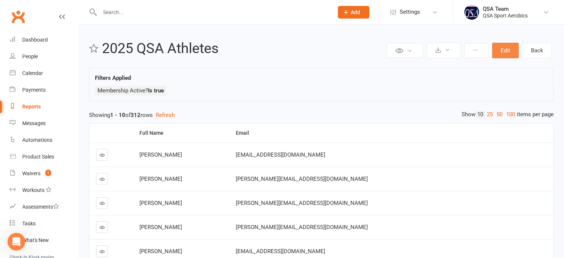
click at [513, 53] on button "Edit" at bounding box center [505, 51] width 27 height 16
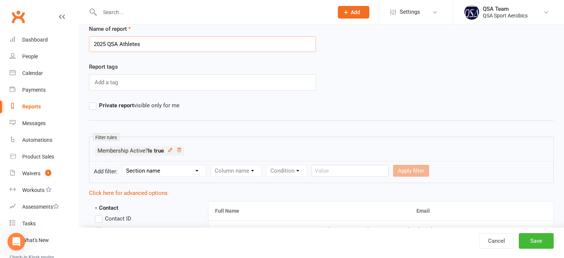
scroll to position [37, 0]
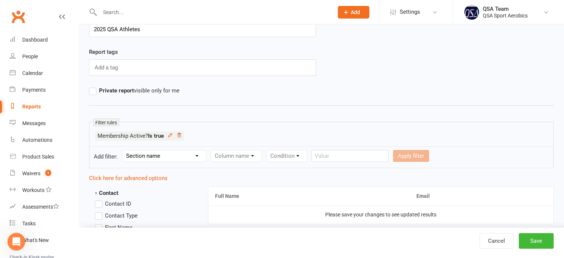
click at [181, 134] on icon at bounding box center [179, 134] width 5 height 5
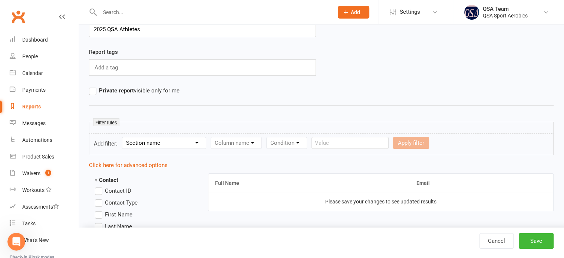
click at [171, 140] on select "Section name Contact Attendance Aggregate Payment Booking Waitlist Attendees Ca…" at bounding box center [163, 142] width 83 height 11
select select "0"
click at [123, 137] on select "Section name Contact Attendance Aggregate Payment Booking Waitlist Attendees Ca…" at bounding box center [163, 142] width 83 height 11
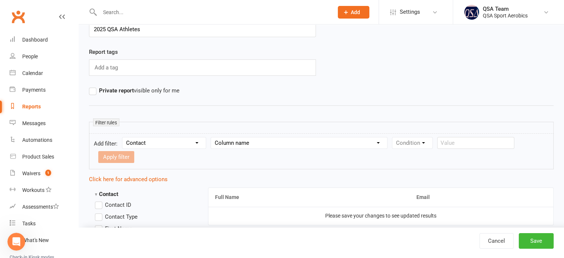
click at [238, 141] on select "Column name Contact Type First Name Last Name Full Name Email Phone Number Addr…" at bounding box center [299, 142] width 176 height 11
select select "0"
click at [211, 137] on select "Column name Contact Type First Name Last Name Full Name Email Phone Number Addr…" at bounding box center [299, 142] width 176 height 11
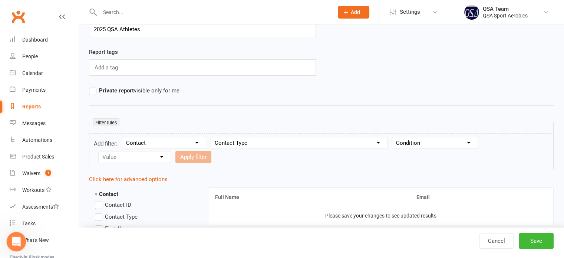
click at [14, 242] on icon "Open Intercom Messenger" at bounding box center [15, 240] width 12 height 12
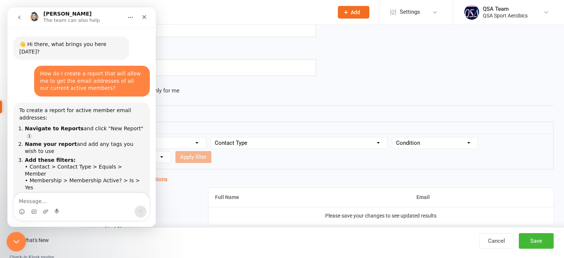
scroll to position [68, 0]
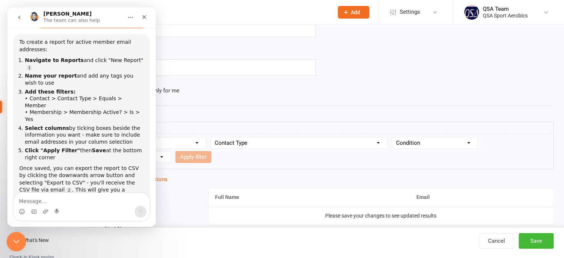
click at [14, 242] on icon "Close Intercom Messenger" at bounding box center [15, 240] width 9 height 9
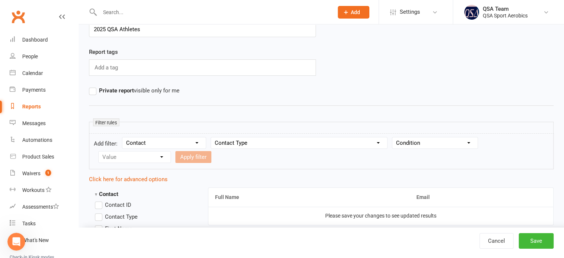
click at [425, 144] on select "Condition Equals Does not equal Contains Does not contain Is blank or does not …" at bounding box center [434, 142] width 85 height 11
select select "0"
click at [392, 137] on select "Condition Equals Does not equal Contains Does not contain Is blank or does not …" at bounding box center [434, 142] width 85 height 11
click at [121, 158] on select "Value Member Prospect Non-attending Contact" at bounding box center [135, 156] width 72 height 11
select select "0"
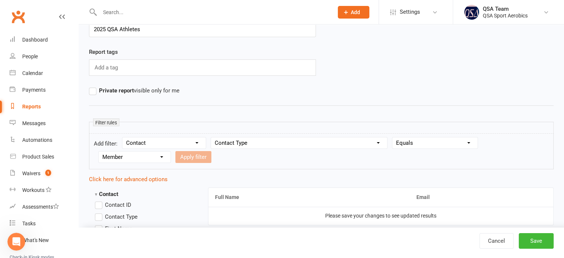
click at [99, 151] on select "Value Member Prospect Non-attending Contact" at bounding box center [135, 156] width 72 height 11
click at [191, 158] on button "Apply filter" at bounding box center [193, 157] width 36 height 12
select select
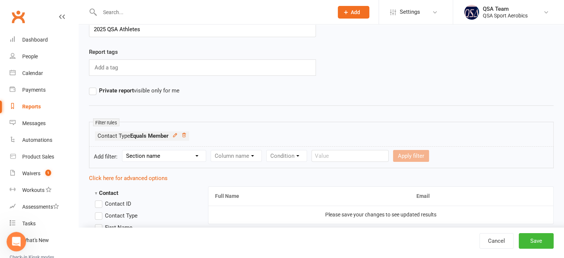
click at [13, 239] on icon "Open Intercom Messenger" at bounding box center [15, 240] width 12 height 12
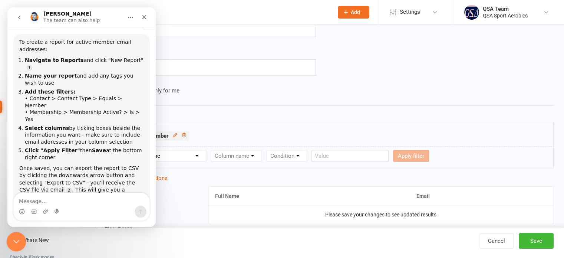
click at [13, 239] on icon "Close Intercom Messenger" at bounding box center [15, 240] width 9 height 9
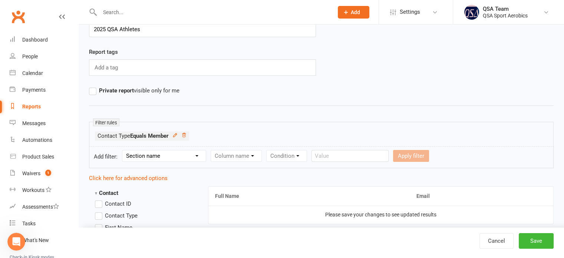
click at [189, 156] on select "Section name Contact Attendance Aggregate Payment Booking Waitlist Attendees Ca…" at bounding box center [163, 155] width 83 height 11
select select "10"
click at [123, 150] on select "Section name Contact Attendance Aggregate Payment Booking Waitlist Attendees Ca…" at bounding box center [163, 155] width 83 height 11
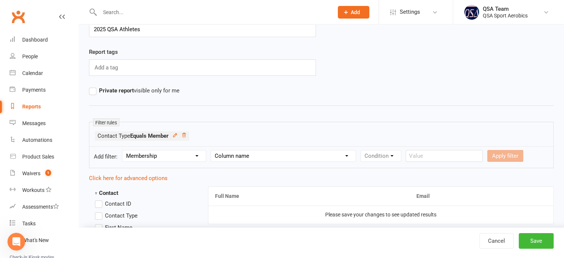
click at [266, 158] on select "Column name Membership ID Membership Name Membership Category Membership Start …" at bounding box center [283, 155] width 145 height 11
select select "1"
click at [211, 150] on select "Column name Membership ID Membership Name Membership Category Membership Start …" at bounding box center [283, 155] width 145 height 11
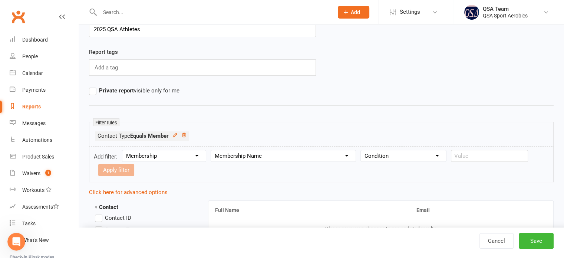
click at [371, 153] on select "Condition Equals Does not equal Contains Does not contain Is blank or does not …" at bounding box center [403, 155] width 85 height 11
select select "0"
click at [361, 150] on select "Condition Equals Does not equal Contains Does not contain Is blank or does not …" at bounding box center [403, 155] width 85 height 11
click at [473, 155] on input "text" at bounding box center [489, 156] width 77 height 12
click at [20, 240] on icon "Open Intercom Messenger" at bounding box center [15, 240] width 12 height 12
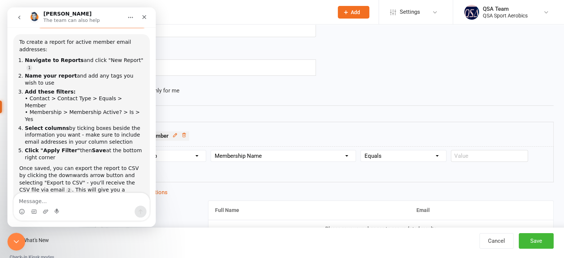
click at [285, 154] on select "Column name Membership ID Membership Name Membership Category Membership Start …" at bounding box center [283, 155] width 145 height 11
select select "29"
click at [211, 150] on select "Column name Membership ID Membership Name Membership Category Membership Start …" at bounding box center [283, 155] width 145 height 11
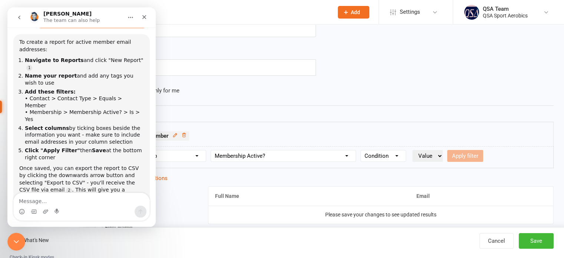
click at [375, 155] on select "Condition Is Is not Is blank Is not blank" at bounding box center [383, 155] width 45 height 11
select select "0"
click at [361, 150] on select "Condition Is Is not Is blank Is not blank" at bounding box center [383, 155] width 45 height 11
click at [425, 152] on select "Value Yes No" at bounding box center [427, 156] width 30 height 12
select select "true"
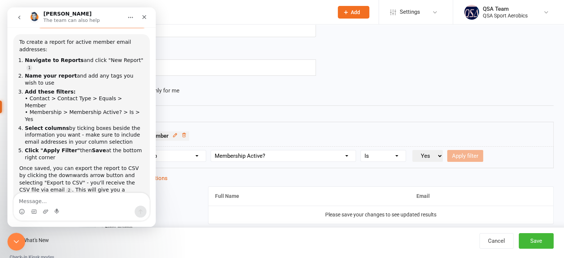
click at [412, 150] on select "Value Yes No" at bounding box center [427, 156] width 30 height 12
click at [464, 156] on button "Apply filter" at bounding box center [465, 156] width 36 height 12
select select
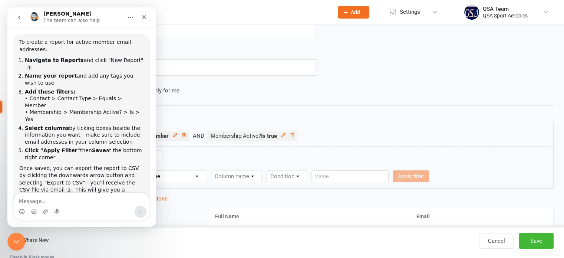
click at [249, 103] on hr at bounding box center [321, 105] width 465 height 9
click at [18, 239] on icon "Close Intercom Messenger" at bounding box center [15, 240] width 9 height 9
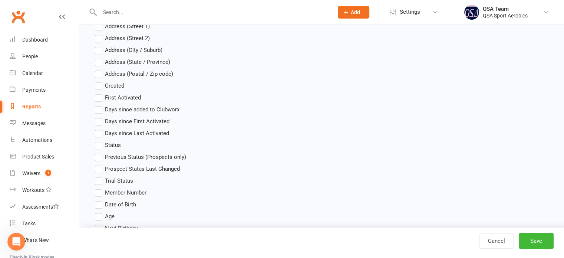
scroll to position [334, 0]
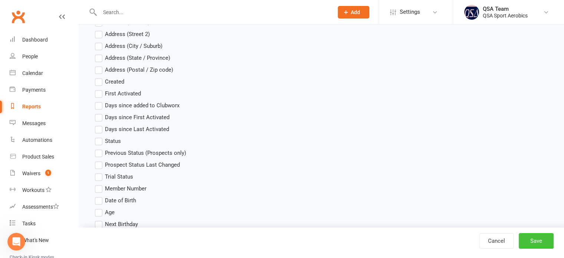
click at [531, 241] on button "Save" at bounding box center [536, 241] width 35 height 16
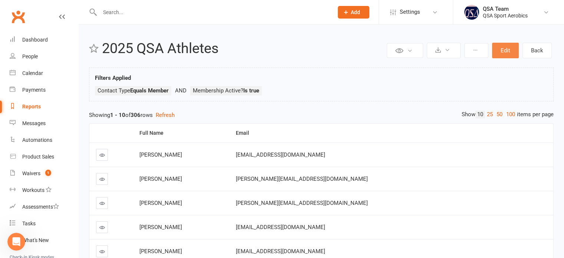
click at [505, 53] on button "Edit" at bounding box center [505, 51] width 27 height 16
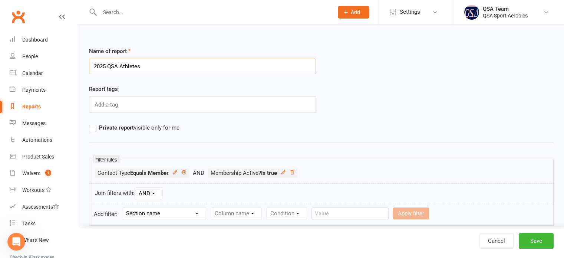
drag, startPoint x: 171, startPoint y: 64, endPoint x: 109, endPoint y: 65, distance: 62.3
click at [109, 65] on input "2025 QSA Athletes" at bounding box center [202, 67] width 227 height 16
type input "2025 ACTIVE MEMBERS (For Bulk Emails)"
click at [455, 111] on div "Report tags Add a tag" at bounding box center [321, 104] width 476 height 39
click at [543, 241] on button "Save" at bounding box center [536, 241] width 35 height 16
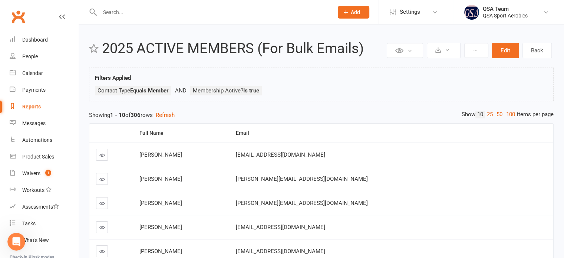
click at [31, 108] on div "Reports" at bounding box center [31, 106] width 19 height 6
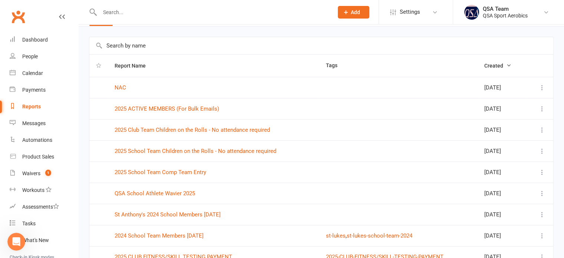
scroll to position [37, 0]
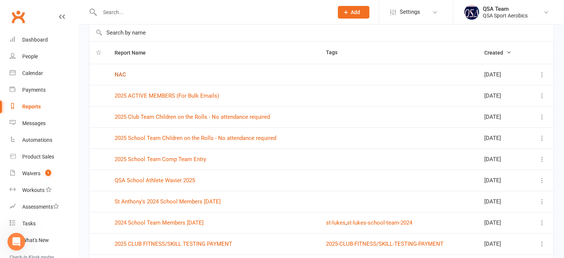
click at [121, 73] on link "NAC" at bounding box center [120, 74] width 11 height 7
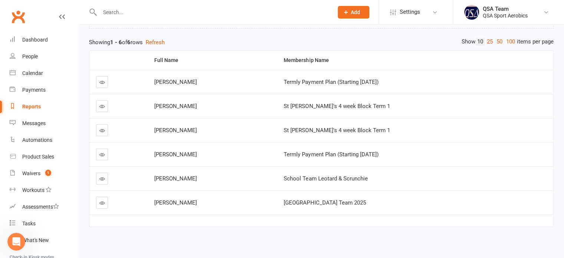
scroll to position [76, 0]
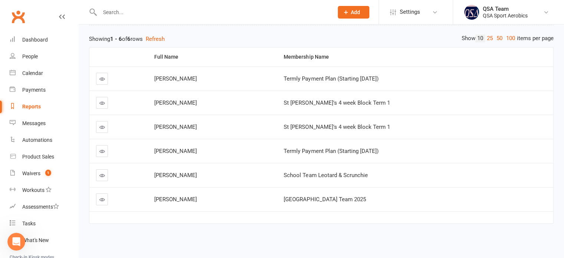
click at [105, 78] on link at bounding box center [102, 79] width 12 height 12
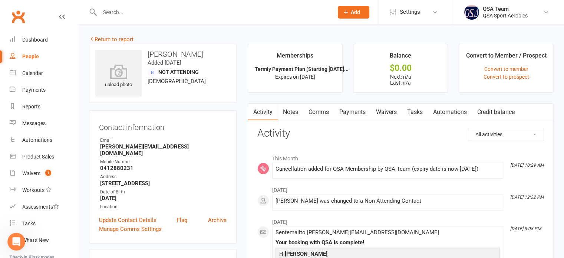
click at [378, 113] on link "Waivers" at bounding box center [386, 111] width 31 height 17
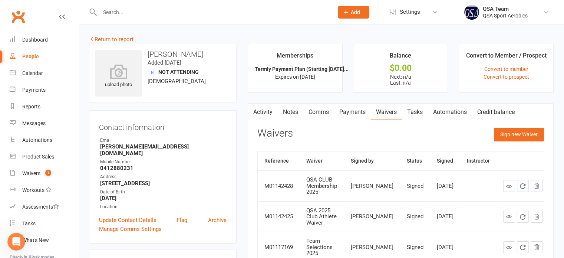
click at [352, 108] on link "Payments" at bounding box center [352, 111] width 37 height 17
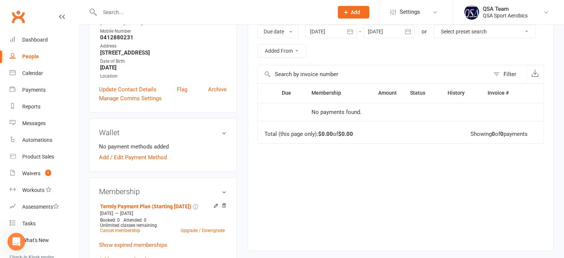
scroll to position [222, 0]
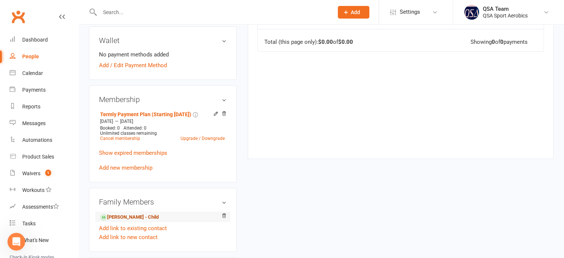
click at [121, 213] on link "Charlotte Spermon - Child" at bounding box center [129, 217] width 59 height 8
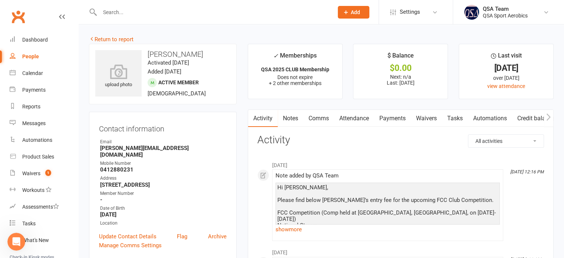
click at [395, 121] on link "Payments" at bounding box center [392, 118] width 37 height 17
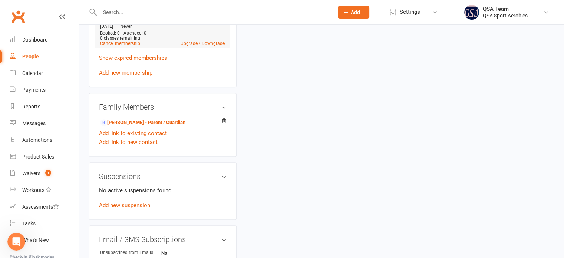
scroll to position [408, 0]
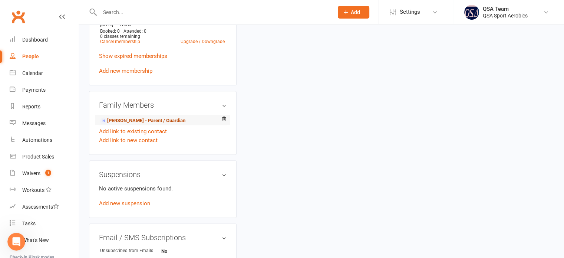
click at [131, 117] on link "Karen Spermon - Parent / Guardian" at bounding box center [142, 121] width 85 height 8
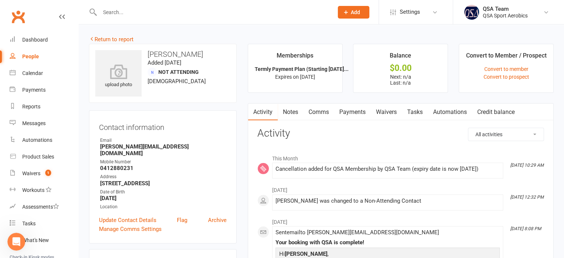
click at [361, 109] on link "Payments" at bounding box center [352, 111] width 37 height 17
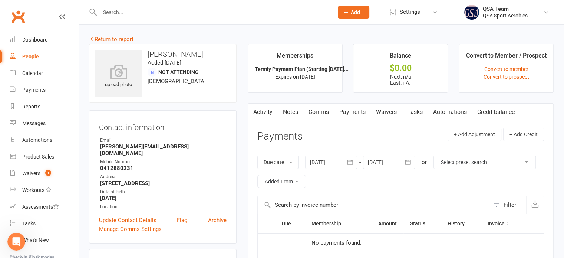
click at [411, 160] on icon "button" at bounding box center [408, 161] width 6 height 5
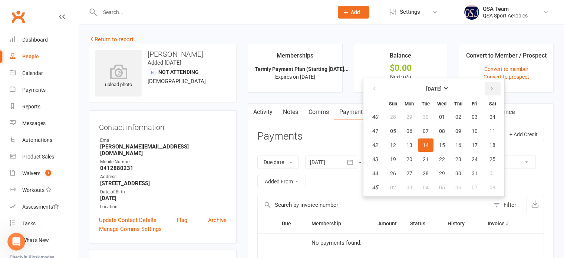
click at [490, 88] on icon "button" at bounding box center [491, 89] width 5 height 6
click at [451, 153] on button "25" at bounding box center [459, 158] width 16 height 13
type input "25 Dec 2025"
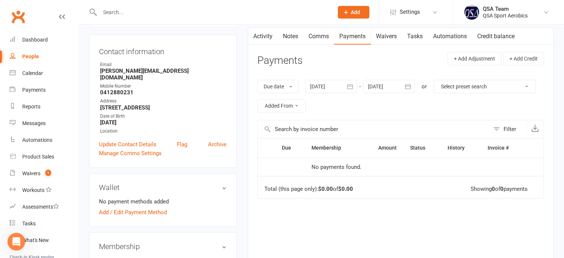
scroll to position [74, 0]
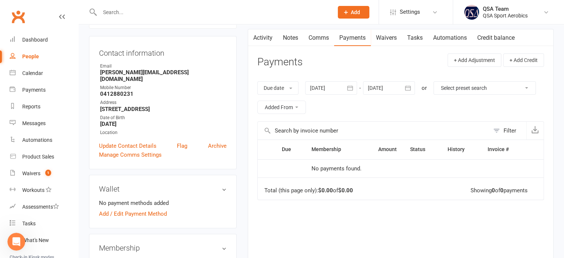
click at [331, 83] on div at bounding box center [331, 87] width 52 height 13
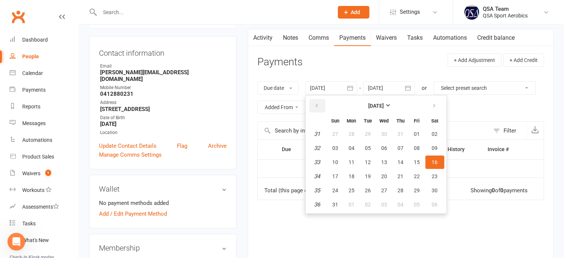
click at [321, 105] on button "button" at bounding box center [317, 105] width 16 height 13
click at [349, 169] on button "19" at bounding box center [352, 175] width 16 height 13
type input "19 May 2025"
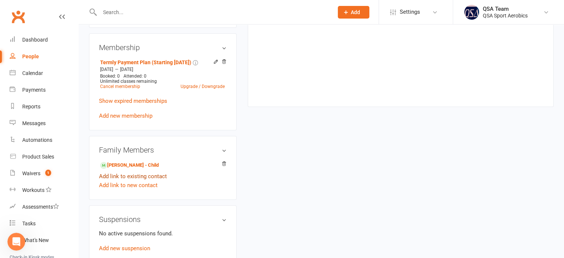
scroll to position [297, 0]
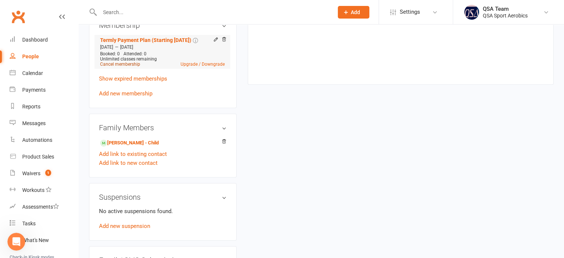
click at [129, 62] on link "Cancel membership" at bounding box center [120, 64] width 40 height 5
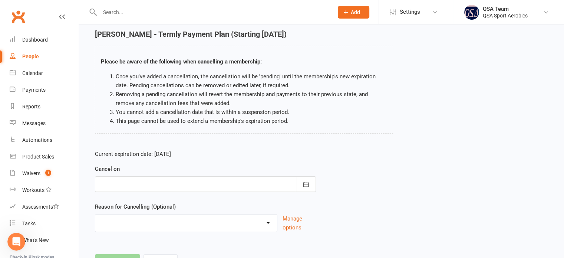
scroll to position [62, 0]
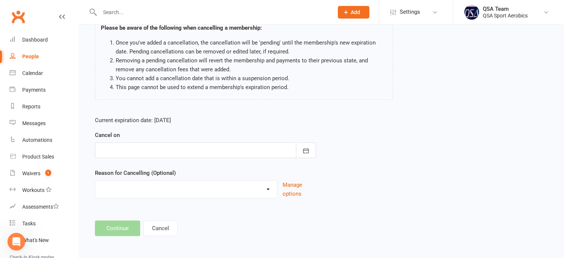
drag, startPoint x: 136, startPoint y: 158, endPoint x: 139, endPoint y: 149, distance: 9.2
click at [136, 158] on form "Current expiration date: Dec 14 2025 Cancel on September 2025 Sun Mon Tue Wed T…" at bounding box center [205, 157] width 221 height 82
click at [139, 149] on div at bounding box center [205, 150] width 221 height 16
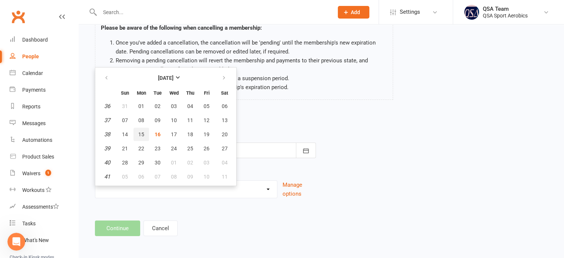
drag, startPoint x: 145, startPoint y: 133, endPoint x: 158, endPoint y: 135, distance: 13.0
click at [148, 133] on button "15" at bounding box center [141, 134] width 16 height 13
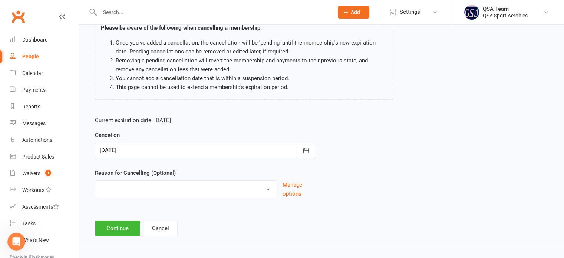
click at [145, 150] on div at bounding box center [205, 150] width 221 height 16
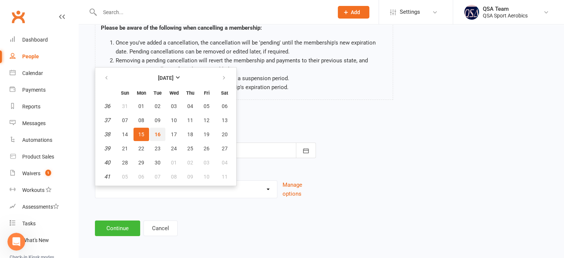
click at [159, 129] on button "16" at bounding box center [158, 134] width 16 height 13
type input "[DATE]"
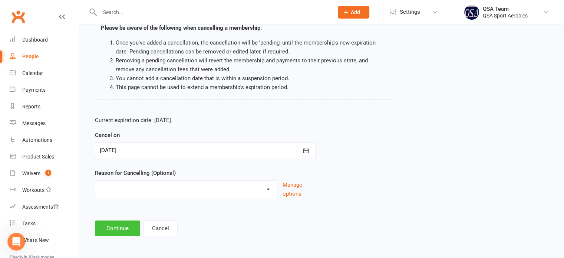
click at [127, 224] on button "Continue" at bounding box center [117, 228] width 45 height 16
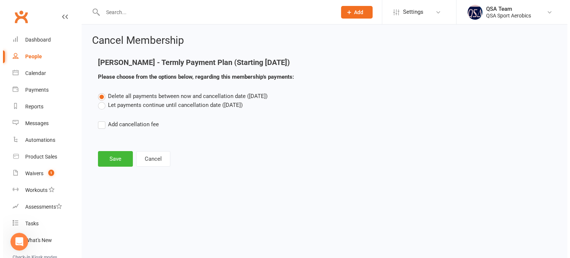
scroll to position [0, 0]
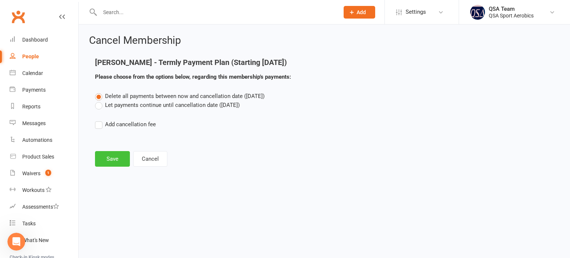
click at [122, 161] on button "Save" at bounding box center [112, 159] width 35 height 16
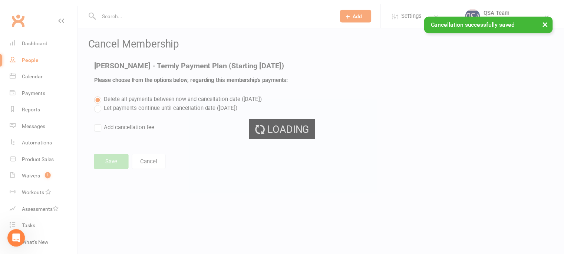
scroll to position [68, 0]
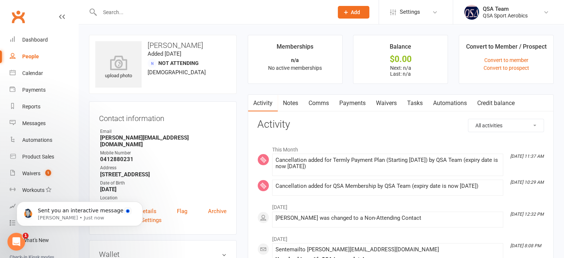
scroll to position [236, 0]
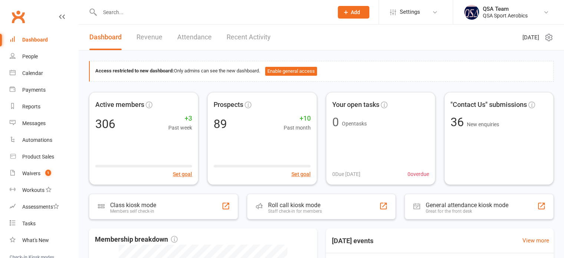
click at [118, 13] on input "text" at bounding box center [213, 12] width 231 height 10
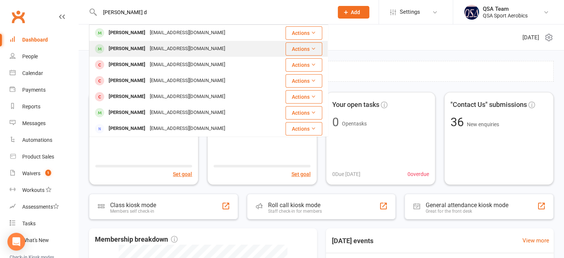
type input "[PERSON_NAME] d"
click at [139, 49] on div "[PERSON_NAME]" at bounding box center [126, 48] width 41 height 11
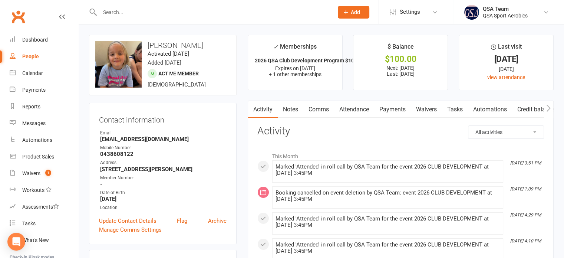
click at [297, 108] on link "Notes" at bounding box center [291, 109] width 26 height 17
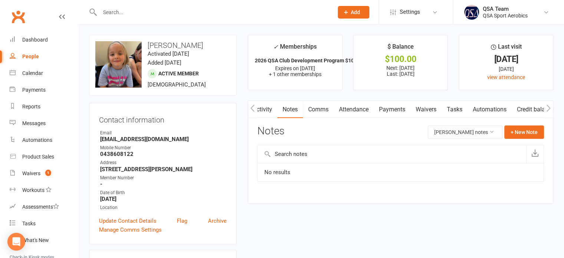
click at [269, 114] on link "Activity" at bounding box center [263, 109] width 30 height 17
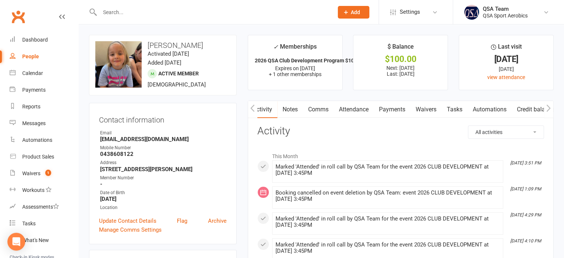
click at [399, 112] on link "Payments" at bounding box center [392, 109] width 37 height 17
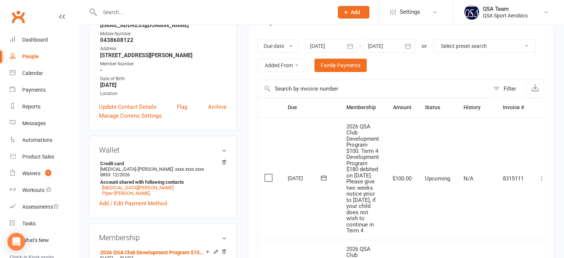
scroll to position [74, 0]
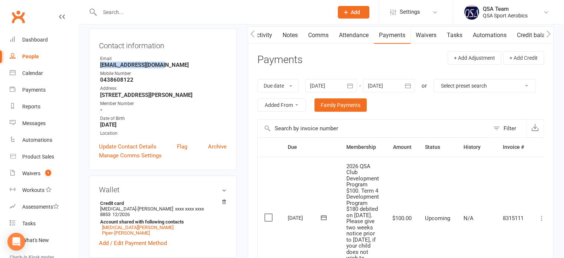
drag, startPoint x: 164, startPoint y: 66, endPoint x: 90, endPoint y: 66, distance: 73.8
click at [90, 66] on div "Contact information Owner Email a-wilson1@live.com.au Mobile Number 0438608122 …" at bounding box center [163, 99] width 148 height 141
copy strong "[EMAIL_ADDRESS][DOMAIN_NAME]"
click at [432, 34] on link "Waivers" at bounding box center [426, 35] width 31 height 17
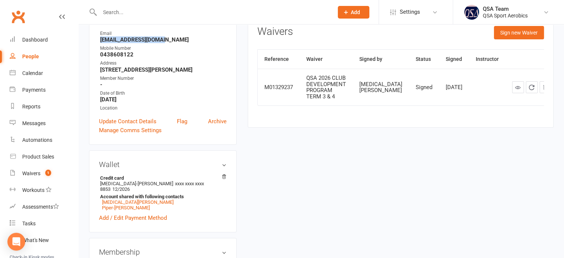
scroll to position [111, 0]
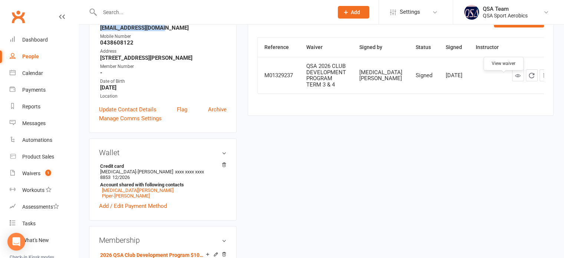
click at [515, 78] on icon at bounding box center [518, 76] width 6 height 6
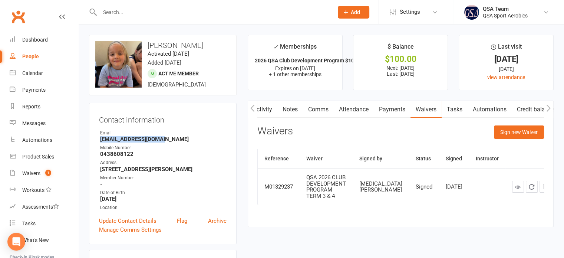
scroll to position [0, 0]
click at [122, 17] on input "text" at bounding box center [213, 12] width 231 height 10
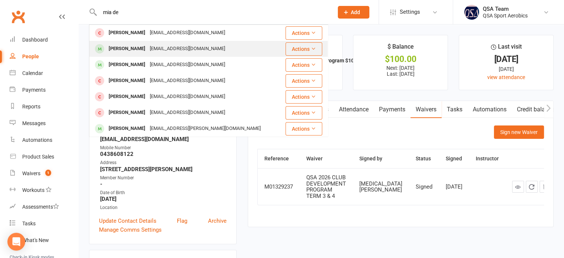
type input "mia de"
click at [139, 52] on div "Mia Deluca-Agnew" at bounding box center [126, 48] width 41 height 11
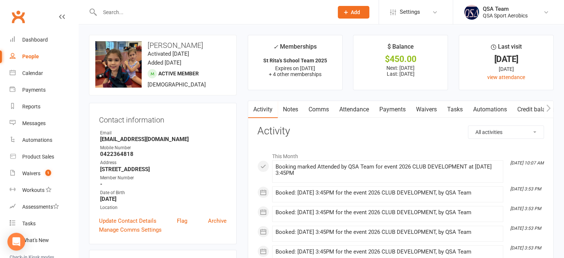
click at [285, 113] on link "Notes" at bounding box center [291, 109] width 26 height 17
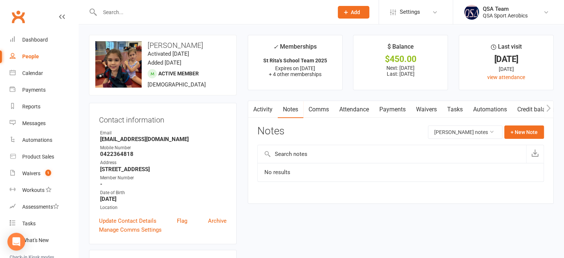
click at [306, 174] on td "No results" at bounding box center [401, 172] width 286 height 19
click at [533, 131] on button "+ New Note" at bounding box center [524, 131] width 40 height 13
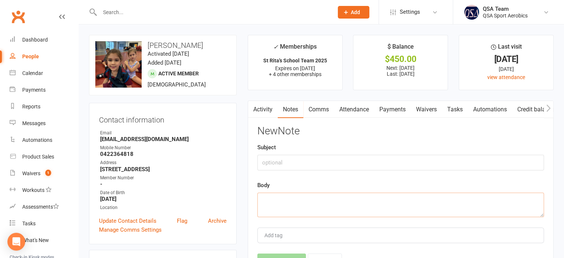
click at [288, 192] on textarea at bounding box center [400, 204] width 287 height 24
paste textarea "15/9 I spoke to Mia De Lucas mum after club devel class at St Lukes today - she…"
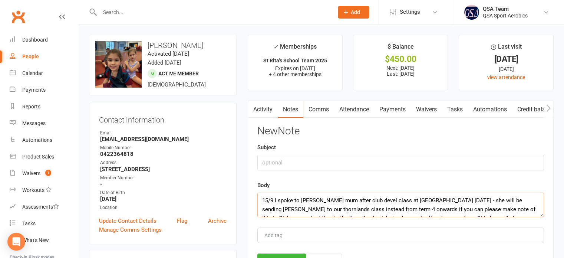
type textarea "15/9 I spoke to Mia De Lucas mum after club devel class at St Lukes today - she…"
click at [327, 157] on input "text" at bounding box center [400, 163] width 287 height 16
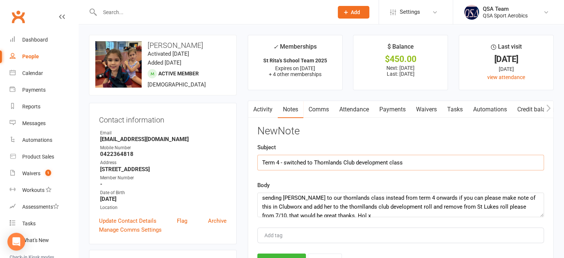
scroll to position [18, 0]
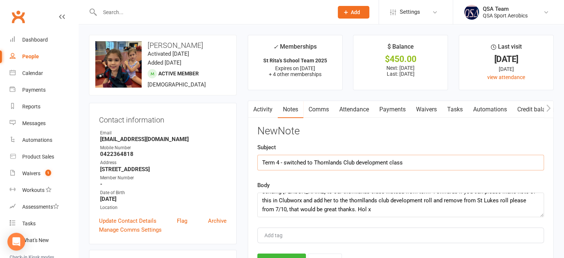
type input "Term 4 - switched to Thornlands Club development class"
click at [286, 199] on textarea "15/9 I spoke to Mia De Lucas mum after club devel class at St Lukes today - she…" at bounding box center [400, 204] width 287 height 24
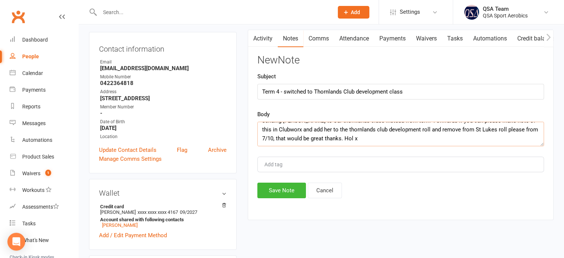
scroll to position [74, 0]
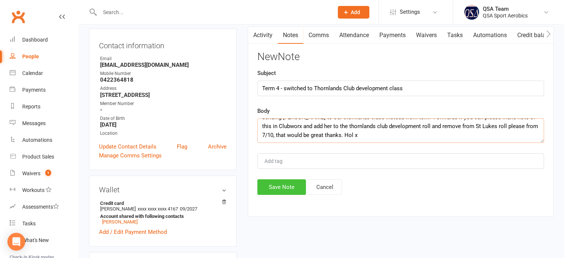
type textarea "15/9 I spoke to Mia De Lucas mum after club devel class at St Lukes today - she…"
click at [285, 188] on button "Save Note" at bounding box center [281, 187] width 49 height 16
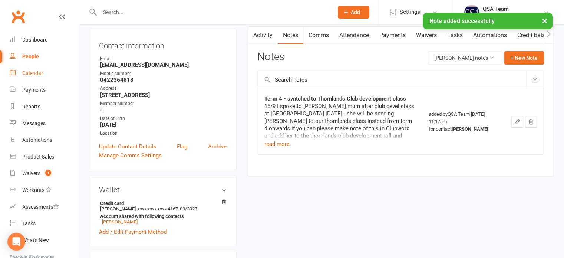
click at [33, 76] on div "Calendar" at bounding box center [32, 73] width 21 height 6
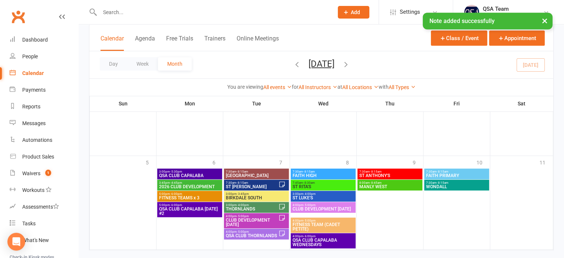
scroll to position [406, 0]
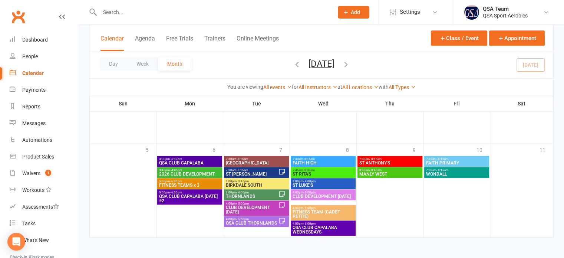
click at [244, 206] on span "CLUB DEVELOPMENT TUESDAY" at bounding box center [251, 209] width 53 height 9
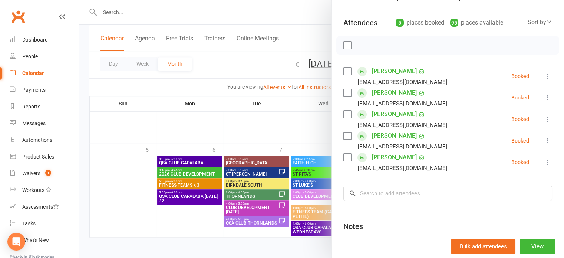
scroll to position [74, 0]
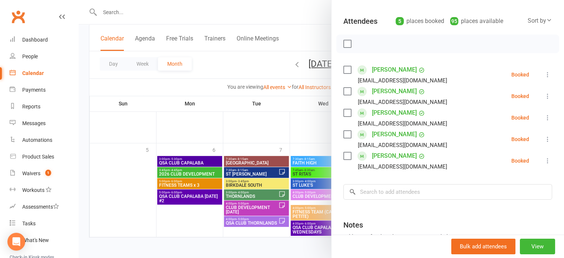
click at [261, 196] on div at bounding box center [321, 129] width 485 height 258
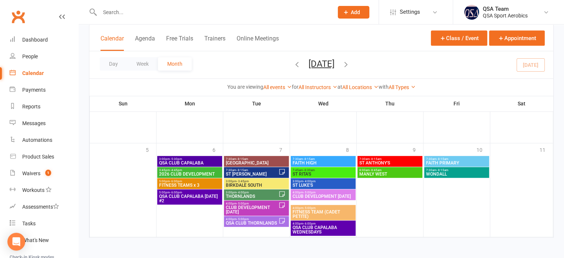
click at [184, 170] on span "3:45pm - 4:45pm" at bounding box center [190, 169] width 62 height 3
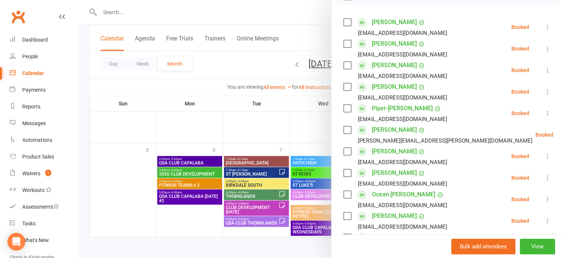
scroll to position [111, 0]
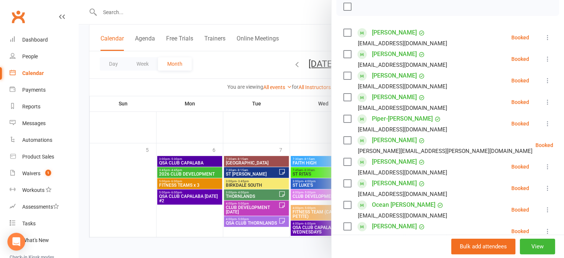
click at [544, 83] on icon at bounding box center [547, 80] width 7 height 7
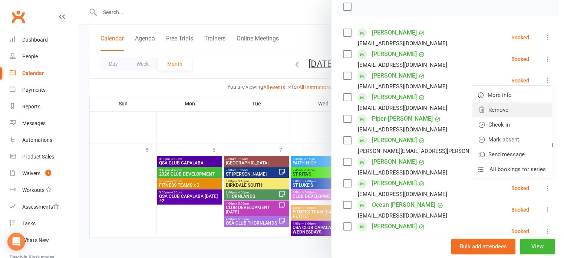
click at [490, 106] on link "Remove" at bounding box center [512, 109] width 80 height 15
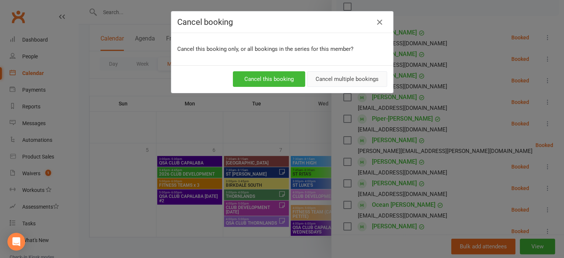
click at [348, 80] on button "Cancel multiple bookings" at bounding box center [347, 79] width 80 height 16
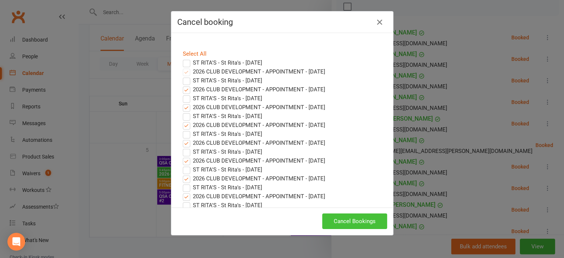
click at [343, 218] on button "Cancel Bookings" at bounding box center [354, 221] width 65 height 16
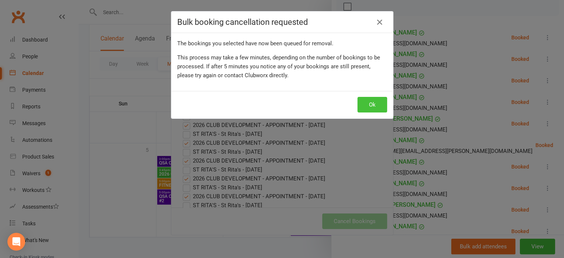
click at [371, 104] on button "Ok" at bounding box center [372, 105] width 30 height 16
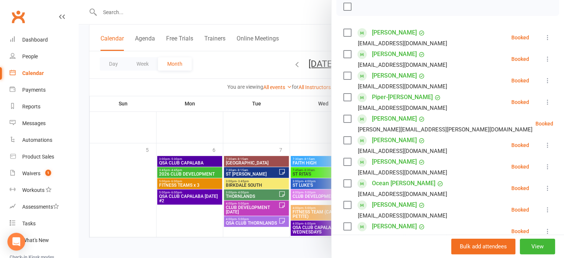
click at [273, 133] on div at bounding box center [321, 129] width 485 height 258
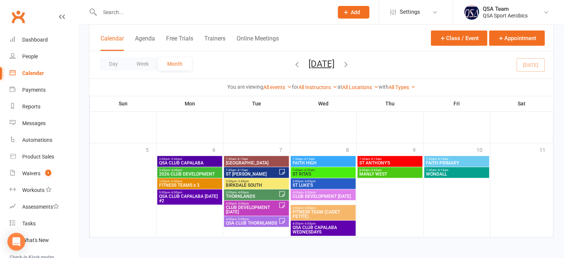
click at [255, 209] on span "CLUB DEVELOPMENT TUESDAY" at bounding box center [251, 209] width 53 height 9
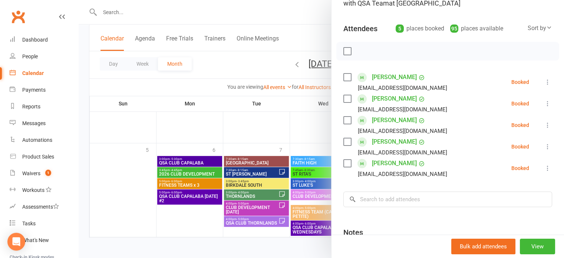
scroll to position [144, 0]
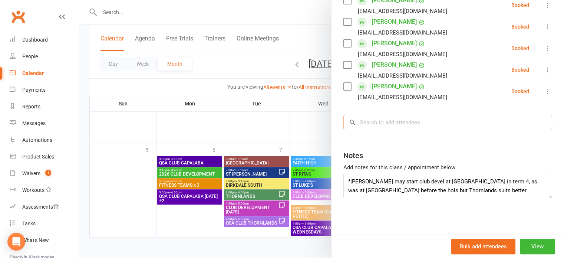
click at [362, 123] on input "search" at bounding box center [447, 123] width 209 height 16
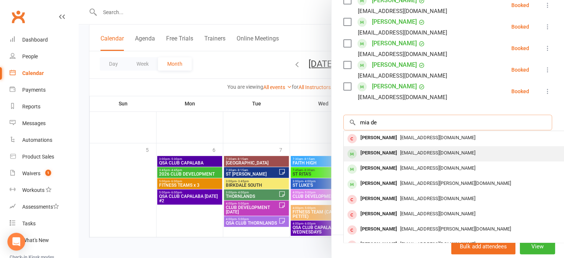
type input "mia de"
click at [375, 152] on div "Mia Deluca-Agnew" at bounding box center [378, 153] width 43 height 11
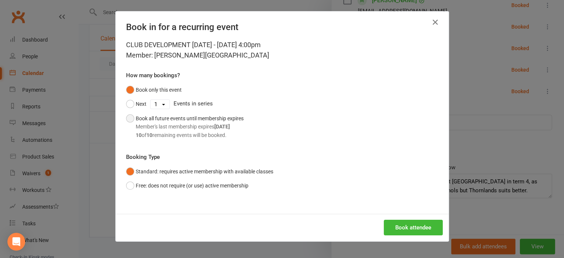
click at [126, 118] on button "Book all future events until membership expires Member's last membership expire…" at bounding box center [185, 126] width 118 height 31
click at [398, 227] on button "Book attendee" at bounding box center [413, 228] width 59 height 16
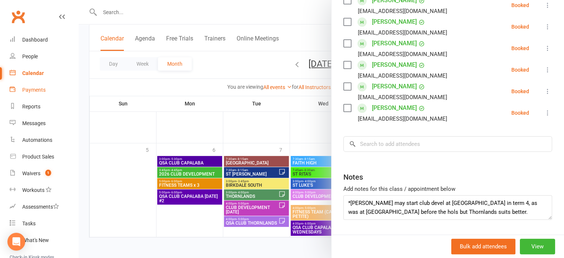
click at [27, 85] on link "Payments" at bounding box center [44, 90] width 69 height 17
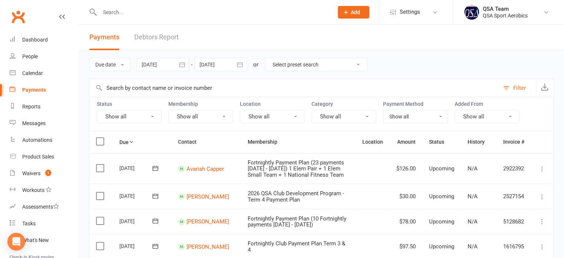
click at [159, 38] on link "Debtors Report" at bounding box center [156, 37] width 44 height 26
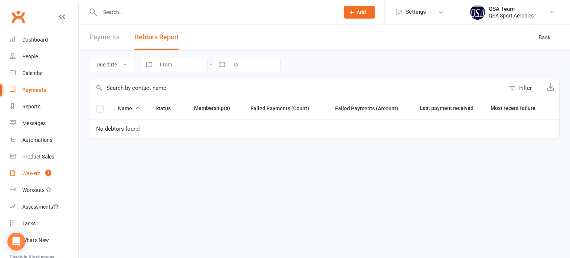
click at [32, 169] on link "Waivers 1" at bounding box center [44, 173] width 69 height 17
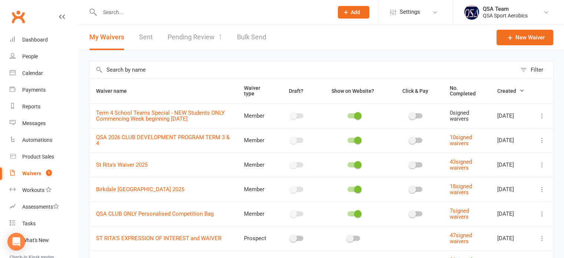
click at [197, 37] on link "Pending Review 1" at bounding box center [195, 37] width 55 height 26
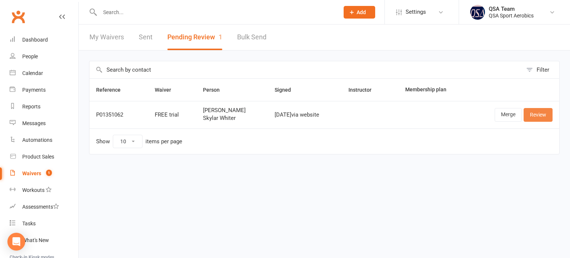
click at [541, 118] on link "Review" at bounding box center [537, 114] width 29 height 13
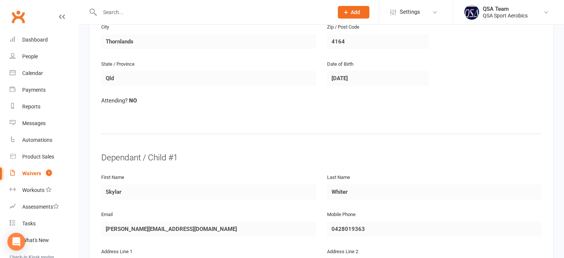
scroll to position [297, 0]
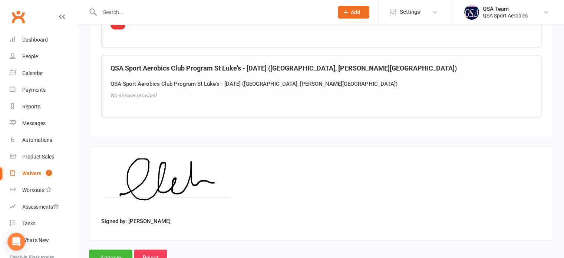
scroll to position [1389, 0]
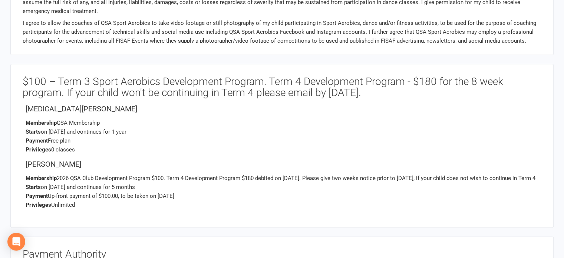
scroll to position [1001, 0]
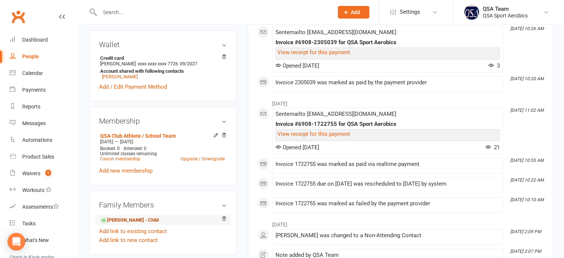
scroll to position [222, 0]
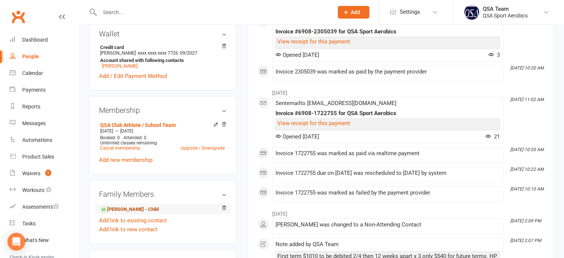
click at [128, 206] on link "[PERSON_NAME] - Child" at bounding box center [129, 209] width 59 height 8
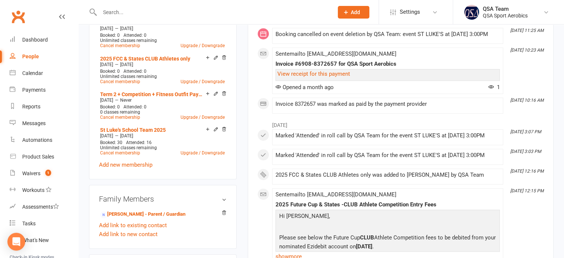
scroll to position [297, 0]
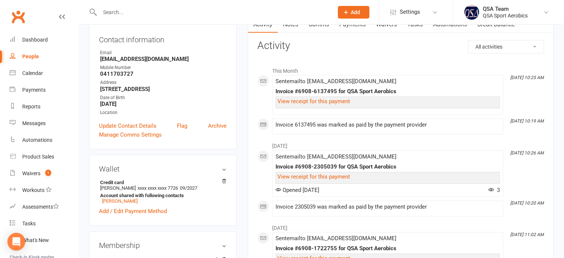
scroll to position [222, 0]
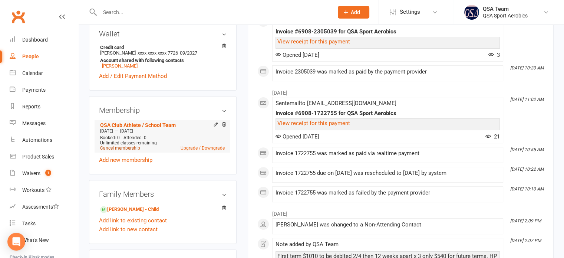
click at [128, 146] on link "Cancel membership" at bounding box center [120, 147] width 40 height 5
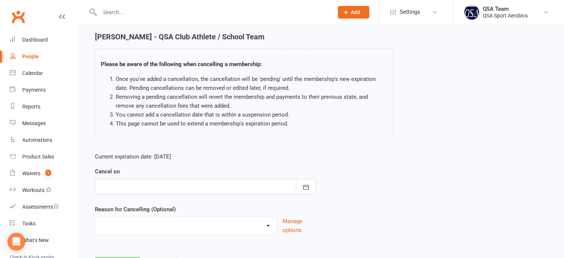
scroll to position [62, 0]
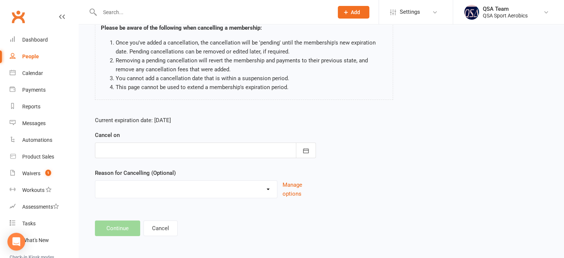
click at [141, 149] on div at bounding box center [205, 150] width 221 height 16
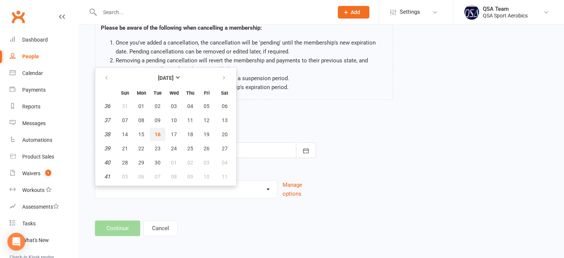
click at [157, 131] on span "16" at bounding box center [158, 134] width 6 height 6
type input "[DATE]"
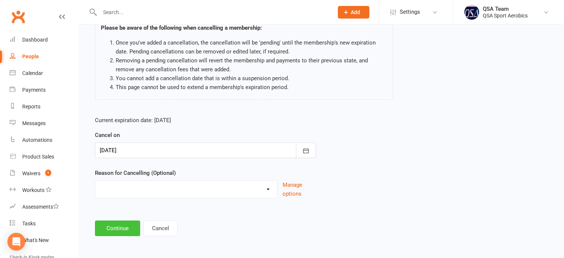
click at [122, 227] on button "Continue" at bounding box center [117, 228] width 45 height 16
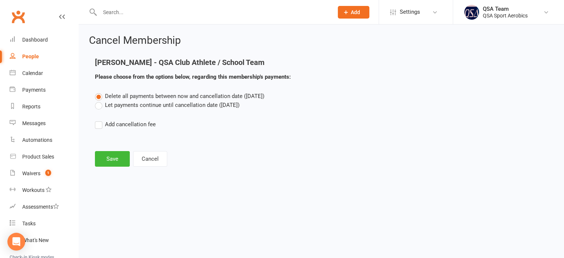
scroll to position [0, 0]
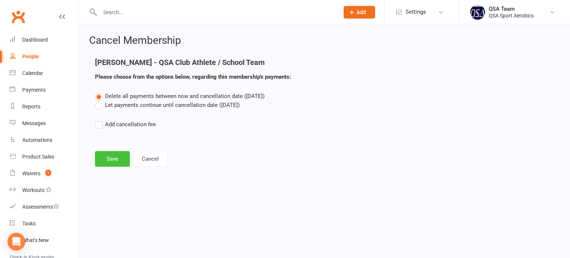
click at [117, 158] on button "Save" at bounding box center [112, 159] width 35 height 16
